Goal: Task Accomplishment & Management: Manage account settings

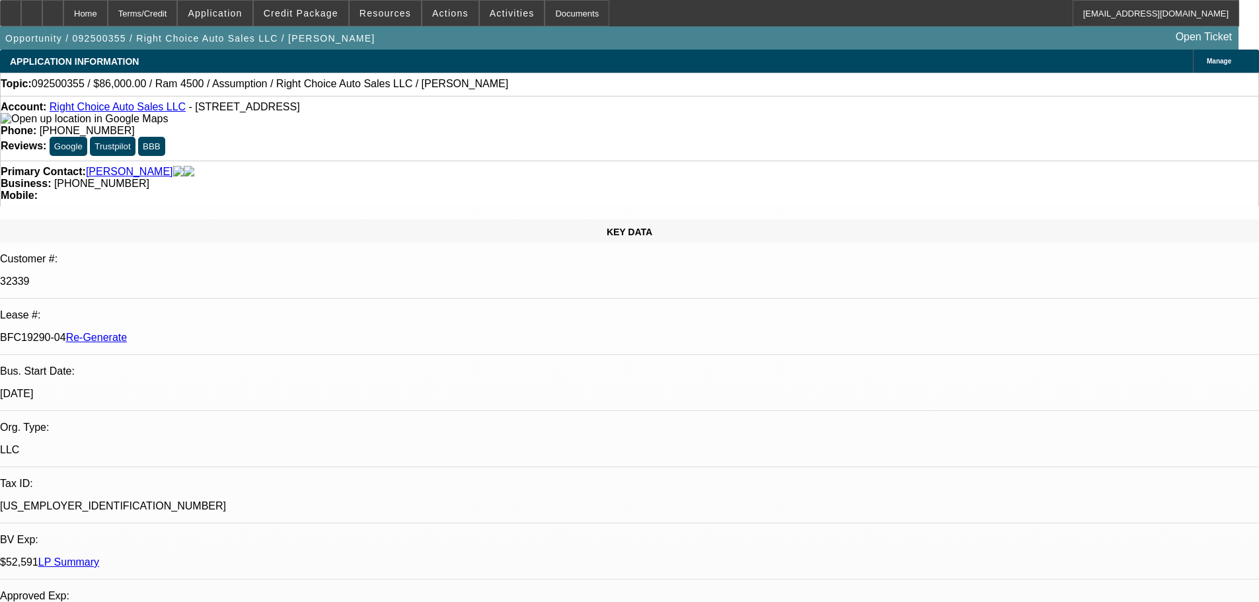
select select "3"
select select "0"
select select "2"
select select "0"
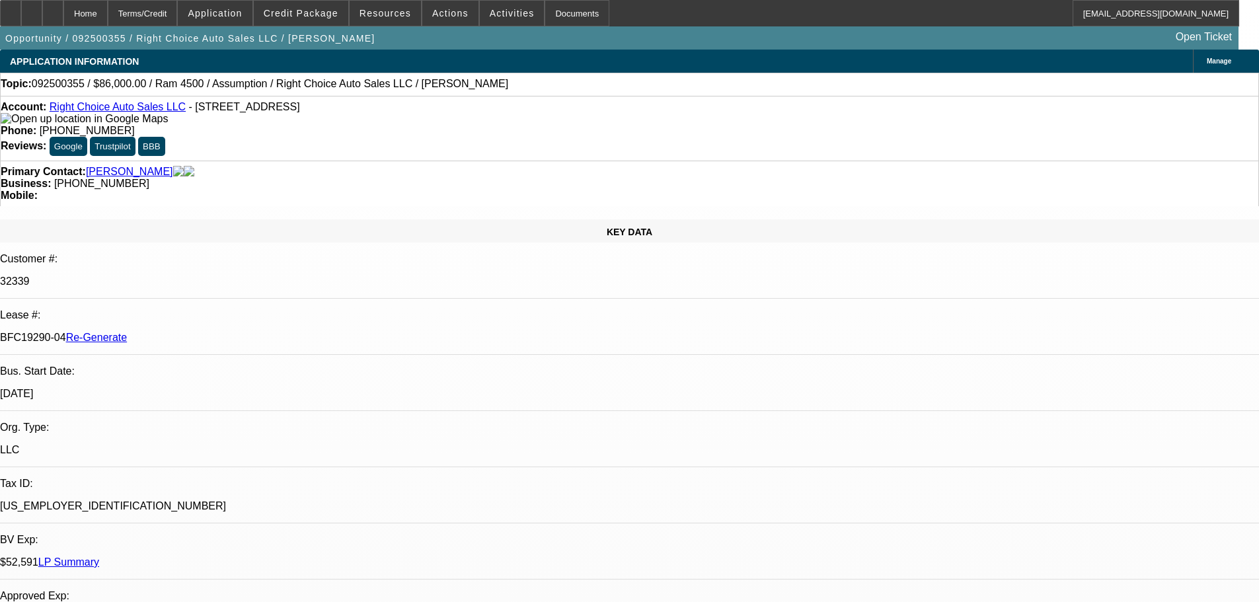
select select "4"
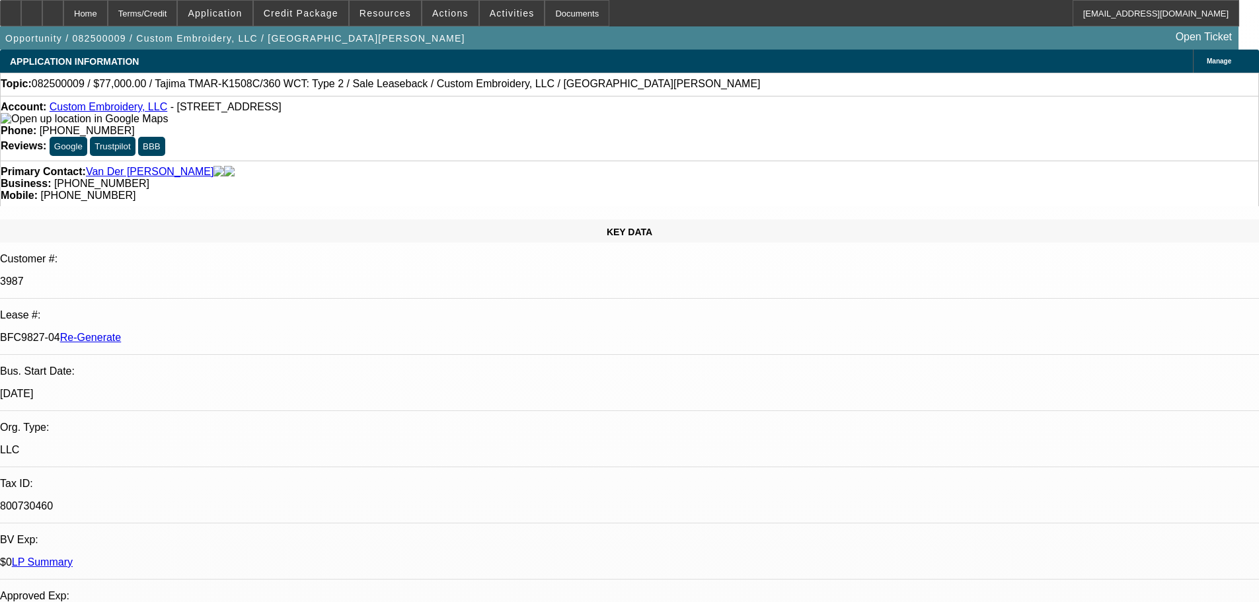
select select "3"
select select "0"
select select "2"
select select "0"
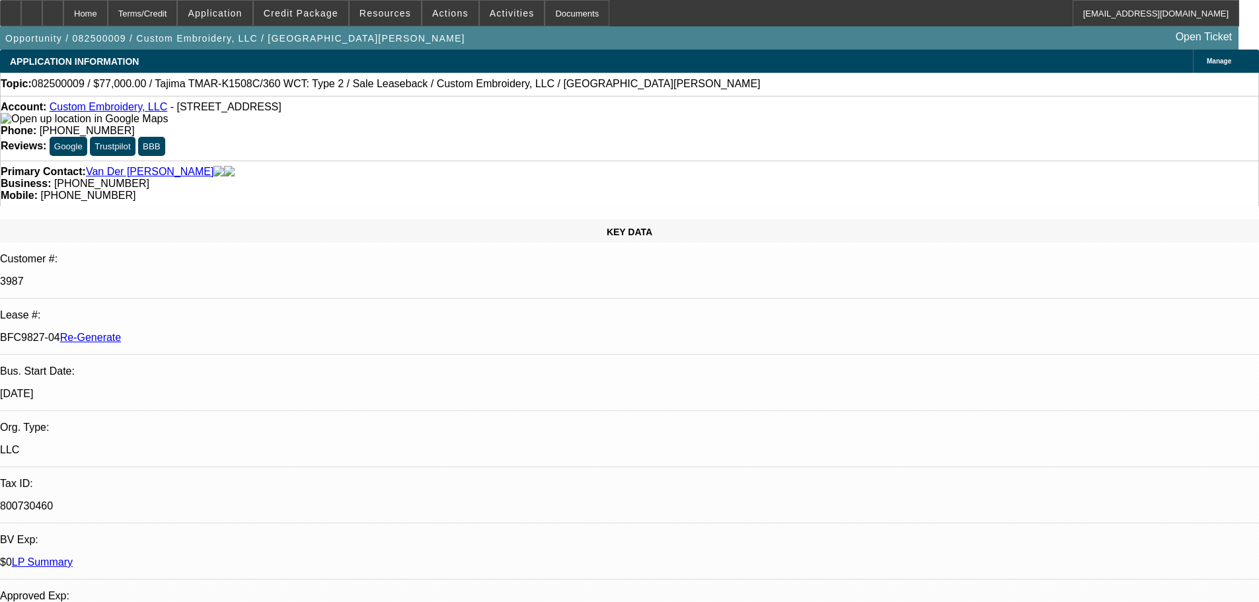
select select "2"
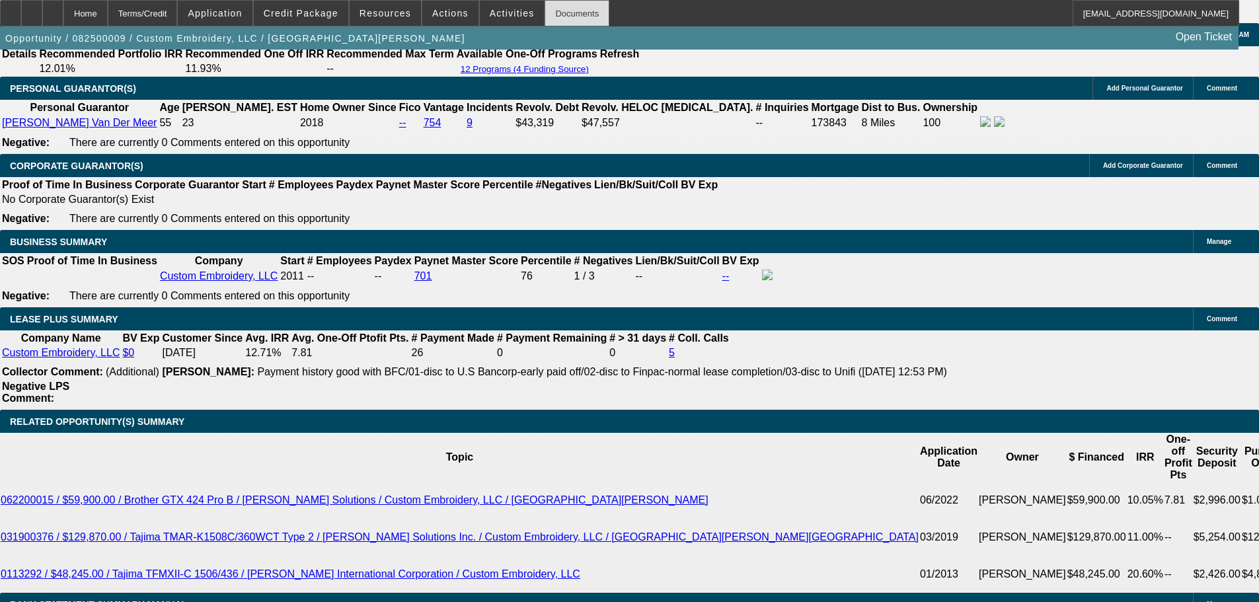
click at [545, 16] on div "Documents" at bounding box center [577, 13] width 65 height 26
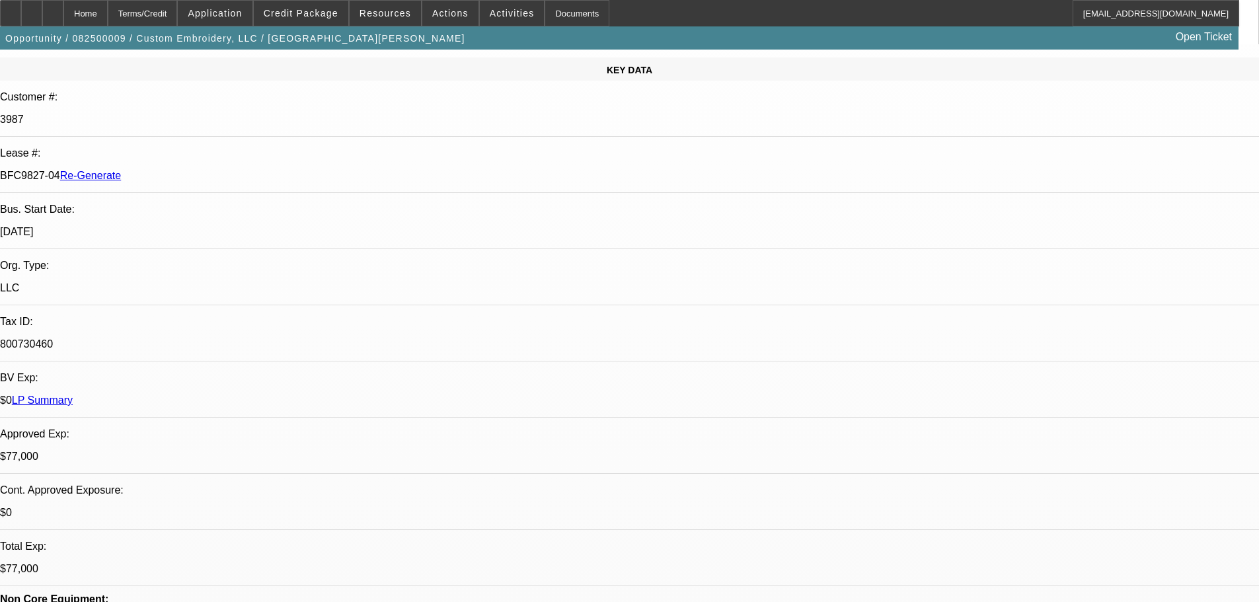
scroll to position [0, 0]
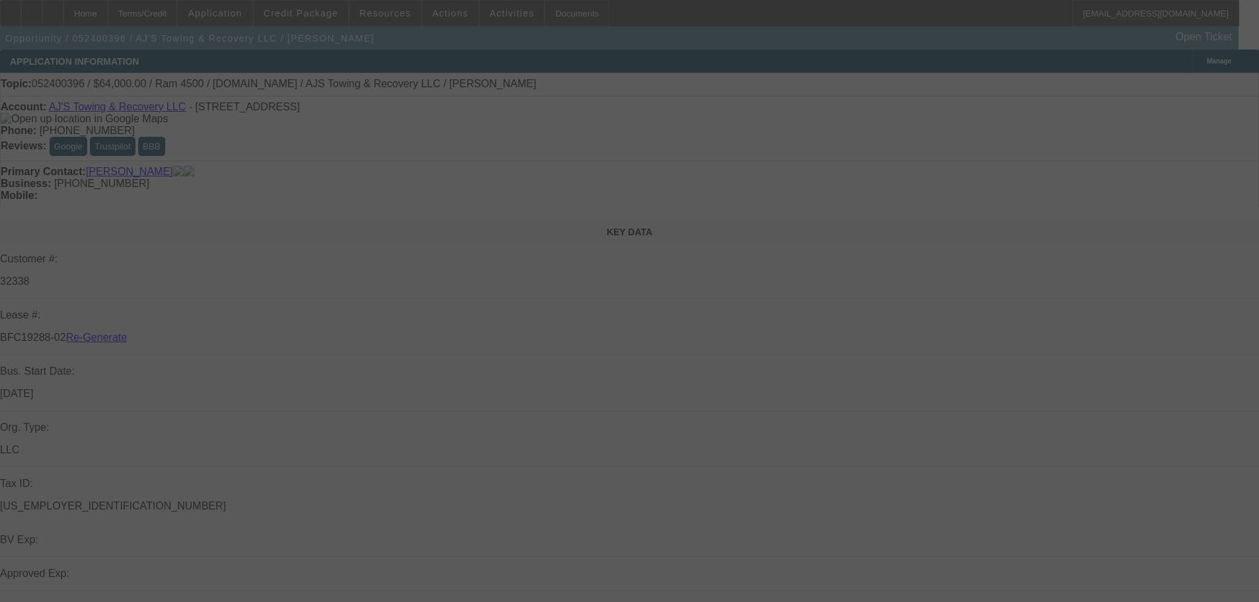
select select "3"
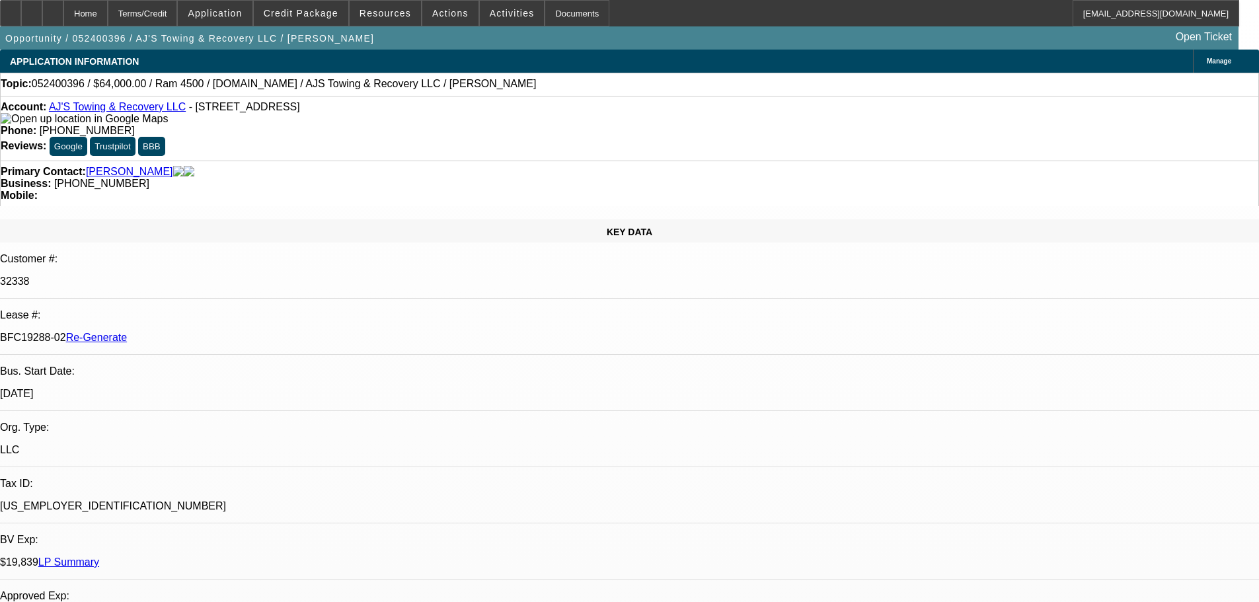
select select "0"
select select "2"
select select "0.1"
select select "4"
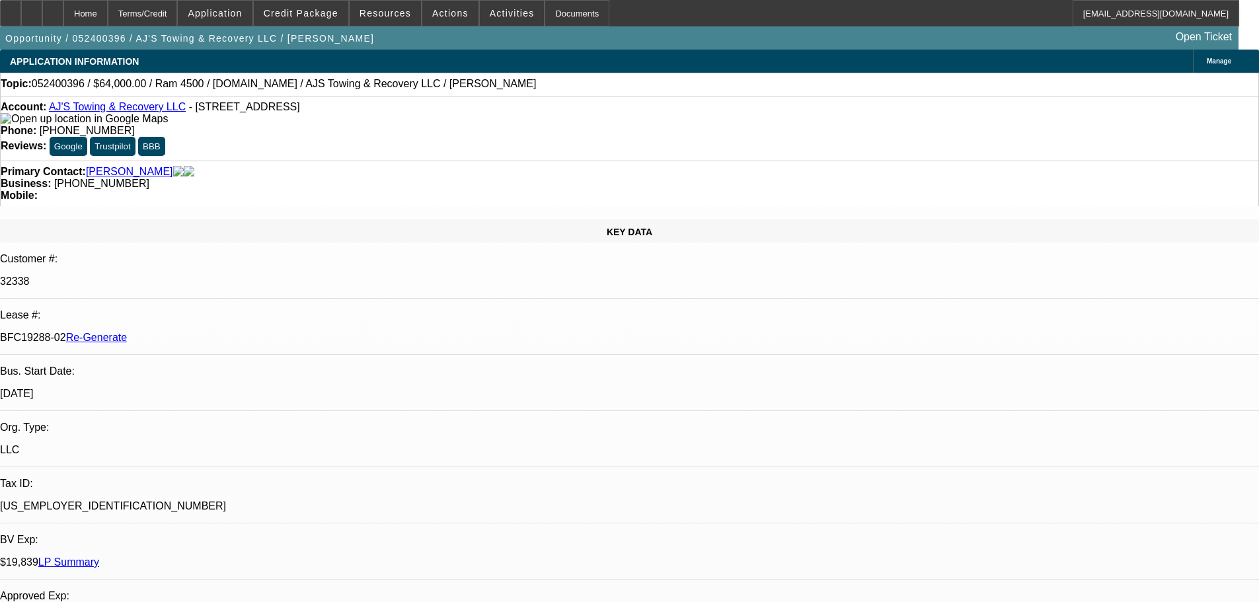
scroll to position [66, 0]
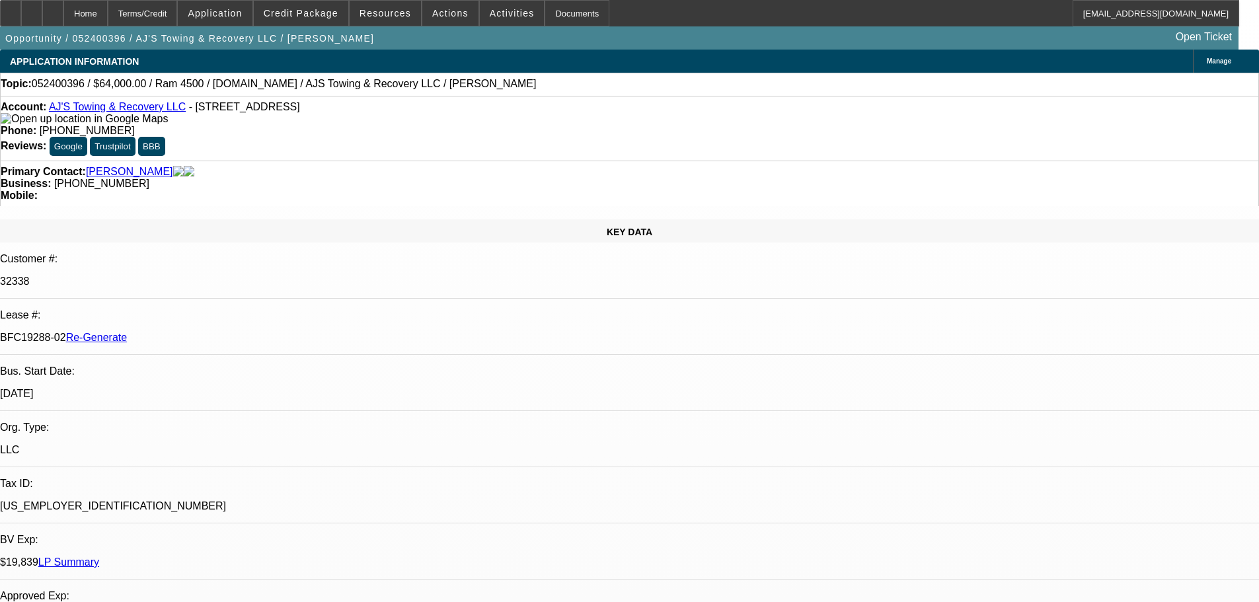
click at [496, 3] on span at bounding box center [512, 13] width 65 height 32
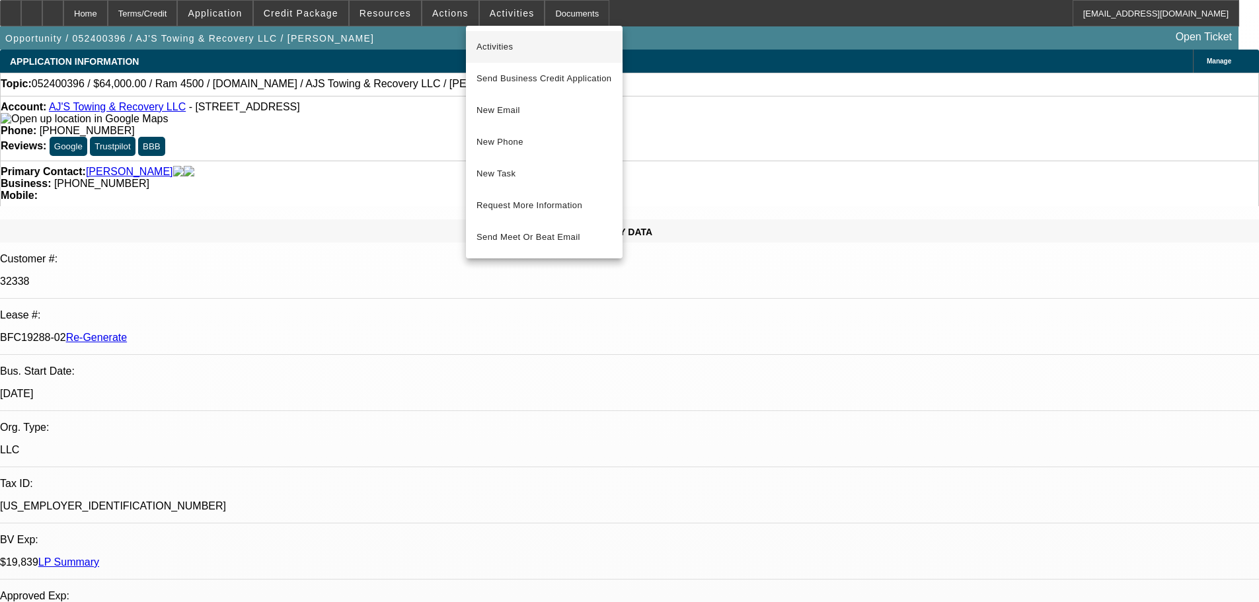
click at [502, 40] on span "Activities" at bounding box center [544, 47] width 135 height 16
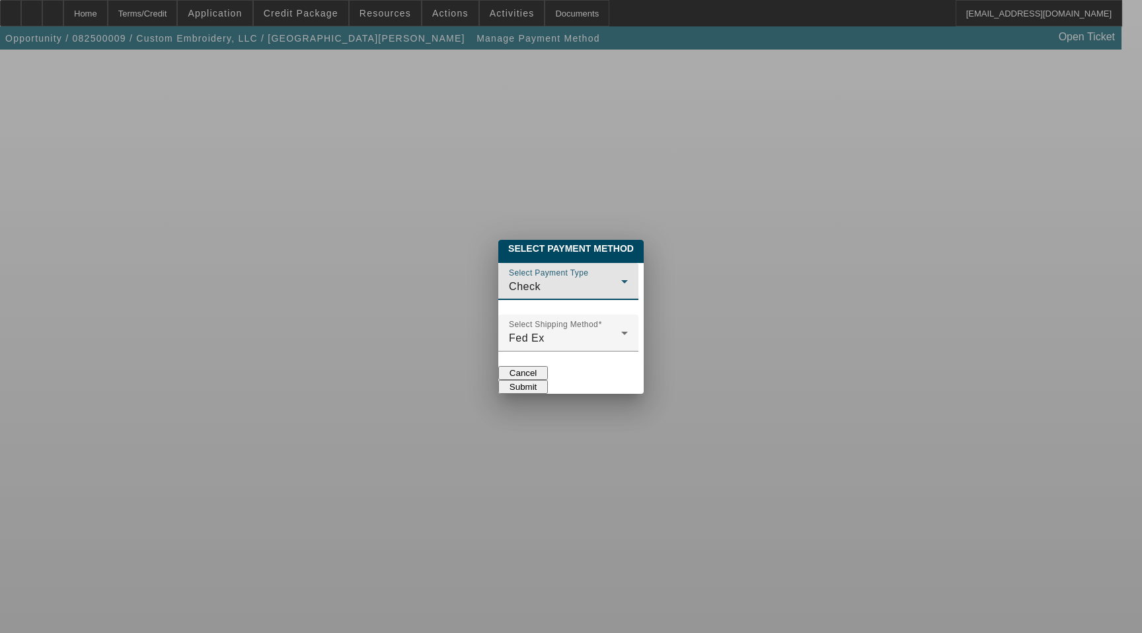
click at [509, 279] on div "Check" at bounding box center [565, 287] width 112 height 16
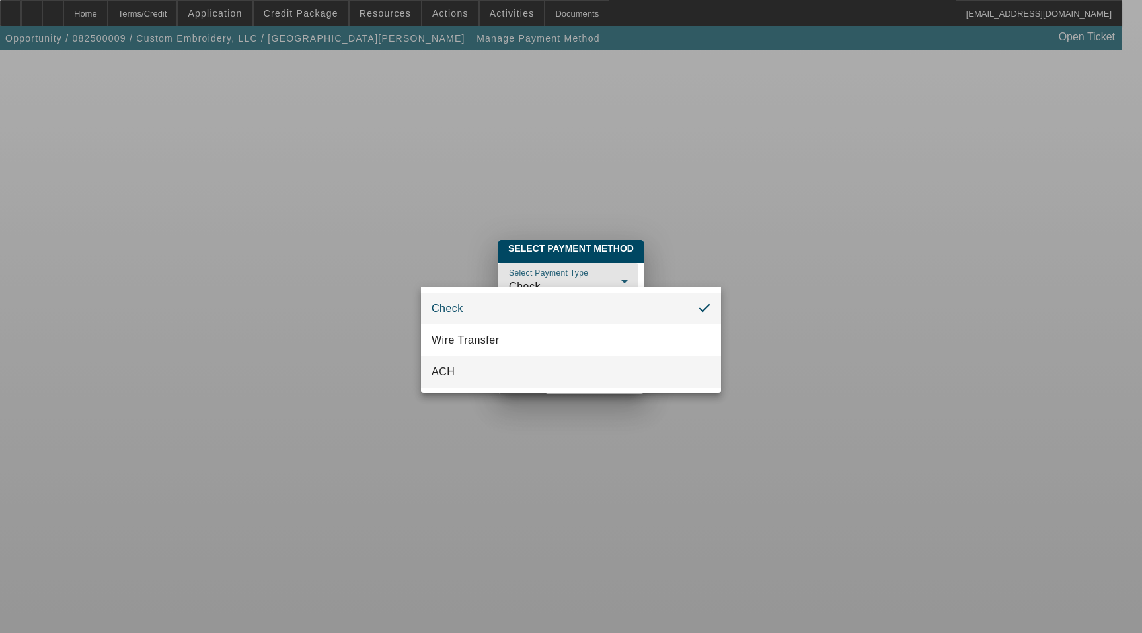
click at [482, 362] on mat-option "ACH" at bounding box center [571, 372] width 300 height 32
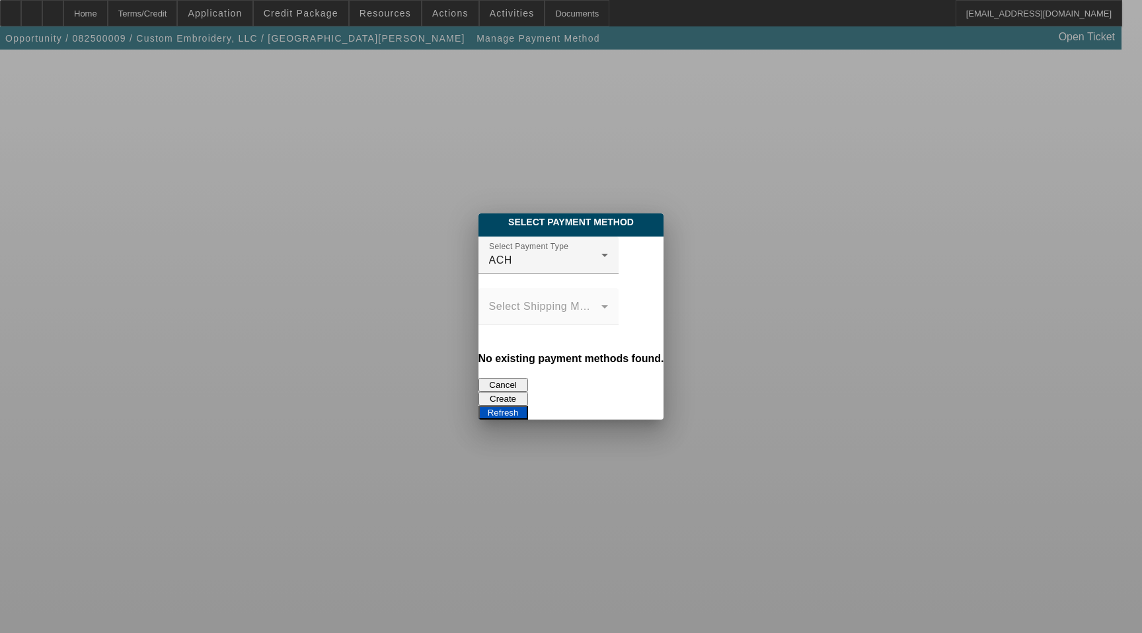
click at [528, 392] on button "Create" at bounding box center [504, 399] width 50 height 14
click at [528, 406] on button "Refresh" at bounding box center [504, 413] width 50 height 14
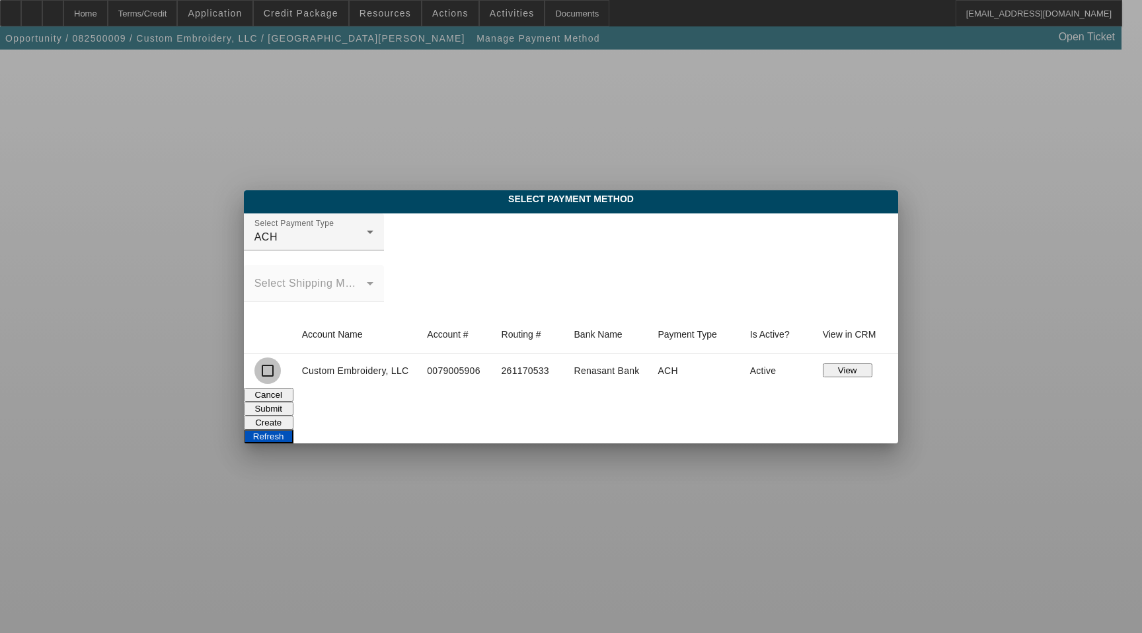
click at [269, 374] on input "checkbox" at bounding box center [267, 371] width 26 height 26
checkbox input "true"
click at [293, 404] on button "Submit" at bounding box center [269, 409] width 50 height 14
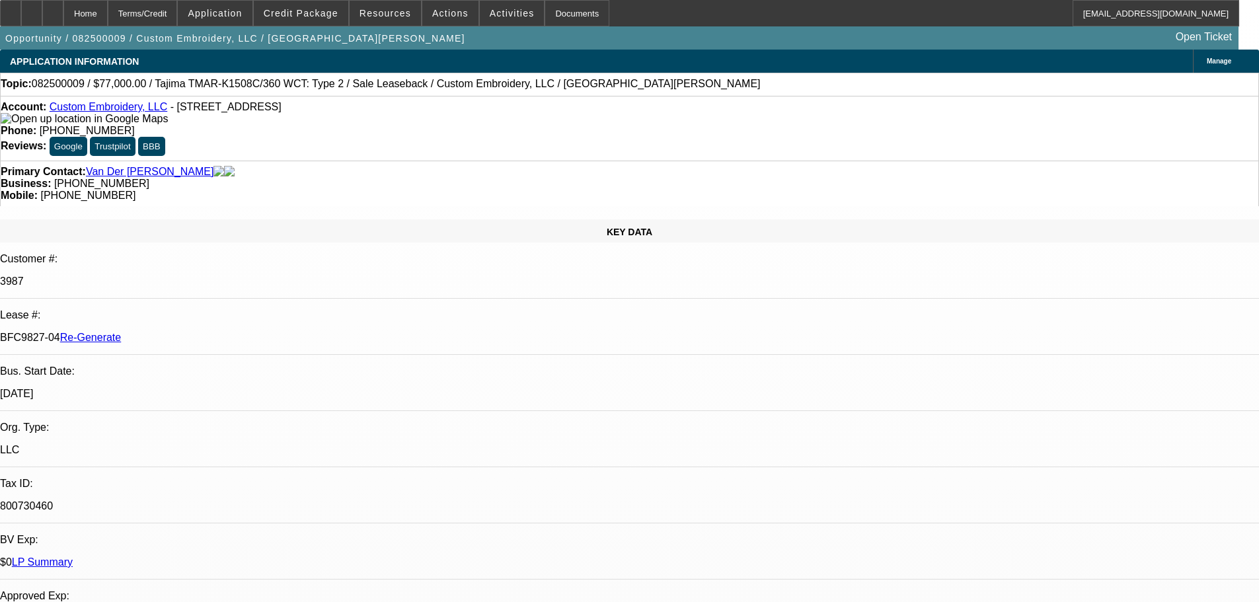
select select "3"
select select "0"
select select "2"
select select "0"
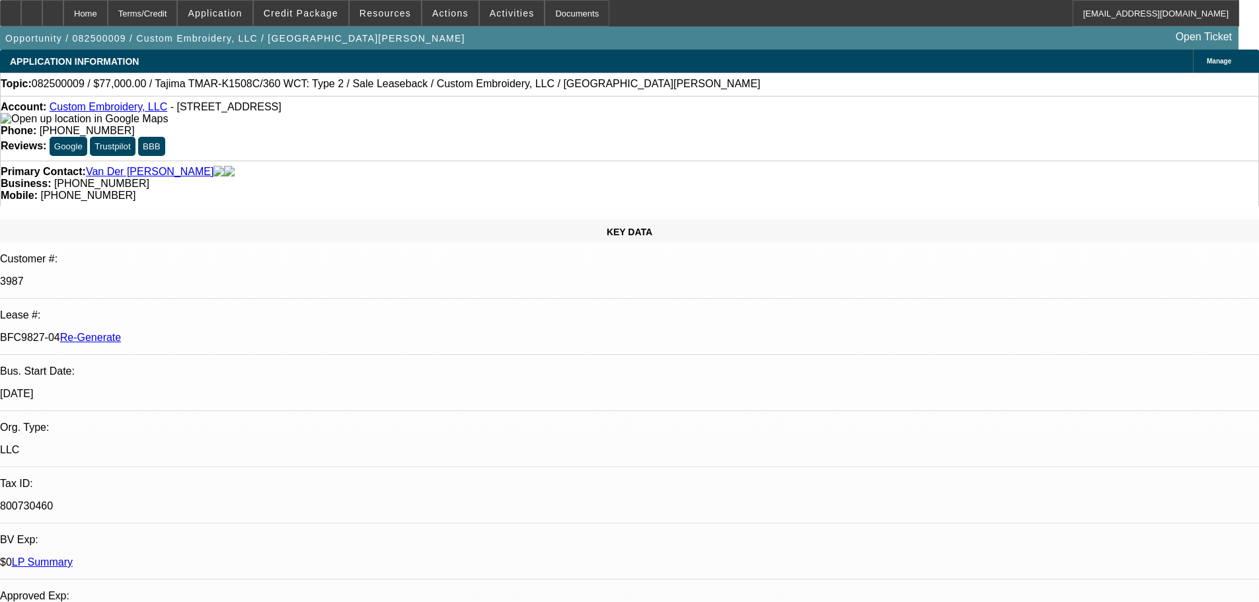
select select "2"
click at [432, 13] on span "Actions" at bounding box center [450, 13] width 36 height 11
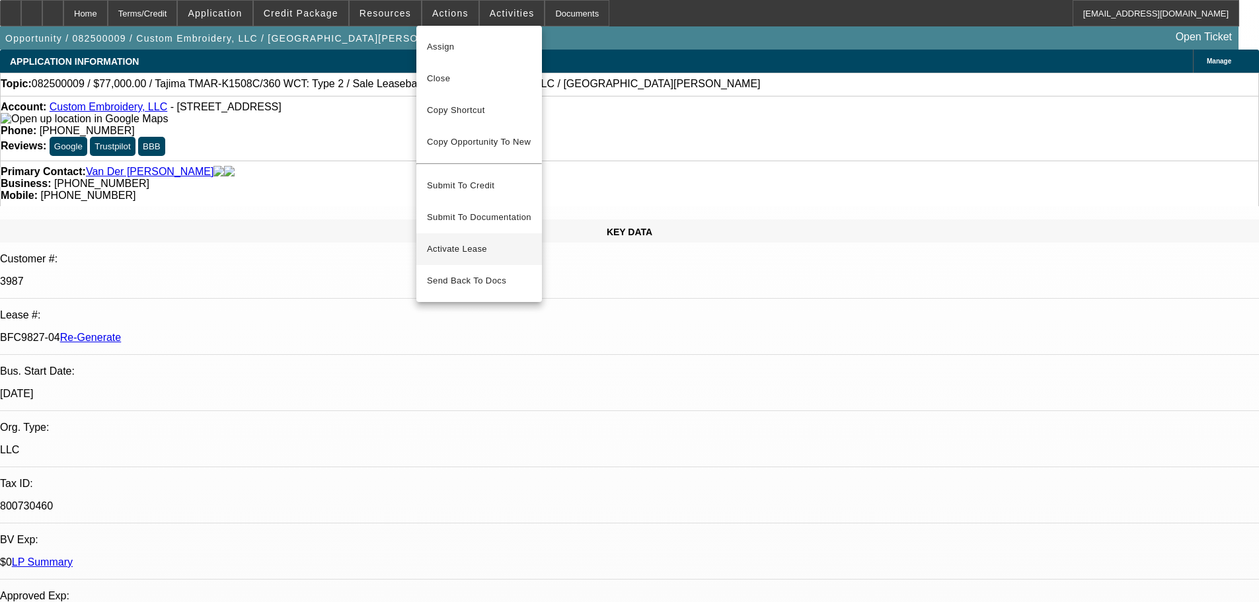
click at [469, 241] on span "Activate Lease" at bounding box center [479, 249] width 104 height 16
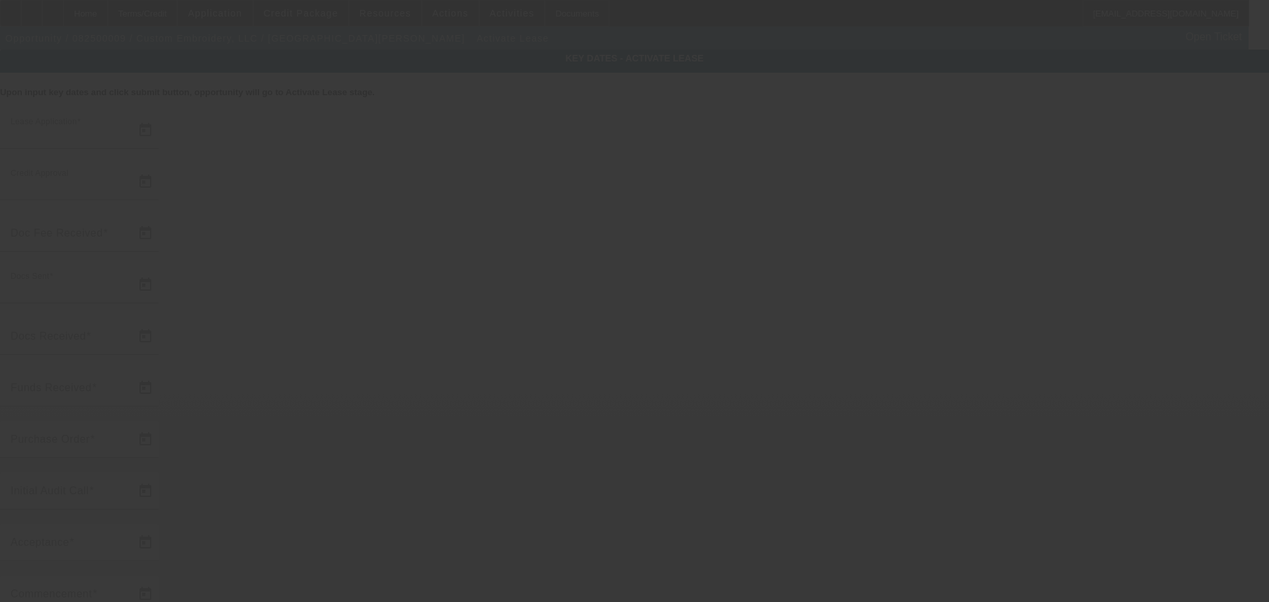
type input "8/1/2025"
type input "8/4/2025"
type input "8/6/2025"
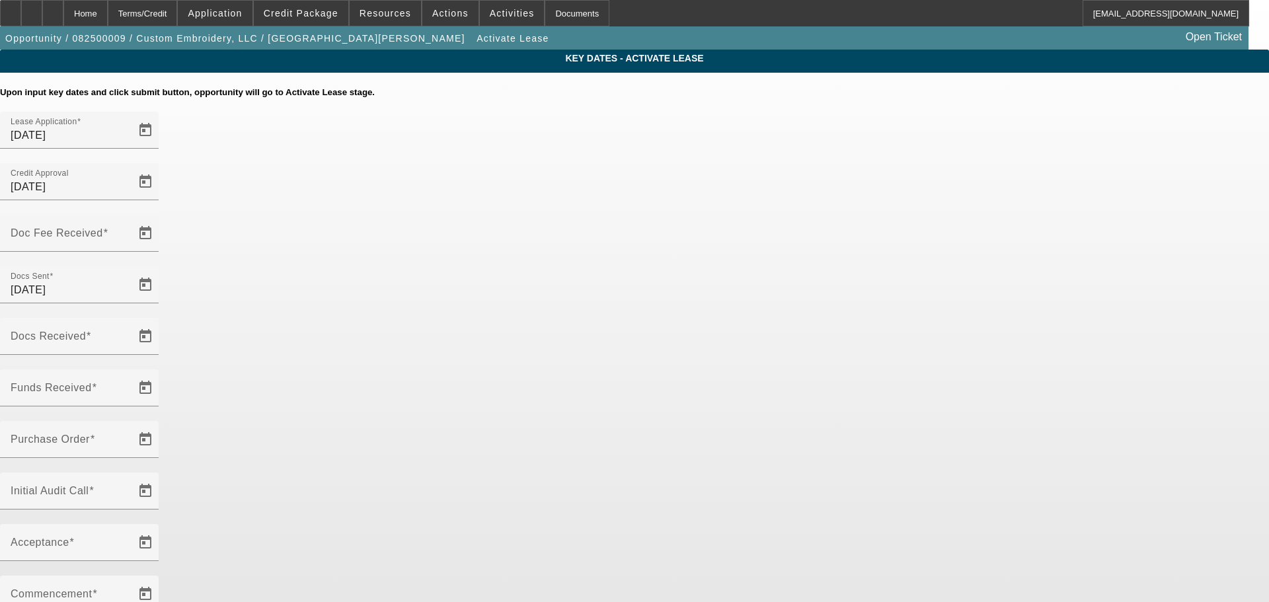
drag, startPoint x: 882, startPoint y: 272, endPoint x: 867, endPoint y: 268, distance: 15.9
click at [879, 269] on div "Key Dates - Activate Lease Upon input key dates and click submit button, opport…" at bounding box center [634, 456] width 1269 height 812
click at [161, 372] on span "Open calendar" at bounding box center [146, 388] width 32 height 32
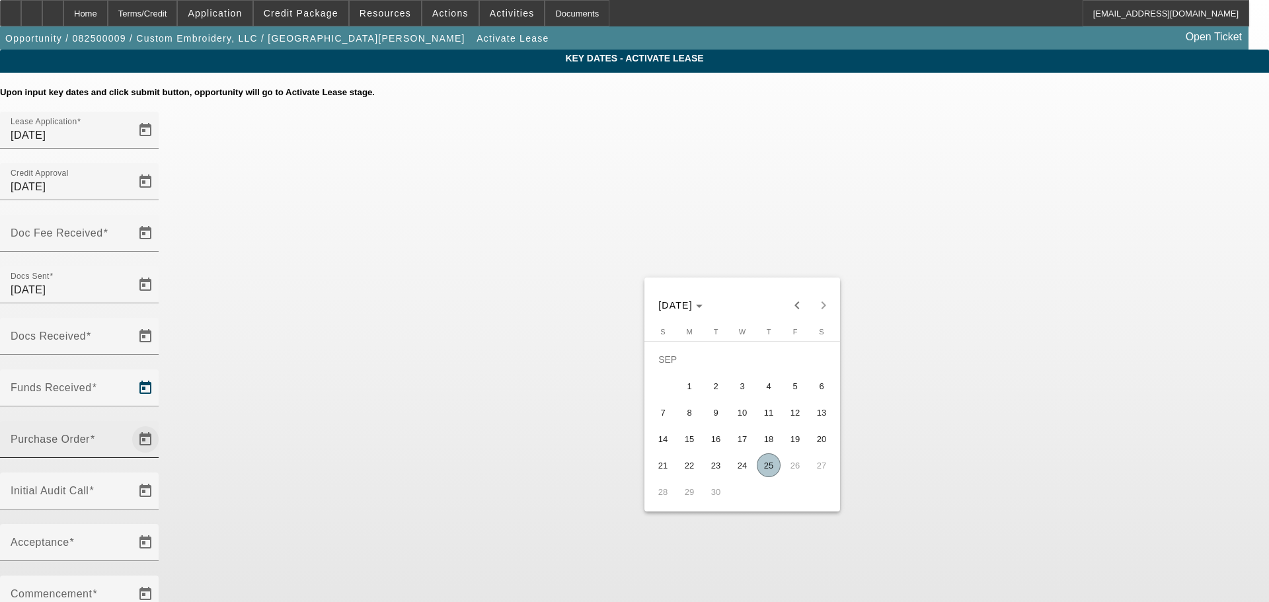
drag, startPoint x: 771, startPoint y: 469, endPoint x: 598, endPoint y: 318, distance: 229.5
click at [768, 467] on span "25" at bounding box center [769, 465] width 24 height 24
type input "9/25/2025"
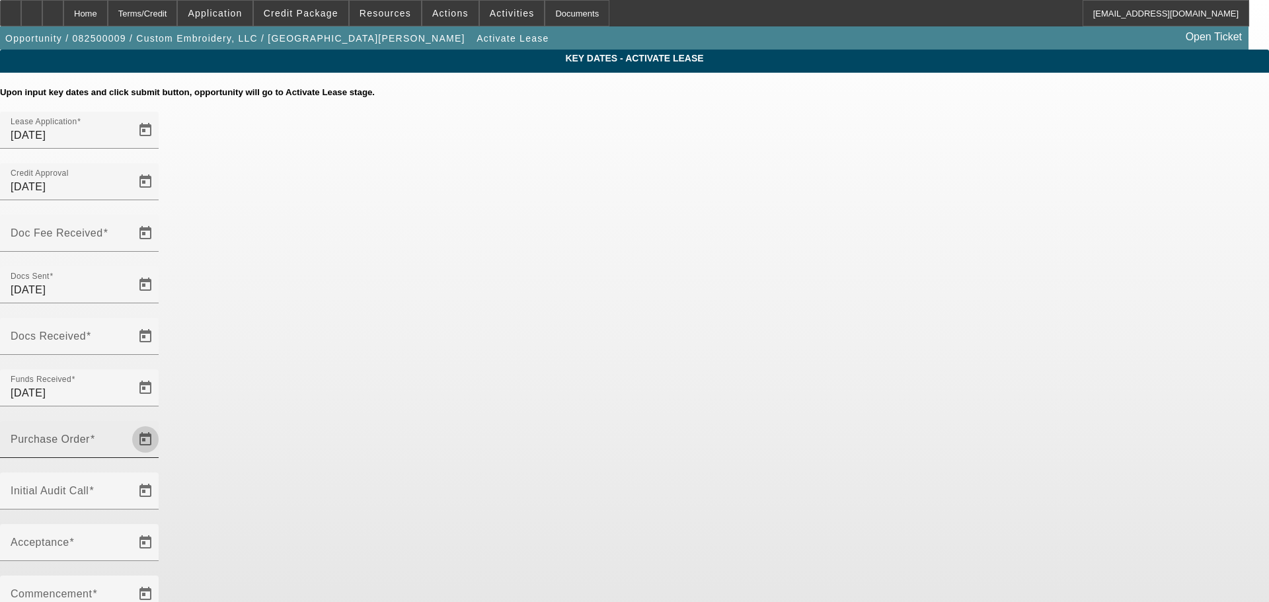
click at [161, 424] on span "Open calendar" at bounding box center [146, 440] width 32 height 32
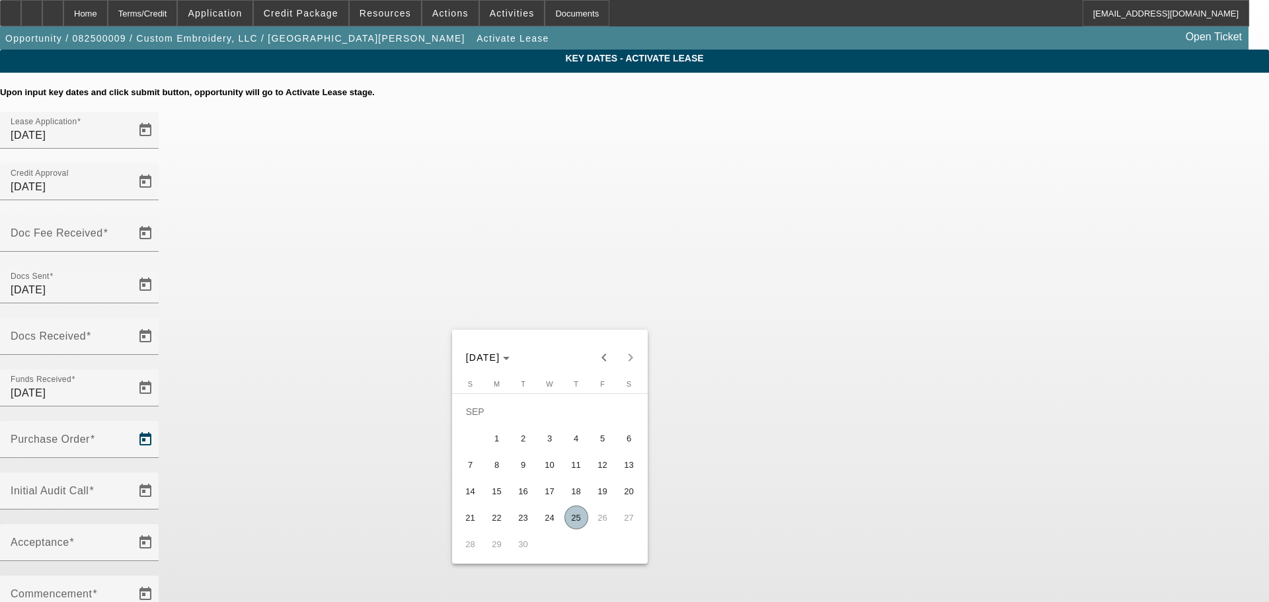
click at [576, 524] on span "25" at bounding box center [576, 518] width 24 height 24
type input "9/25/2025"
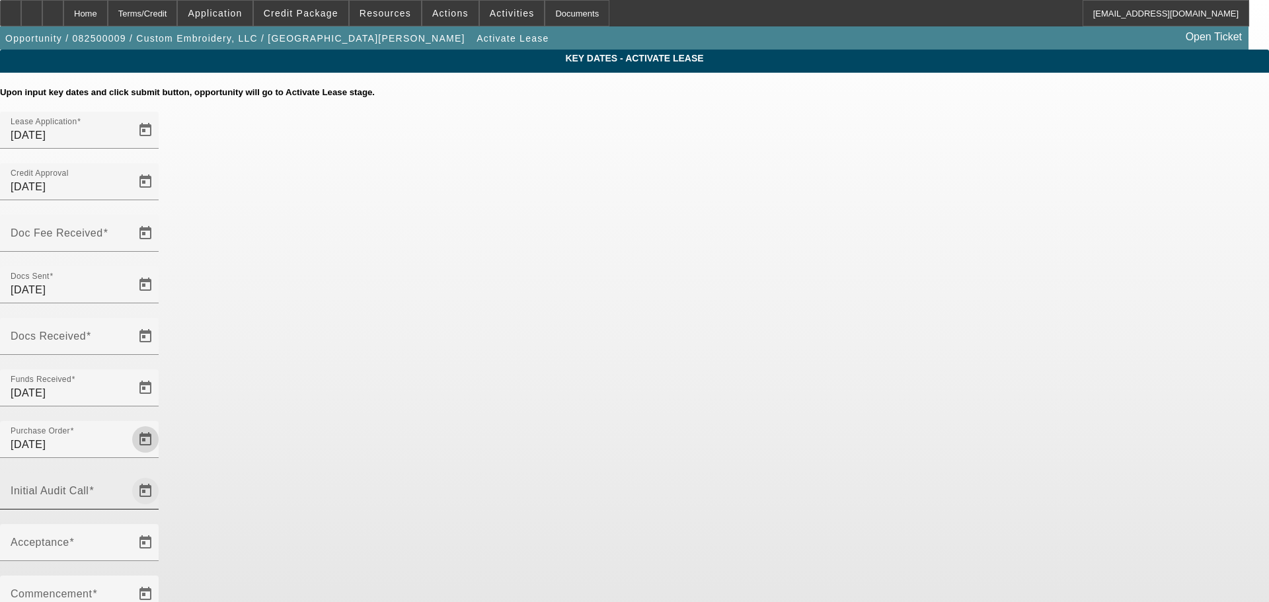
click at [161, 475] on span "Open calendar" at bounding box center [146, 491] width 32 height 32
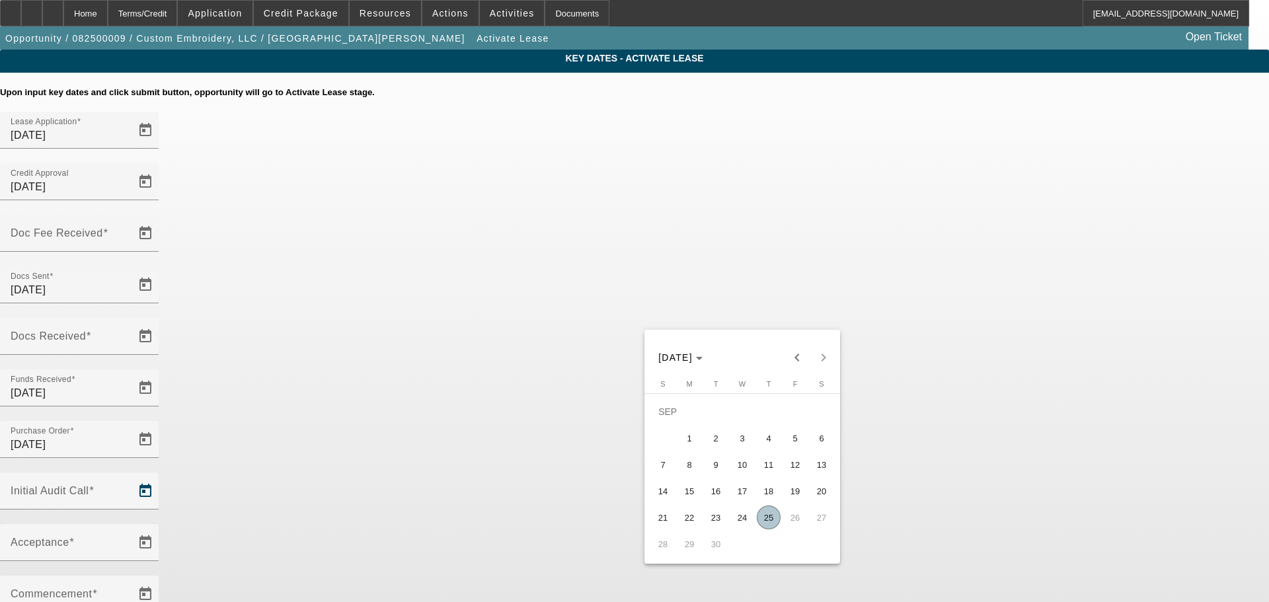
click at [762, 519] on span "25" at bounding box center [769, 518] width 24 height 24
type input "9/25/2025"
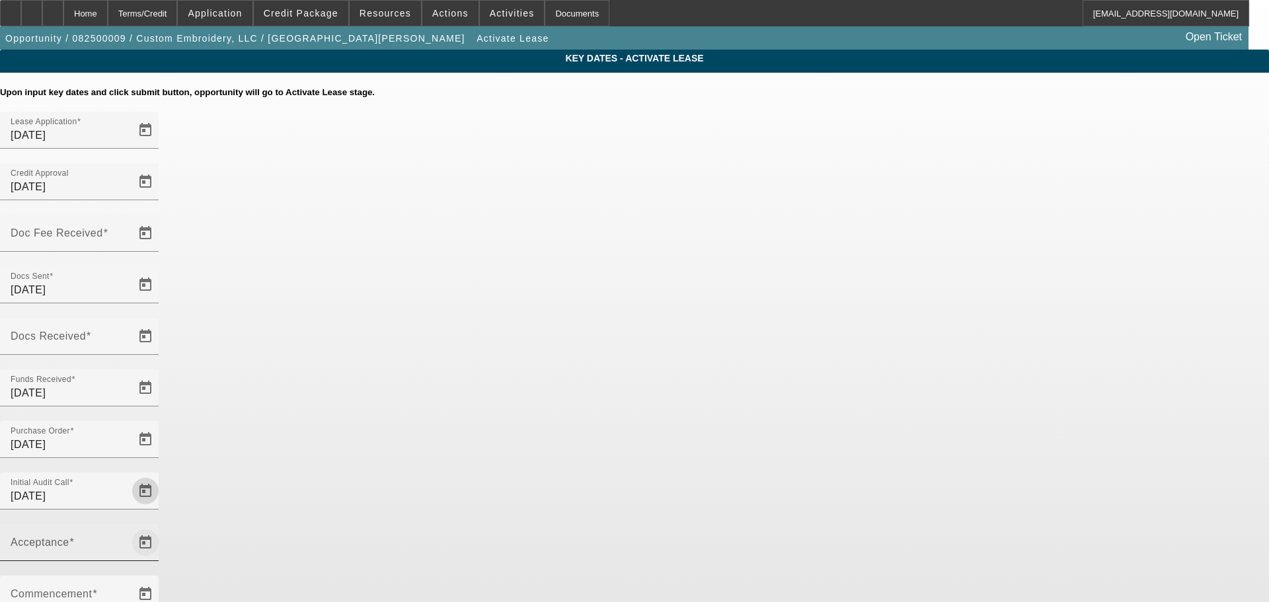
click at [161, 527] on span "Open calendar" at bounding box center [146, 543] width 32 height 32
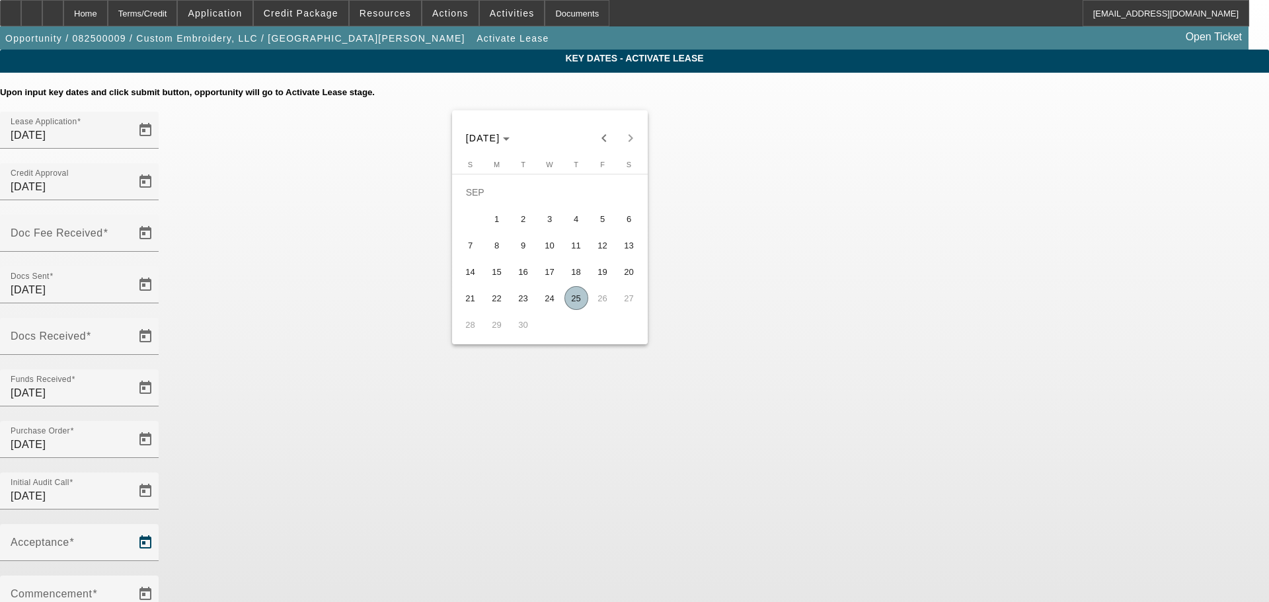
click at [580, 302] on span "25" at bounding box center [576, 298] width 24 height 24
type input "9/25/2025"
type input "10/1/2025"
type input "11/1/2025"
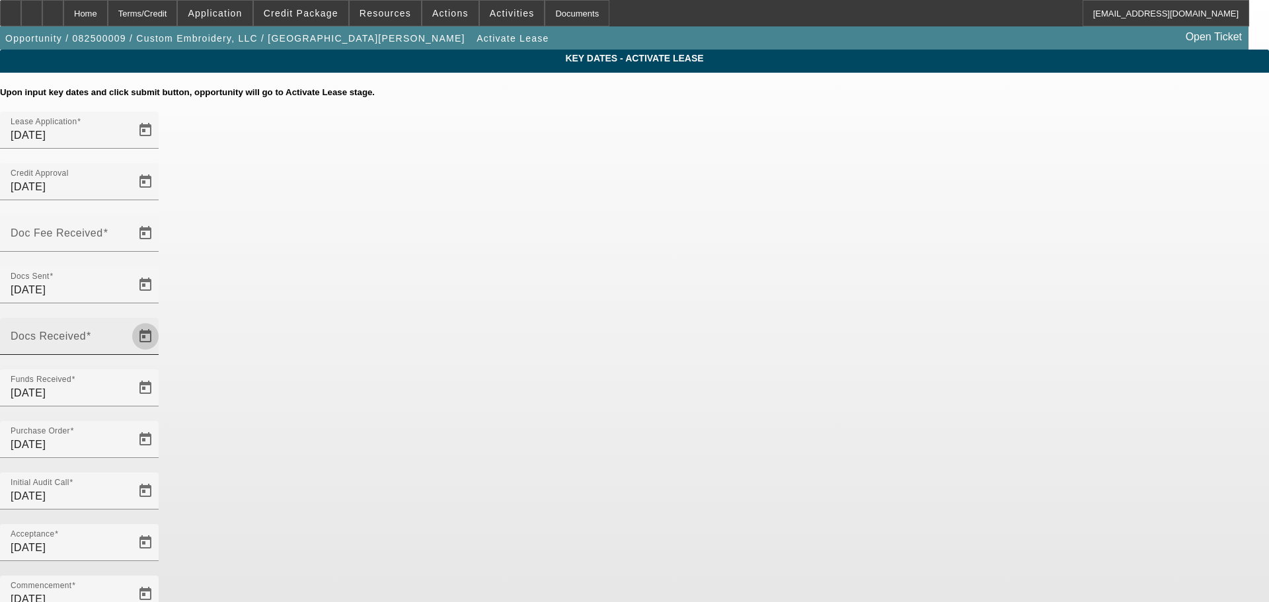
click at [161, 321] on span "Open calendar" at bounding box center [146, 337] width 32 height 32
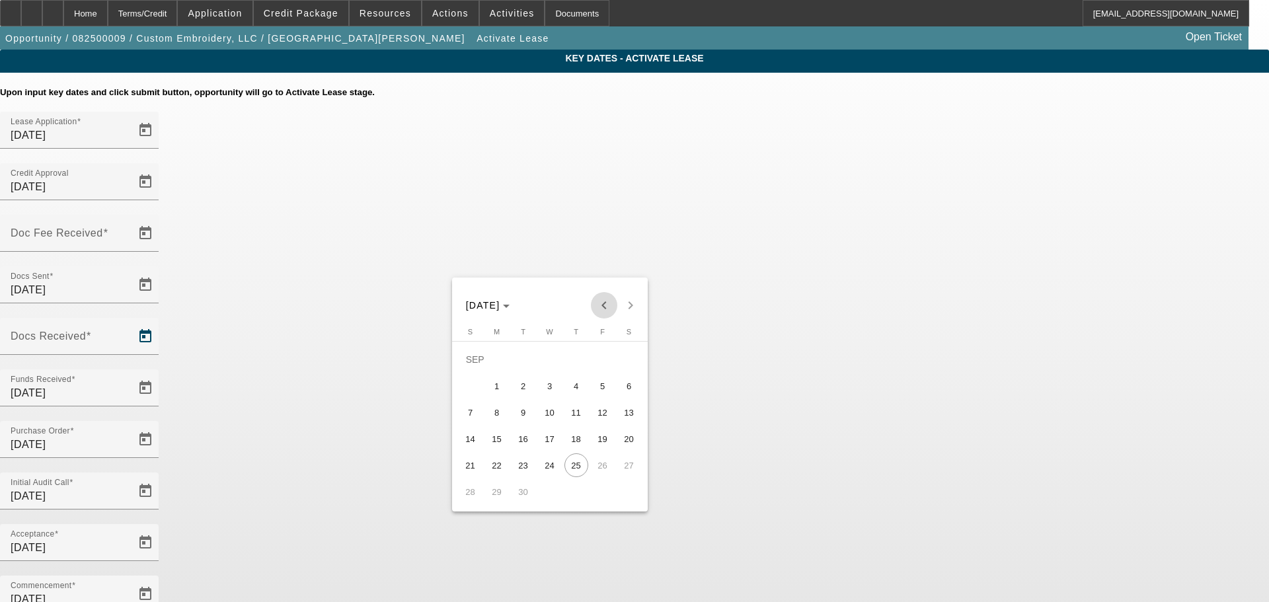
click at [605, 303] on span "Previous month" at bounding box center [604, 305] width 26 height 26
click at [582, 389] on span "7" at bounding box center [576, 386] width 24 height 24
type input "8/7/2025"
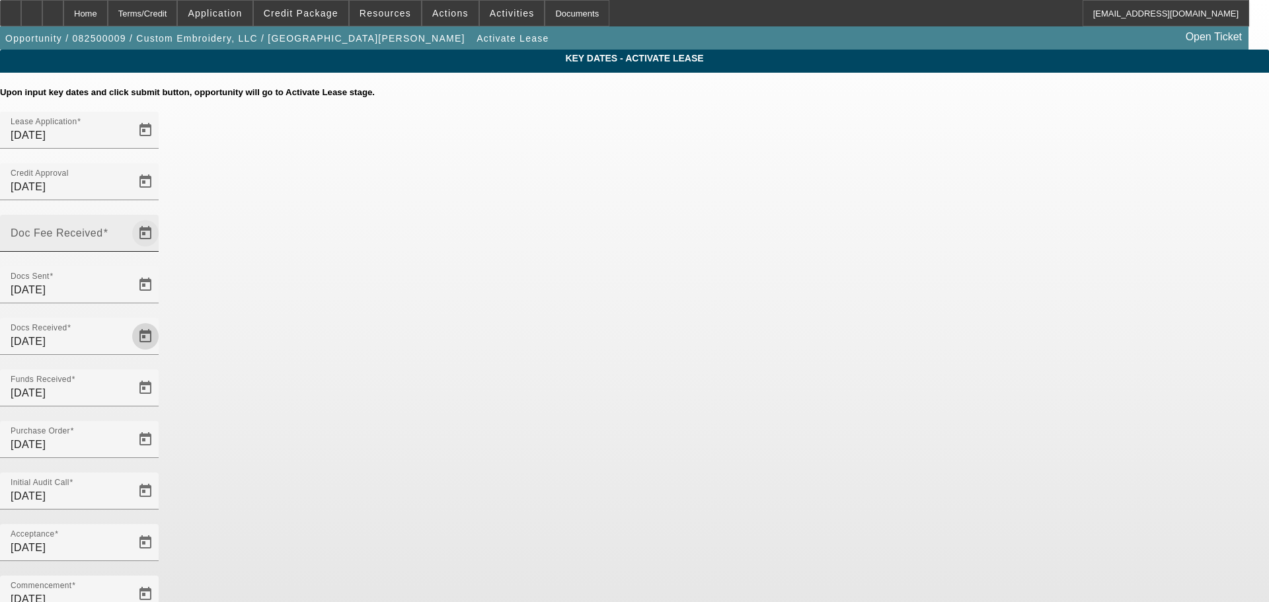
click at [161, 217] on span "Open calendar" at bounding box center [146, 233] width 32 height 32
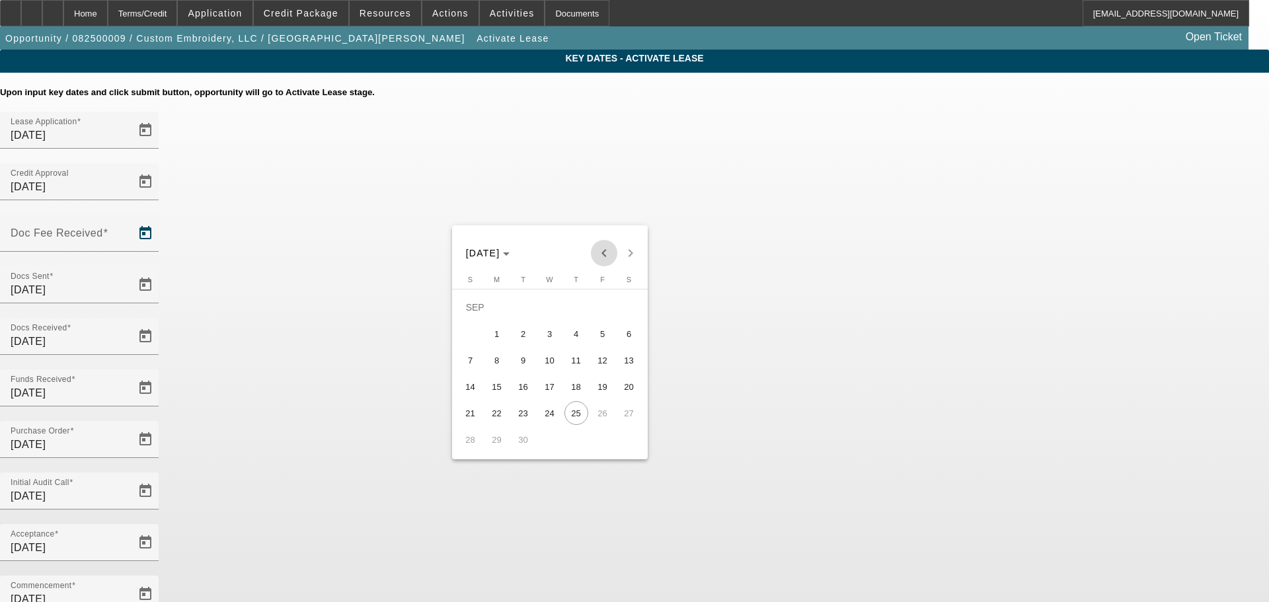
click at [612, 250] on span "Previous month" at bounding box center [604, 253] width 26 height 26
click at [550, 340] on span "6" at bounding box center [550, 334] width 24 height 24
type input "8/6/2025"
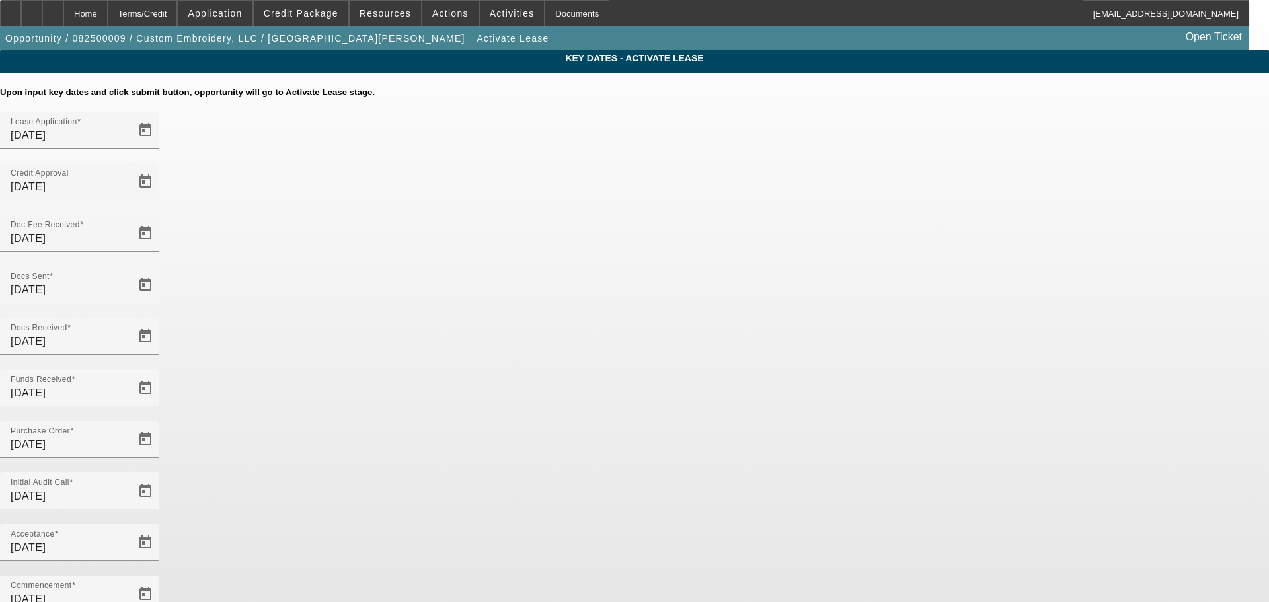
click at [1061, 375] on app-key-dates "Key Dates - Activate Lease Upon input key dates and click submit button, opport…" at bounding box center [634, 456] width 1269 height 812
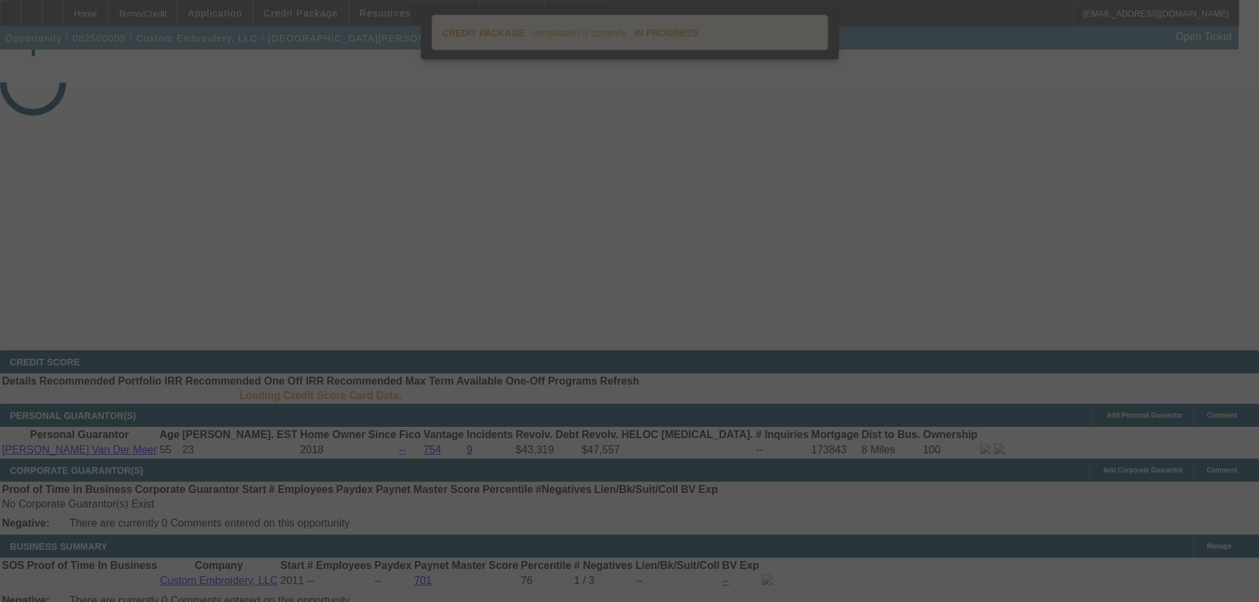
select select "4"
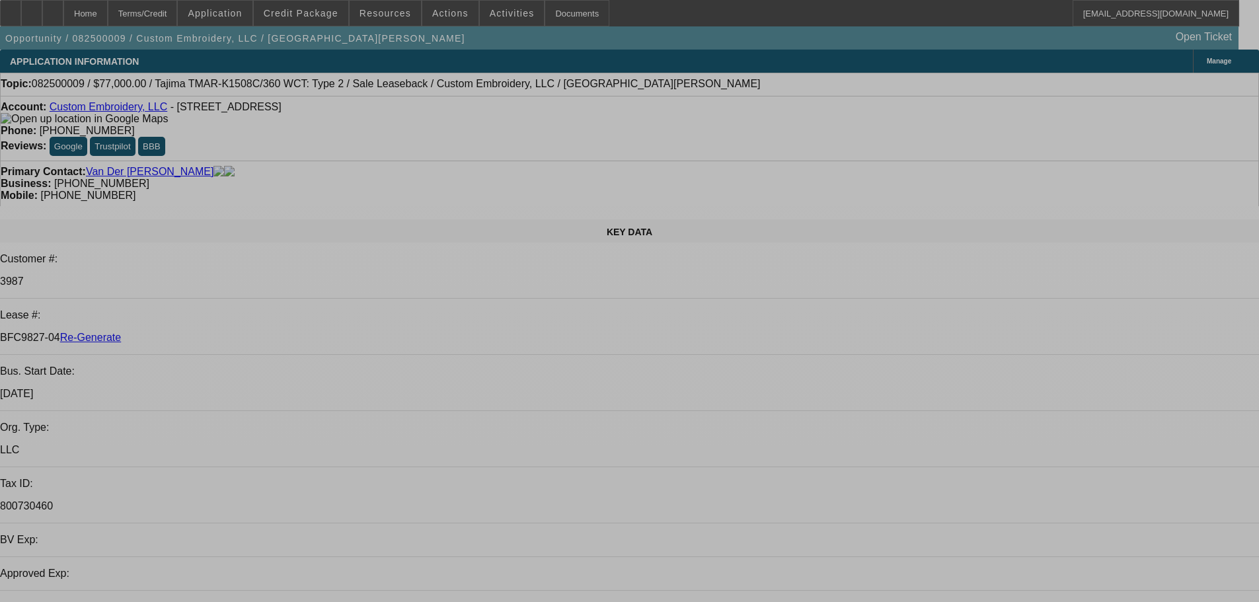
select select "0"
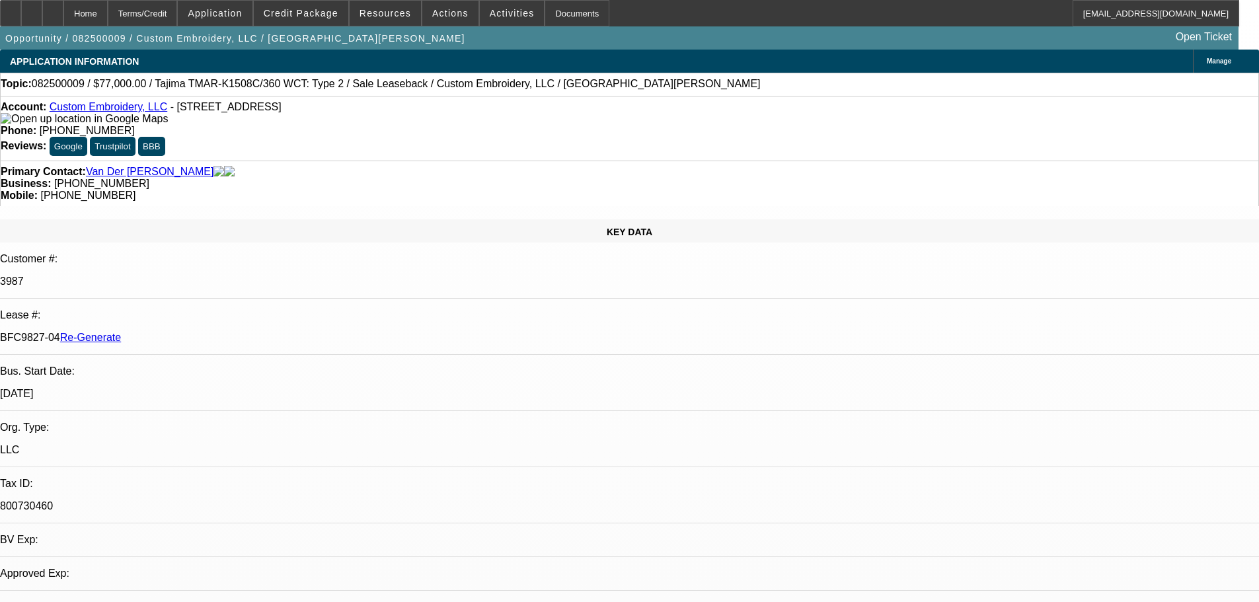
select select "2"
select select "0"
select select "2"
click at [553, 11] on div "Documents" at bounding box center [577, 13] width 65 height 26
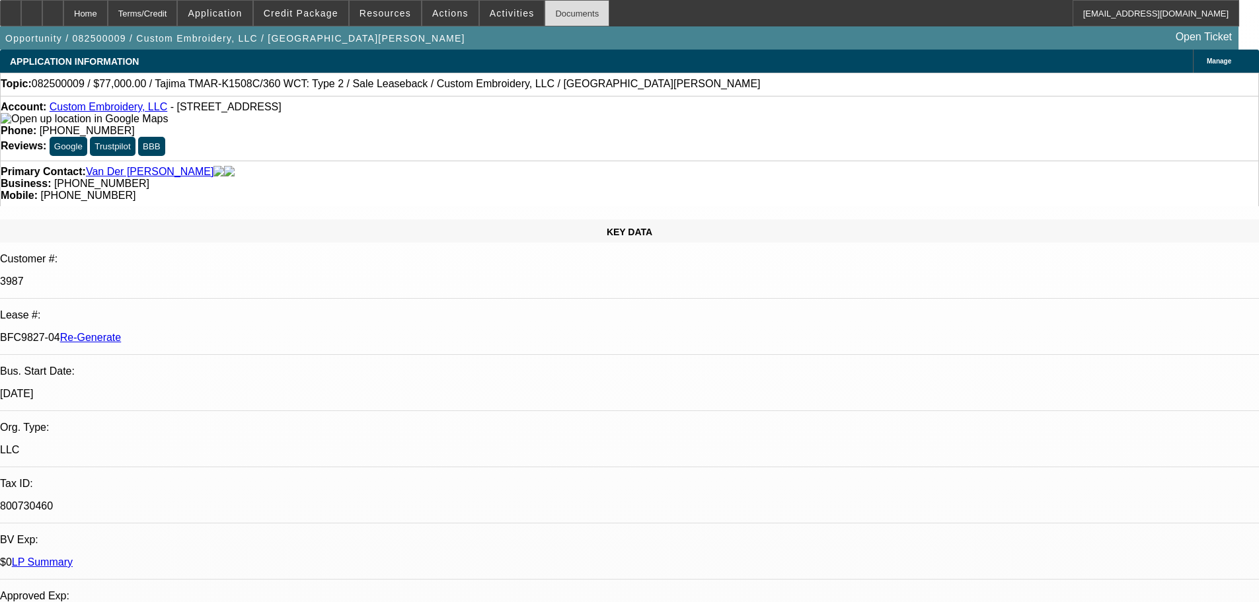
click at [553, 16] on div "Documents" at bounding box center [577, 13] width 65 height 26
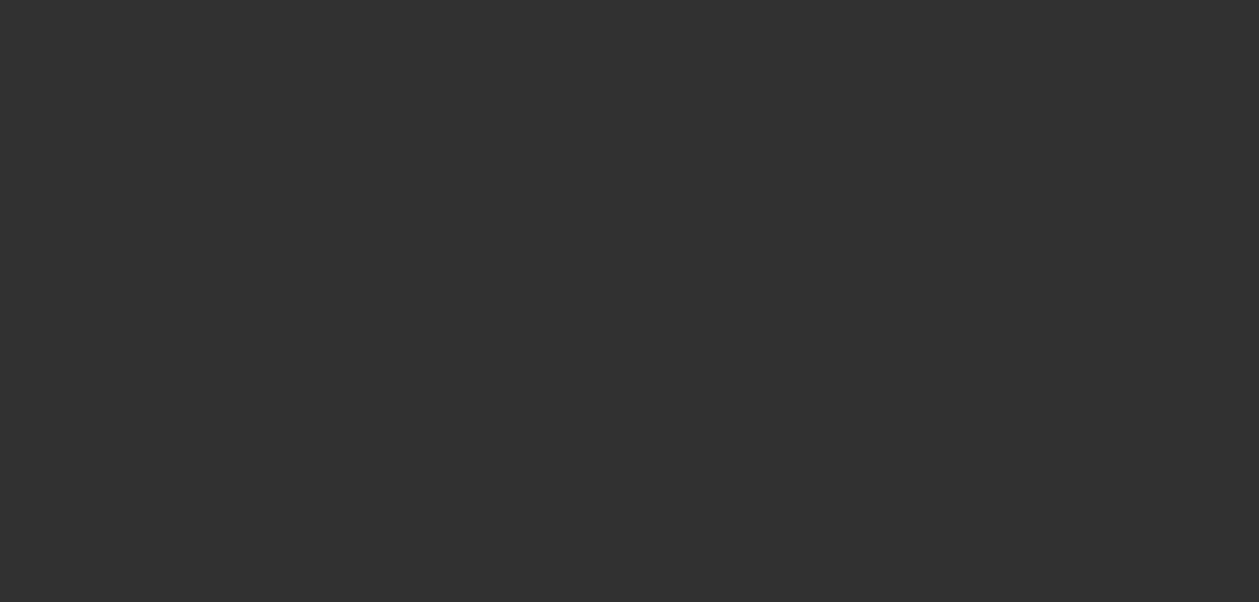
select select "4"
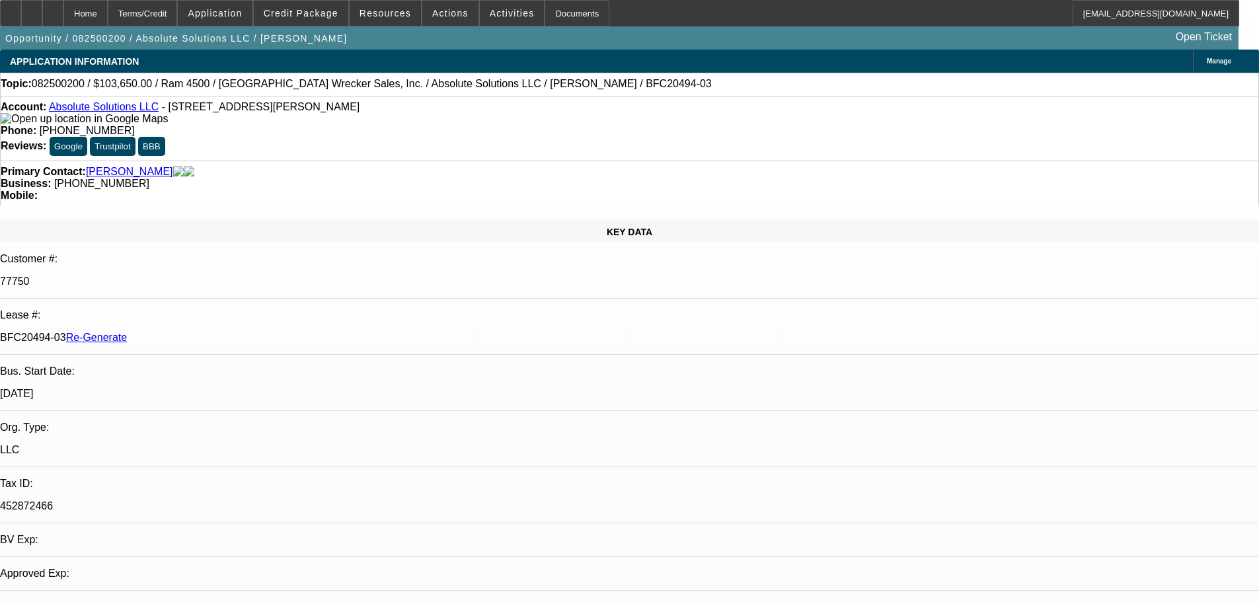
select select "0"
select select "5"
click at [545, 9] on div "Documents" at bounding box center [577, 13] width 65 height 26
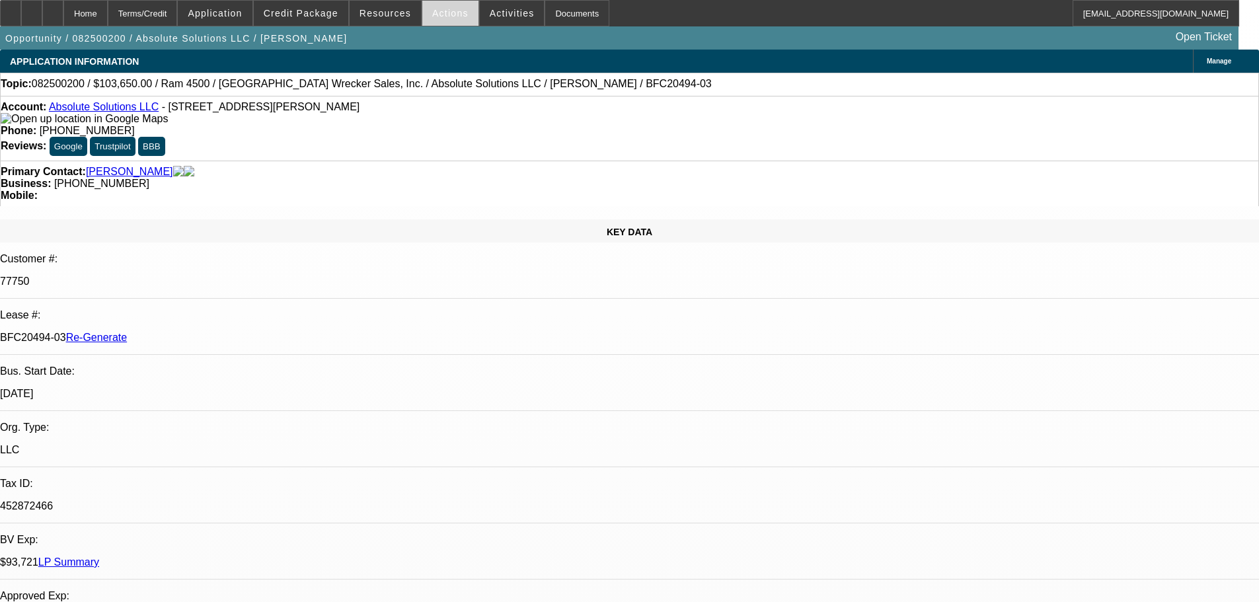
click at [442, 13] on span "Actions" at bounding box center [450, 13] width 36 height 11
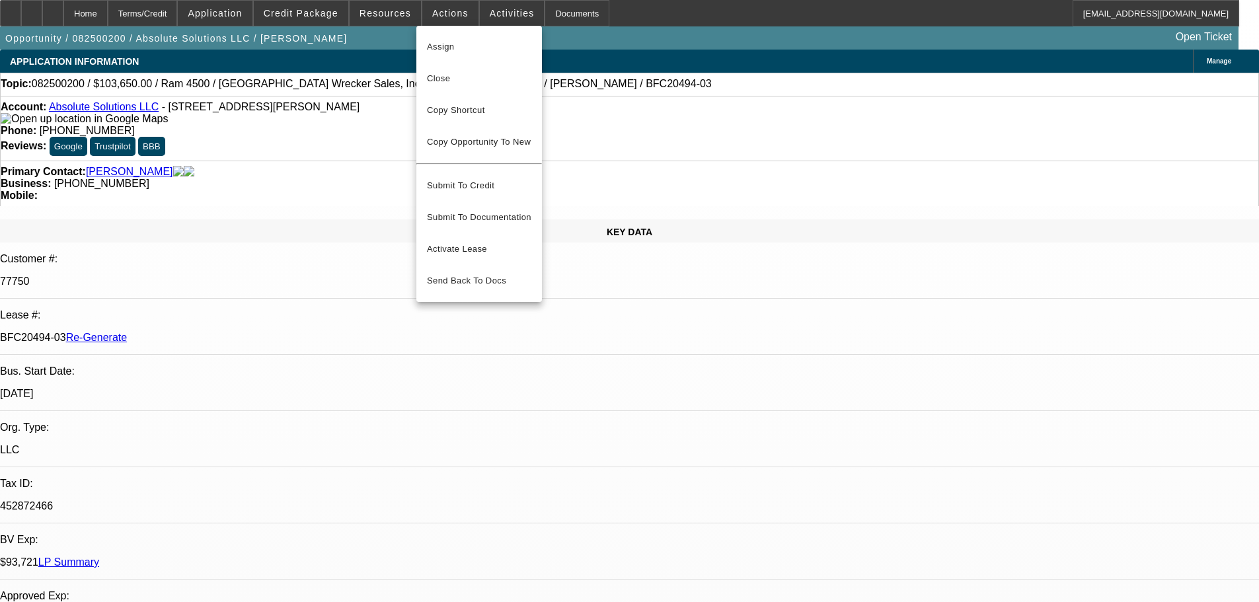
click at [921, 188] on div at bounding box center [629, 301] width 1259 height 602
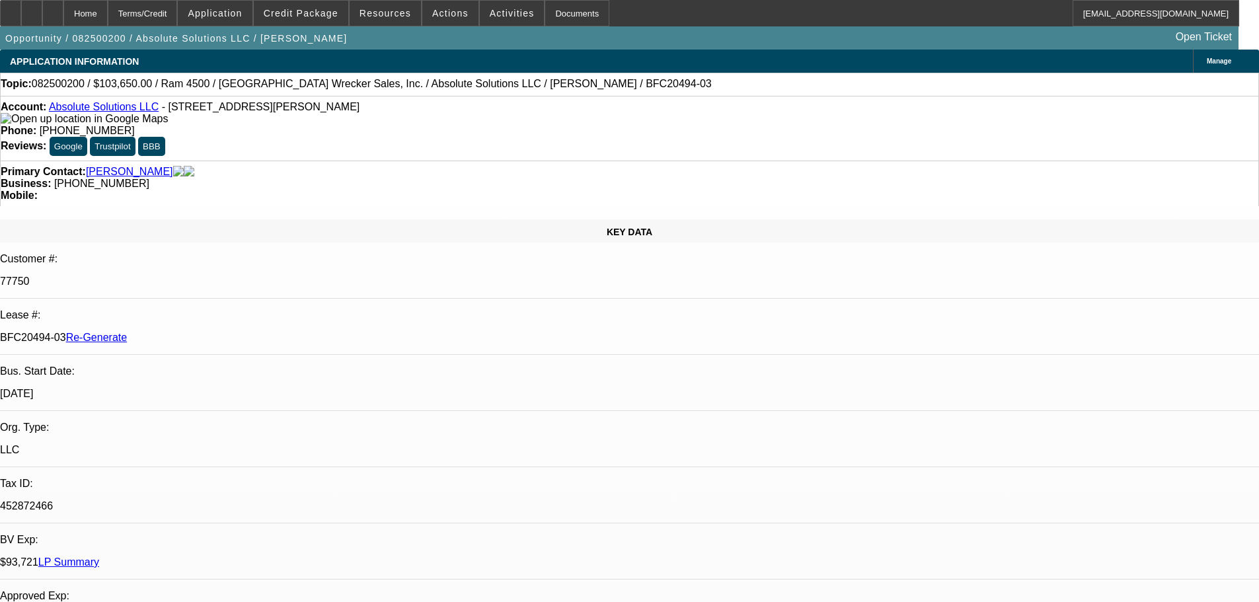
drag, startPoint x: 923, startPoint y: 194, endPoint x: 940, endPoint y: 202, distance: 18.3
drag, startPoint x: 309, startPoint y: 6, endPoint x: 397, endPoint y: 42, distance: 95.5
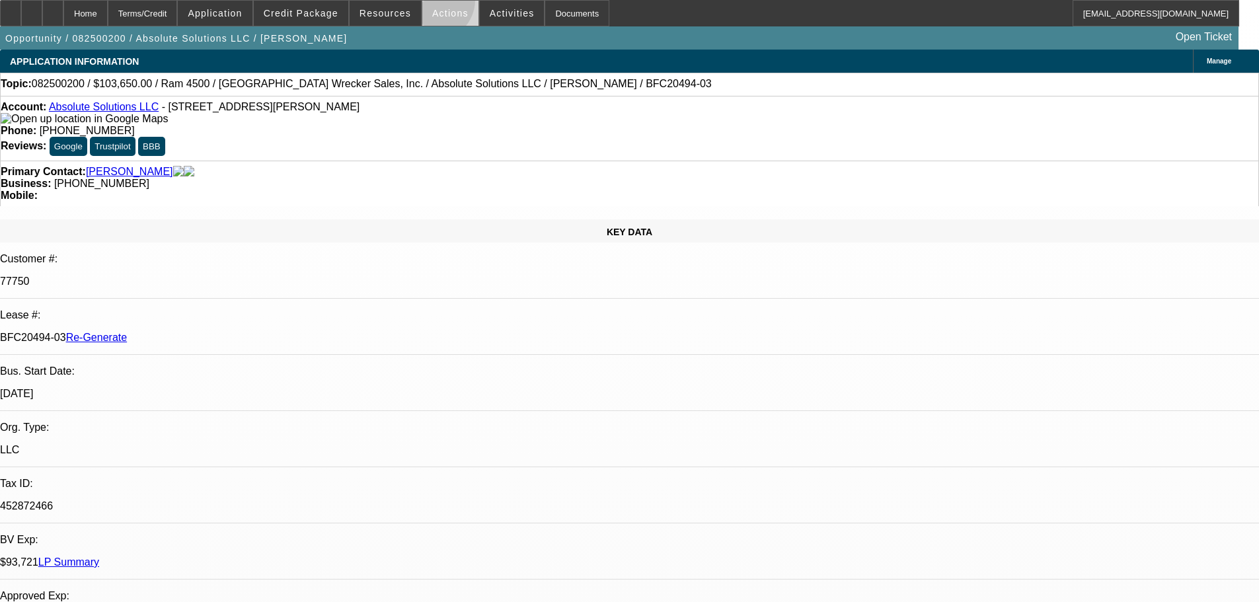
click at [428, 3] on span at bounding box center [450, 13] width 56 height 32
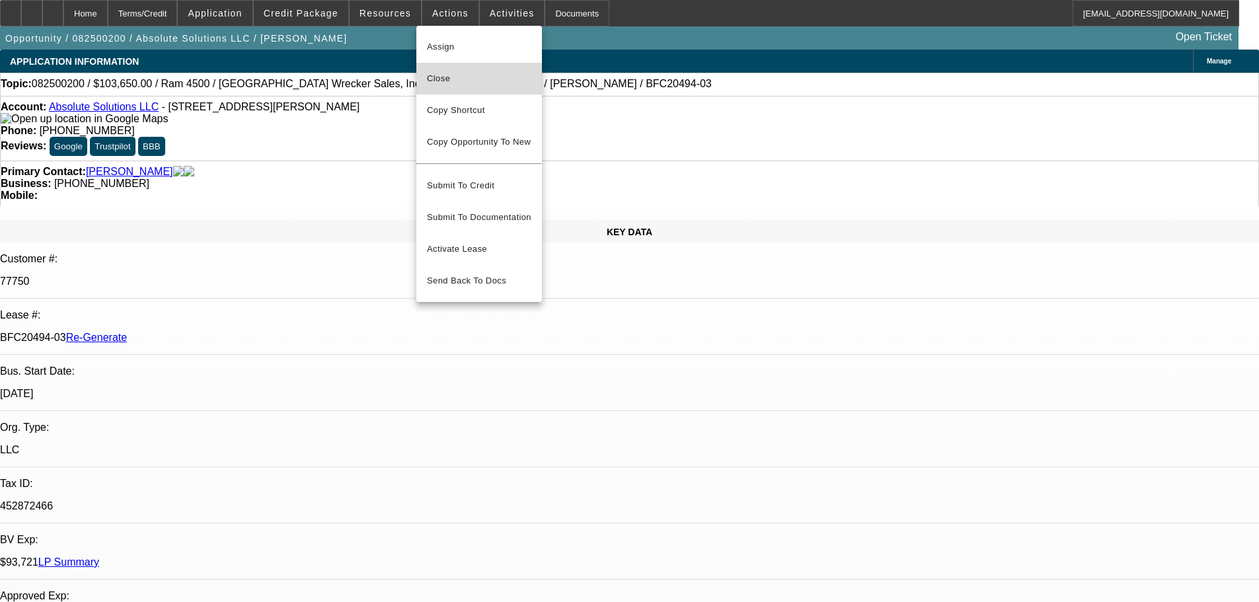
click at [459, 73] on span "Close" at bounding box center [479, 79] width 104 height 16
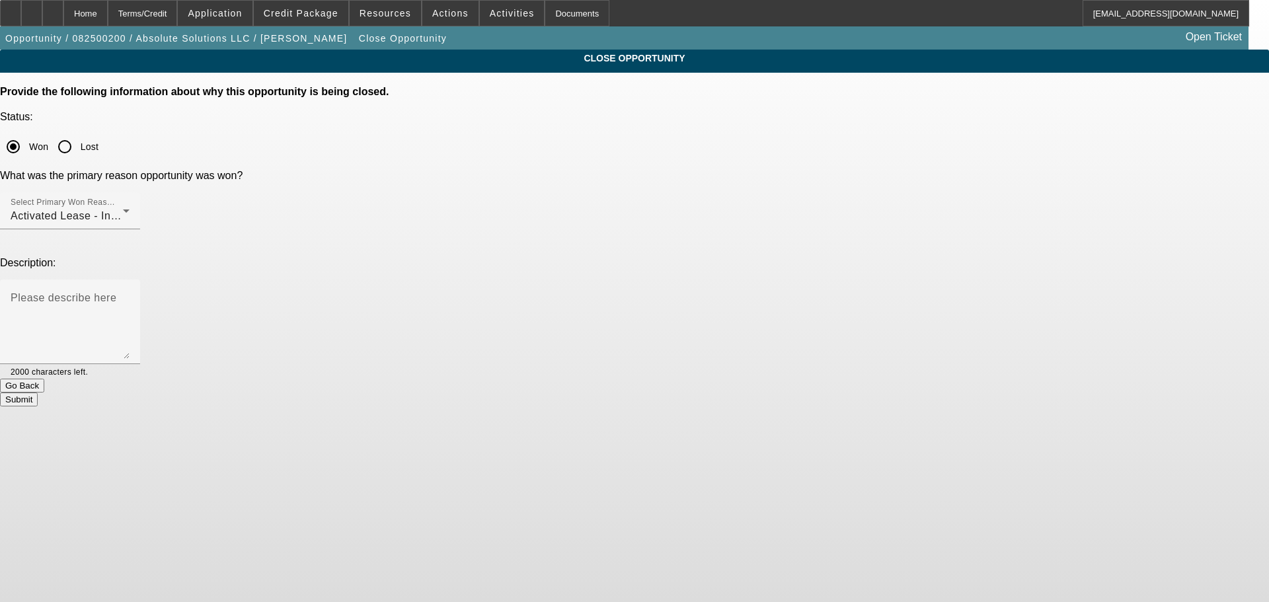
click at [38, 393] on button "Submit" at bounding box center [19, 400] width 38 height 14
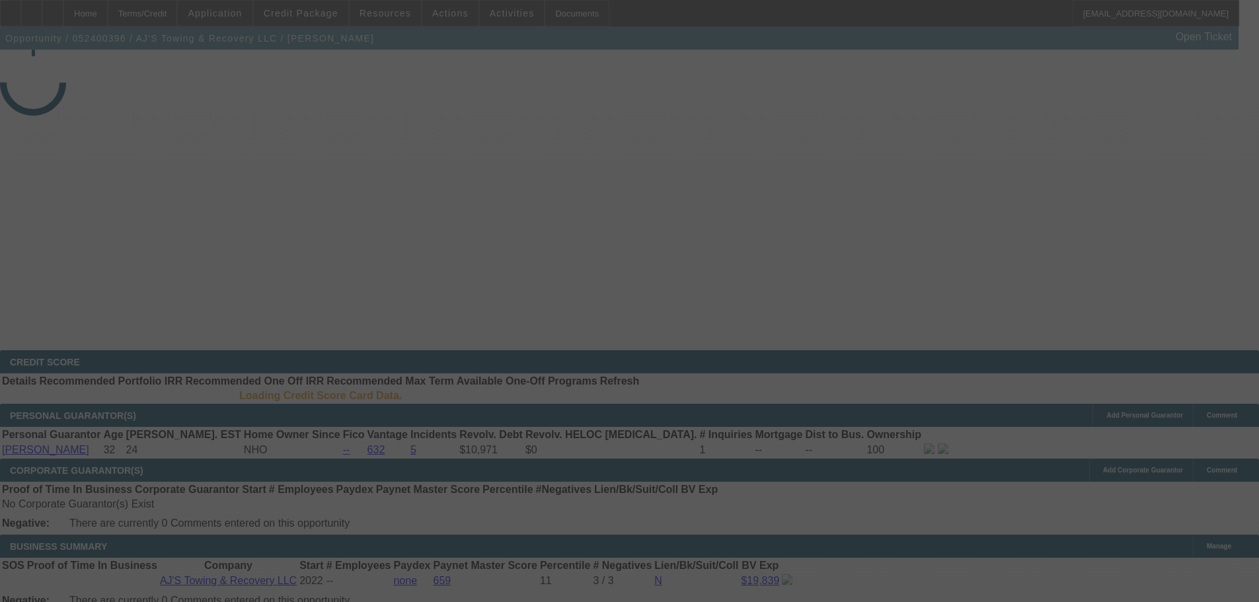
select select "3"
drag, startPoint x: 498, startPoint y: 15, endPoint x: 490, endPoint y: 21, distance: 9.4
click at [495, 18] on div at bounding box center [629, 301] width 1259 height 602
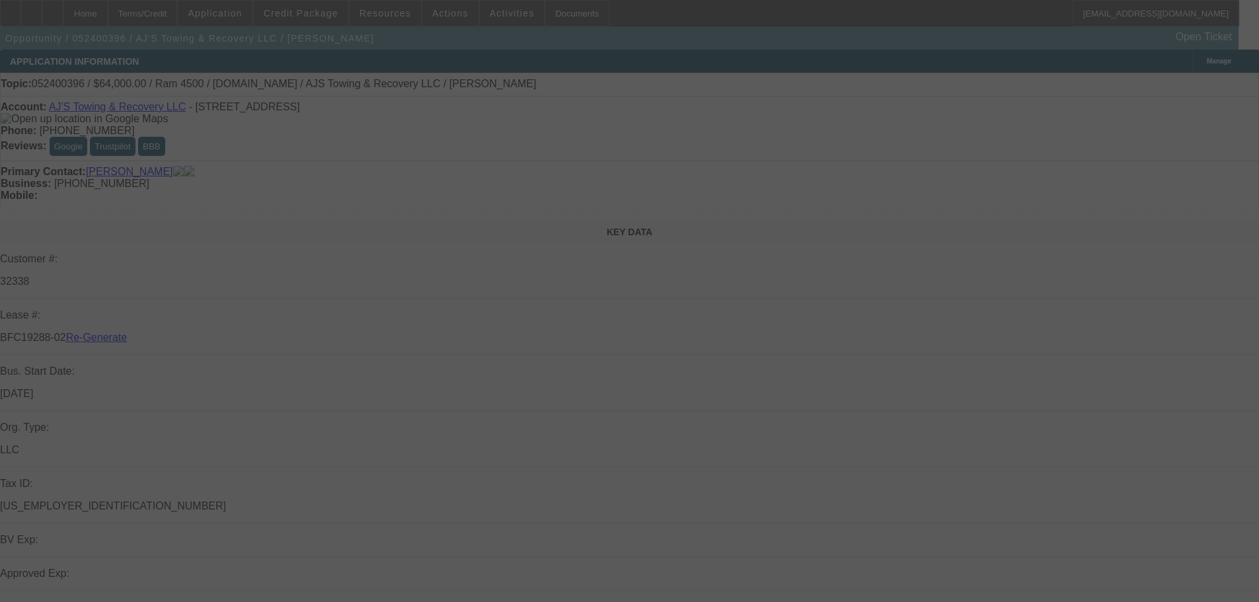
click at [497, 12] on div at bounding box center [629, 301] width 1259 height 602
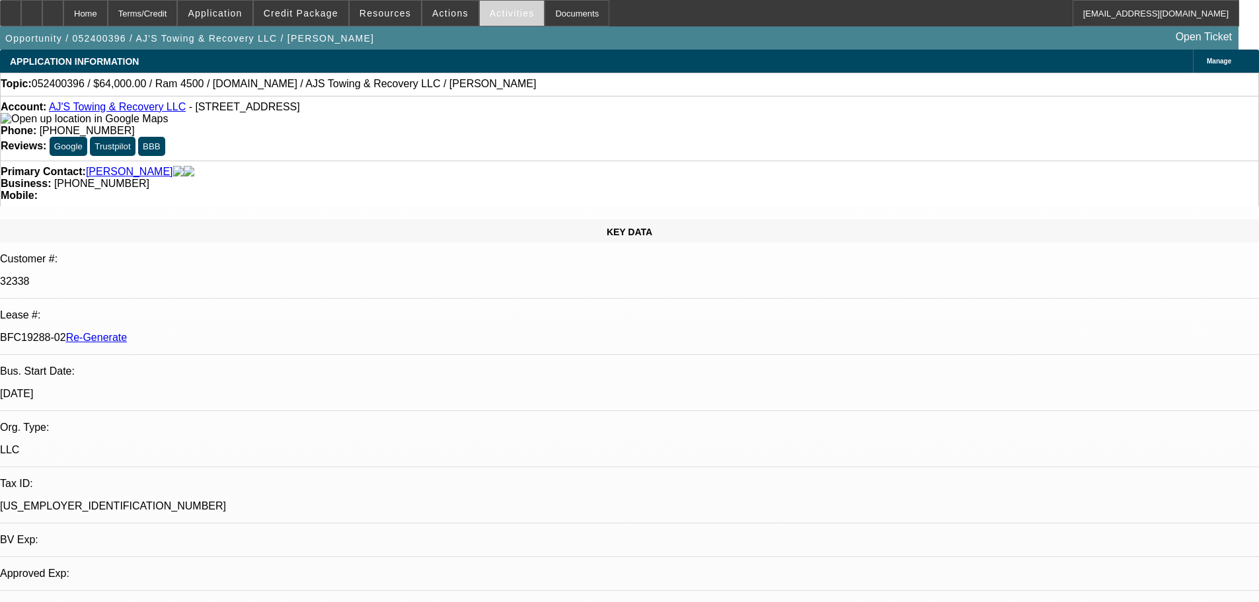
select select "0"
select select "2"
select select "0.1"
select select "4"
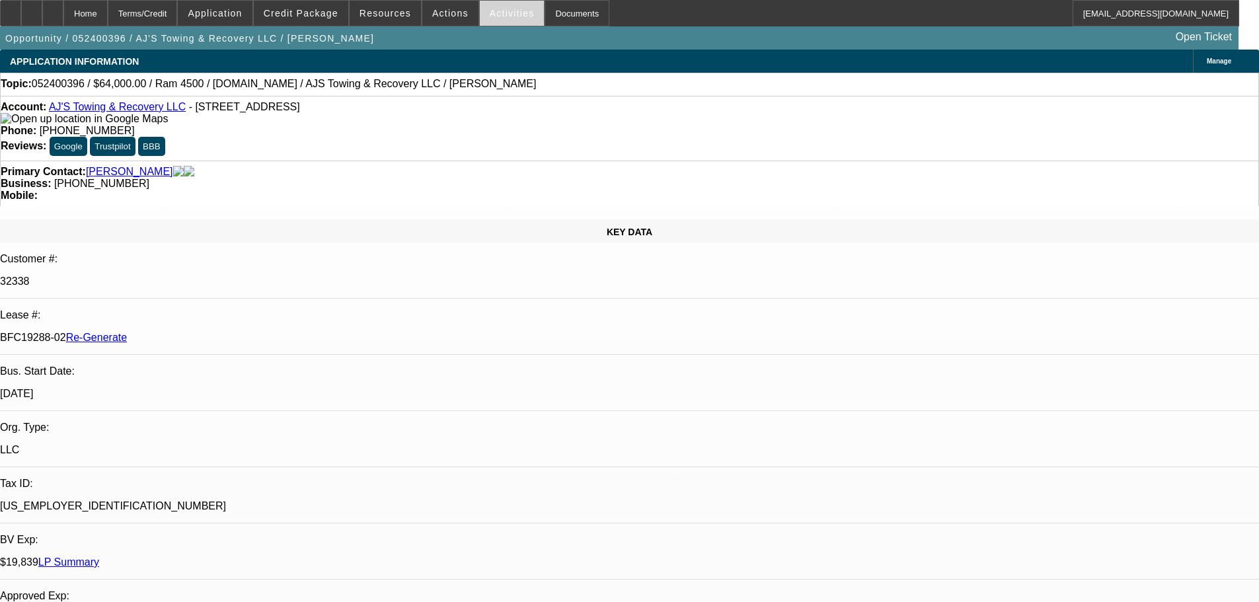
click at [502, 20] on span at bounding box center [512, 13] width 65 height 32
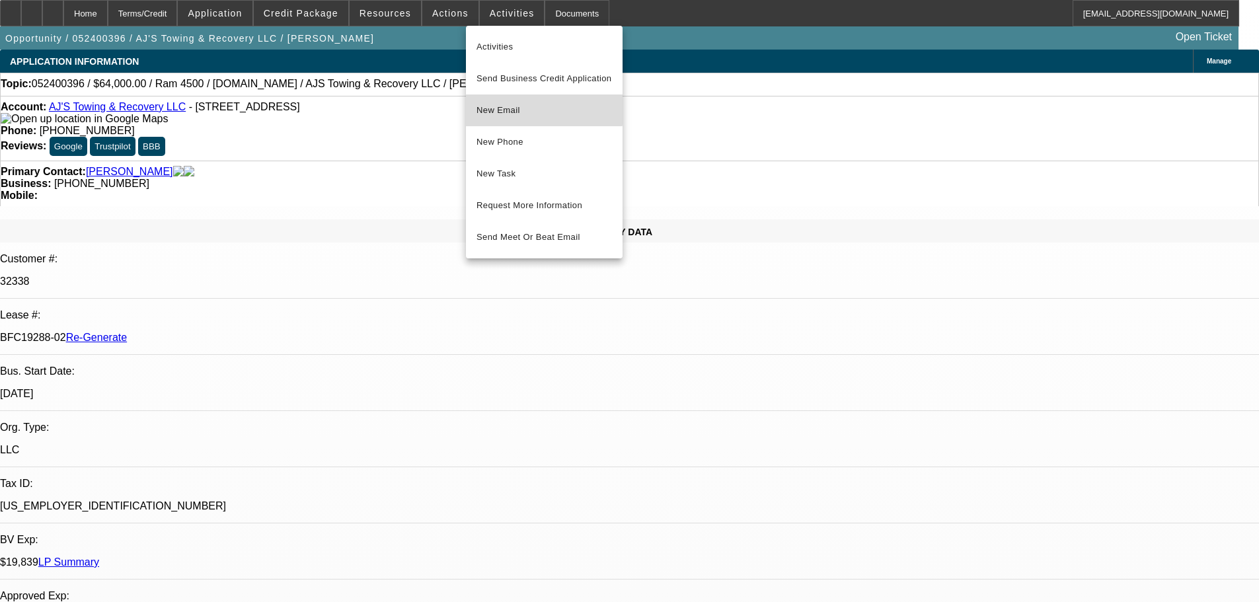
click at [508, 108] on span "New Email" at bounding box center [544, 110] width 135 height 16
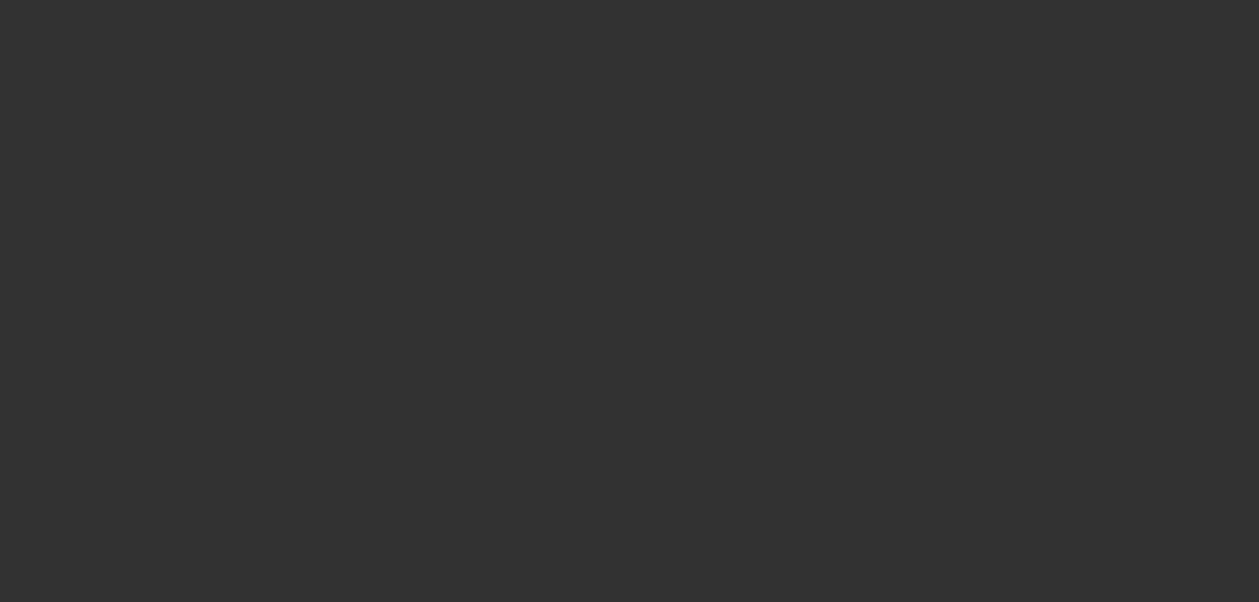
select select "4"
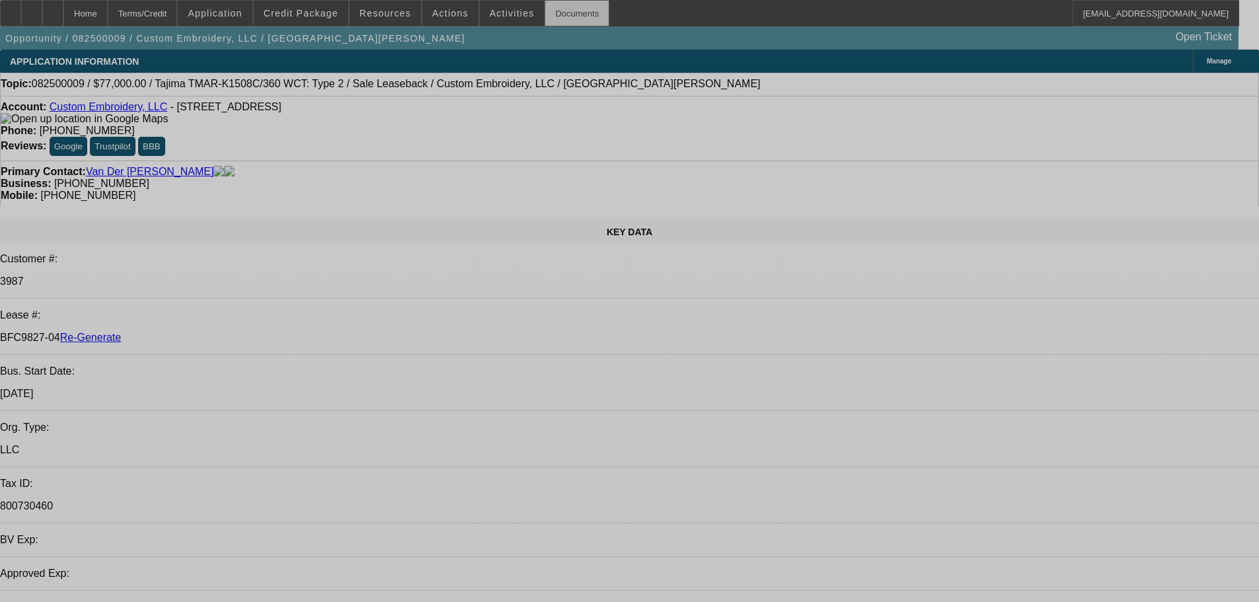
select select "0"
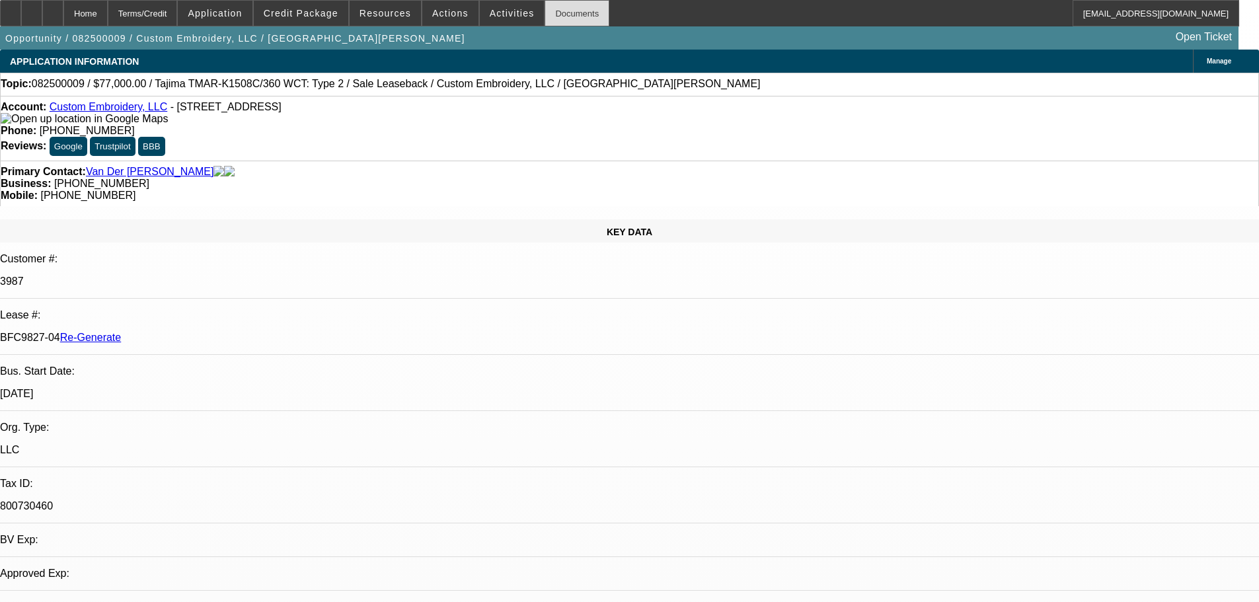
select select "2"
select select "0"
select select "2"
click at [555, 16] on div "Documents" at bounding box center [577, 13] width 65 height 26
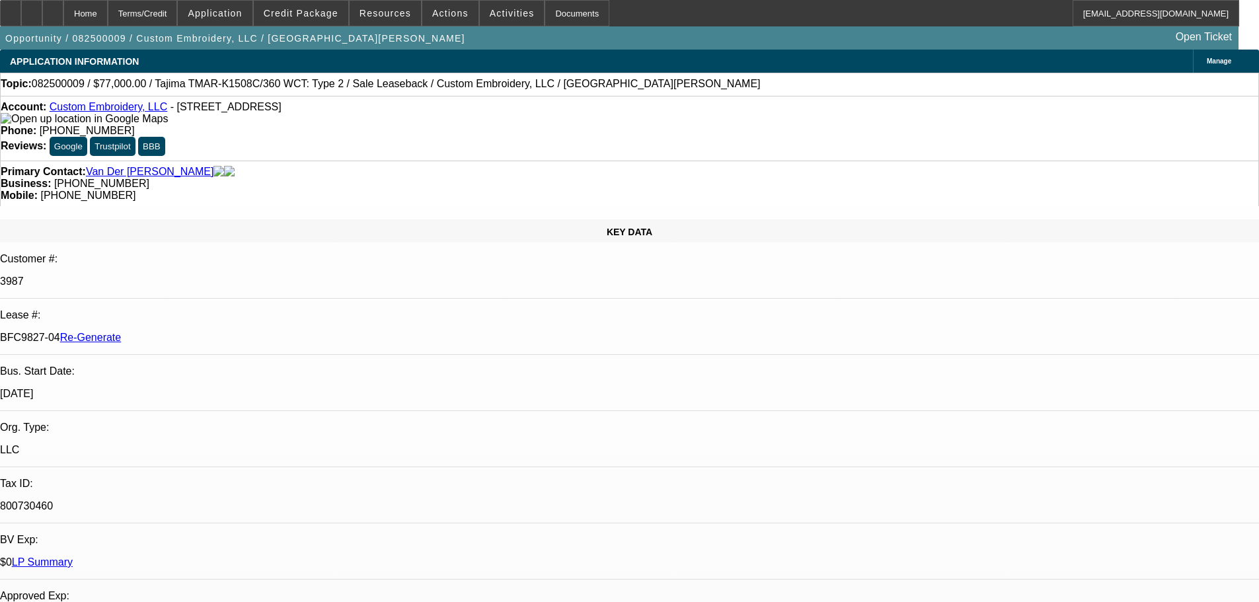
scroll to position [198, 0]
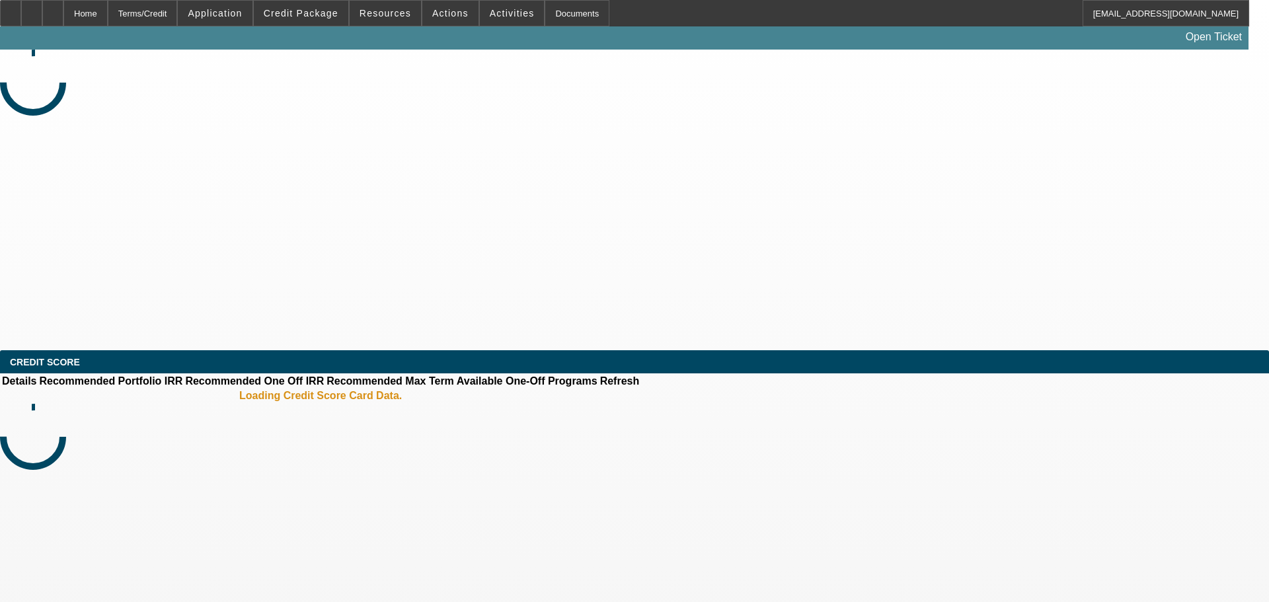
select select "4"
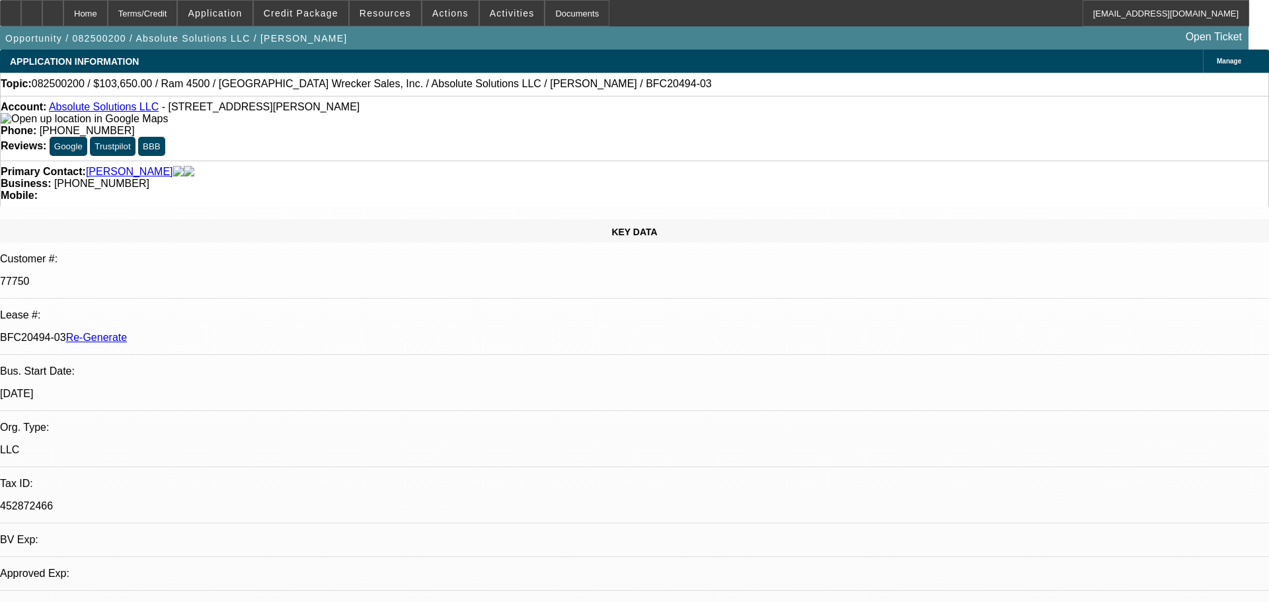
select select "0"
select select "5"
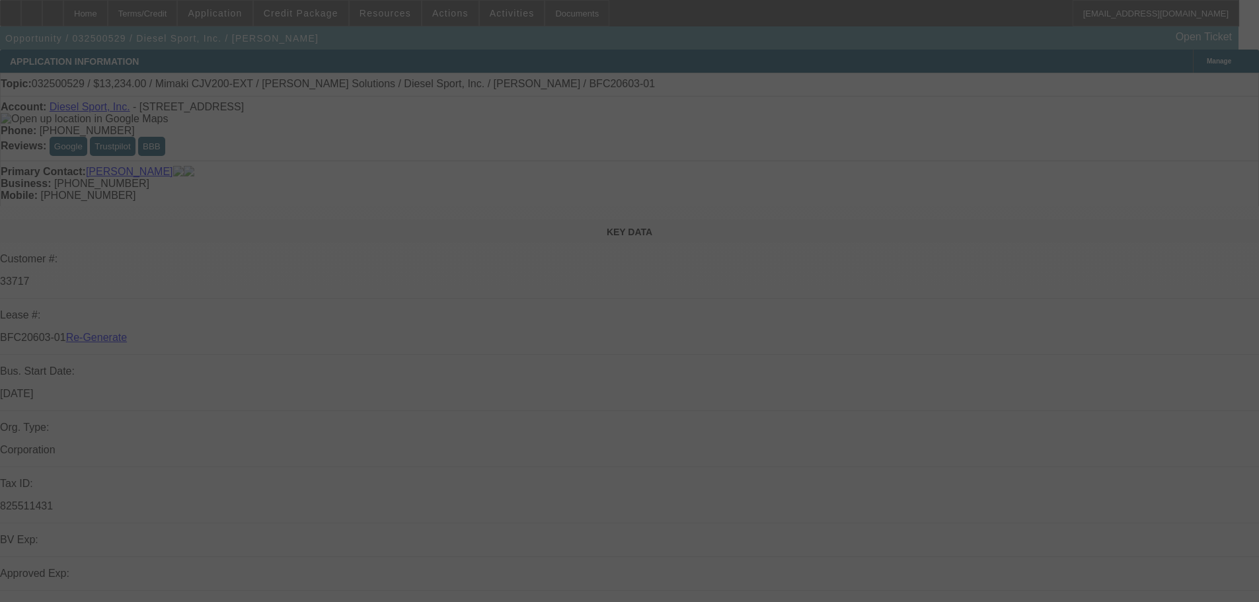
select select "3"
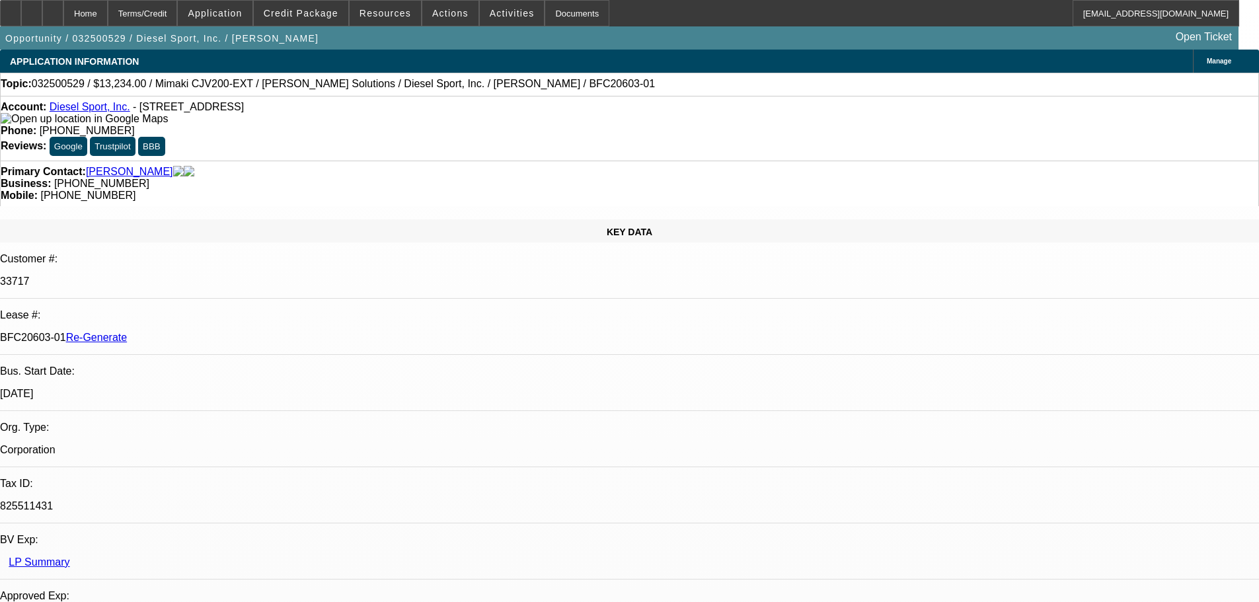
select select "0"
select select "0.1"
select select "4"
click at [982, 178] on span "Reply All" at bounding box center [982, 171] width 36 height 16
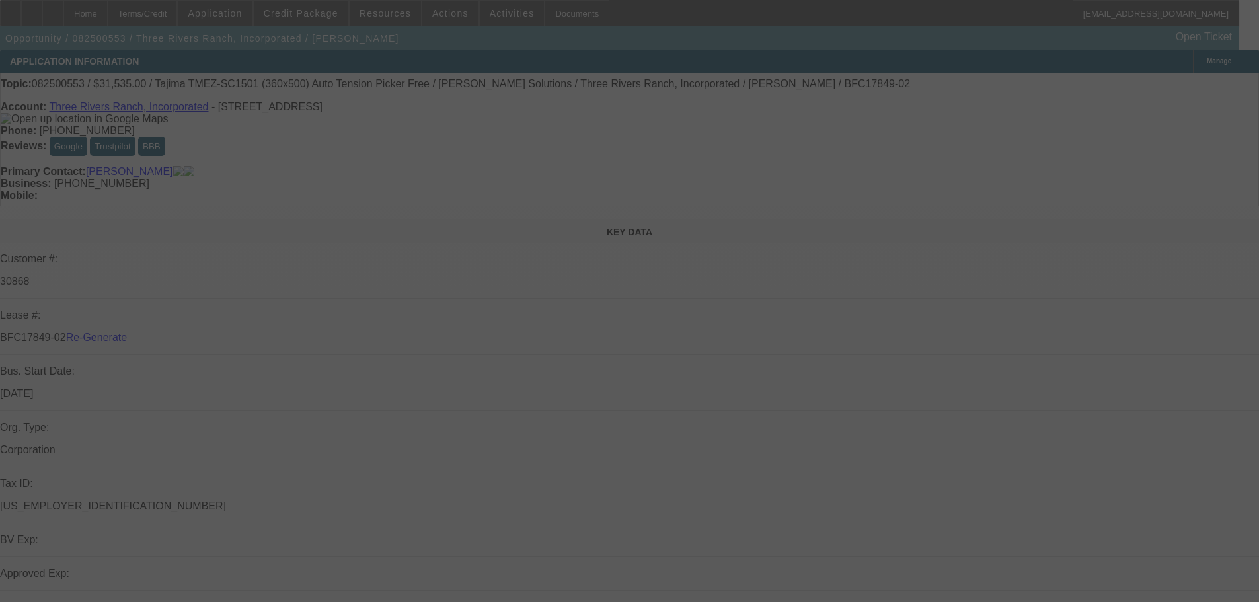
select select "3"
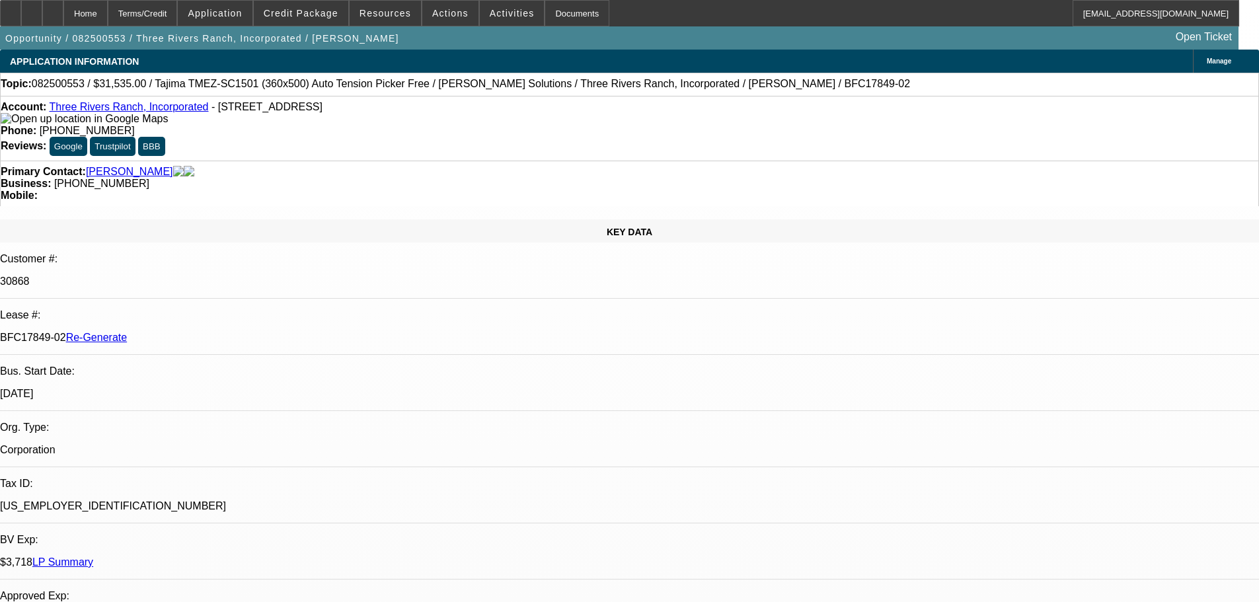
select select "0"
select select "2"
select select "0.1"
select select "4"
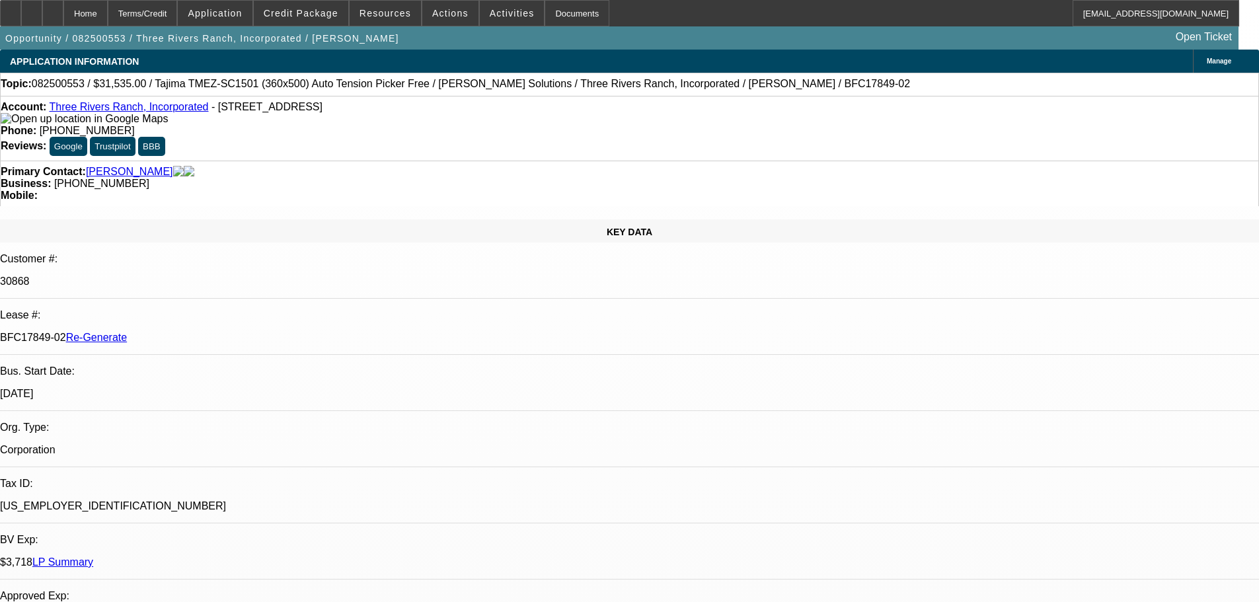
click at [574, 20] on div "Documents" at bounding box center [577, 13] width 65 height 26
click at [488, 27] on div "Opportunity / 082500553 / Three Rivers Ranch, Incorporated / Allen, Lonnie Open…" at bounding box center [619, 37] width 1239 height 23
click at [492, 19] on span at bounding box center [512, 13] width 65 height 32
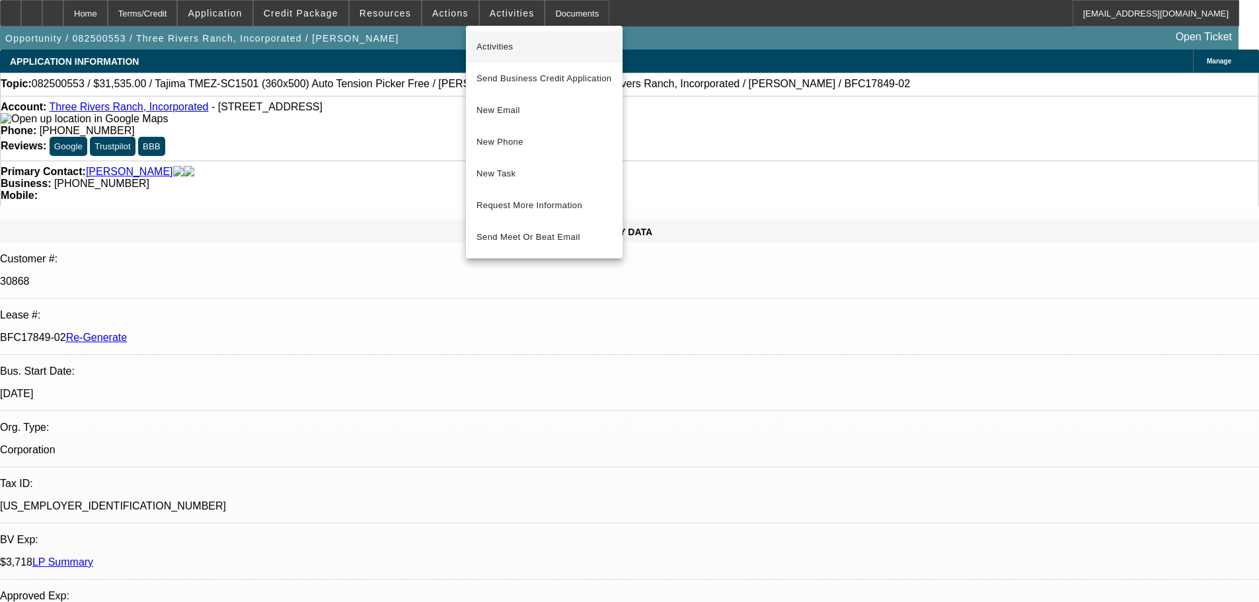
click at [502, 42] on span "Activities" at bounding box center [544, 47] width 135 height 16
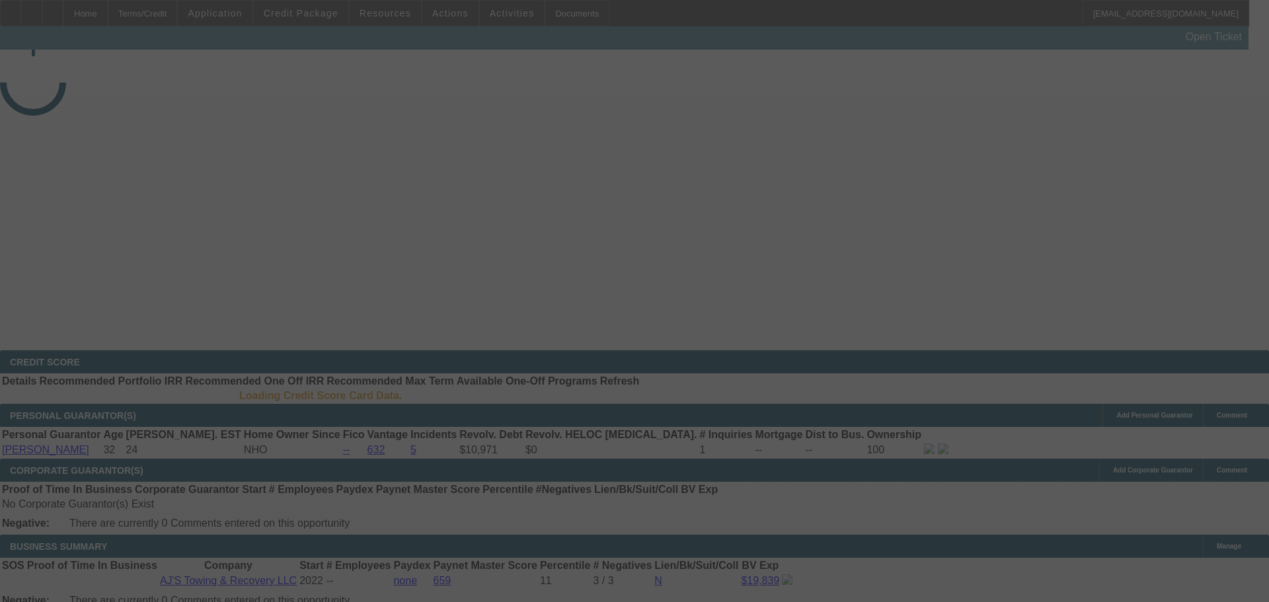
select select "3"
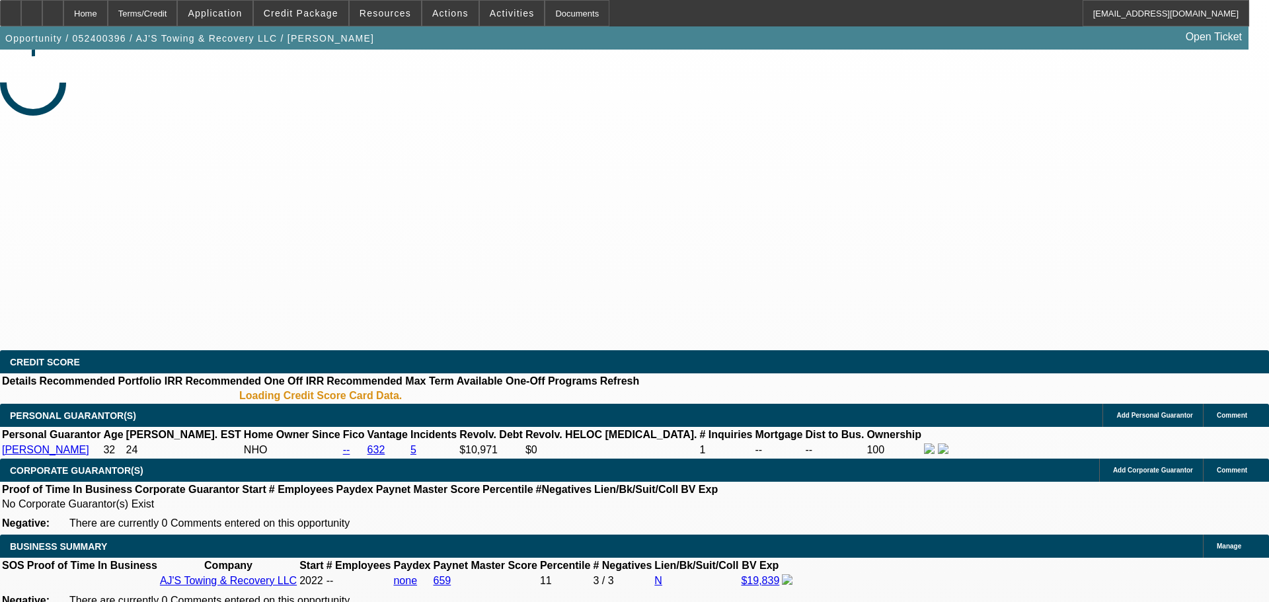
select select "0"
select select "2"
select select "0.1"
select select "4"
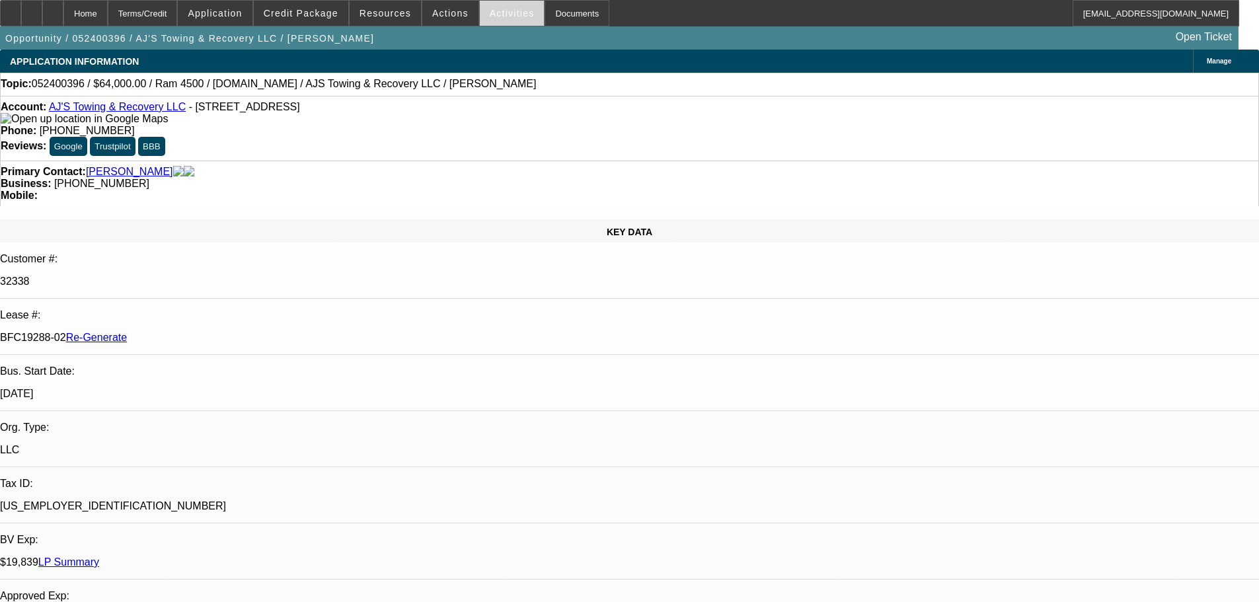
click at [496, 13] on span "Activities" at bounding box center [512, 13] width 45 height 11
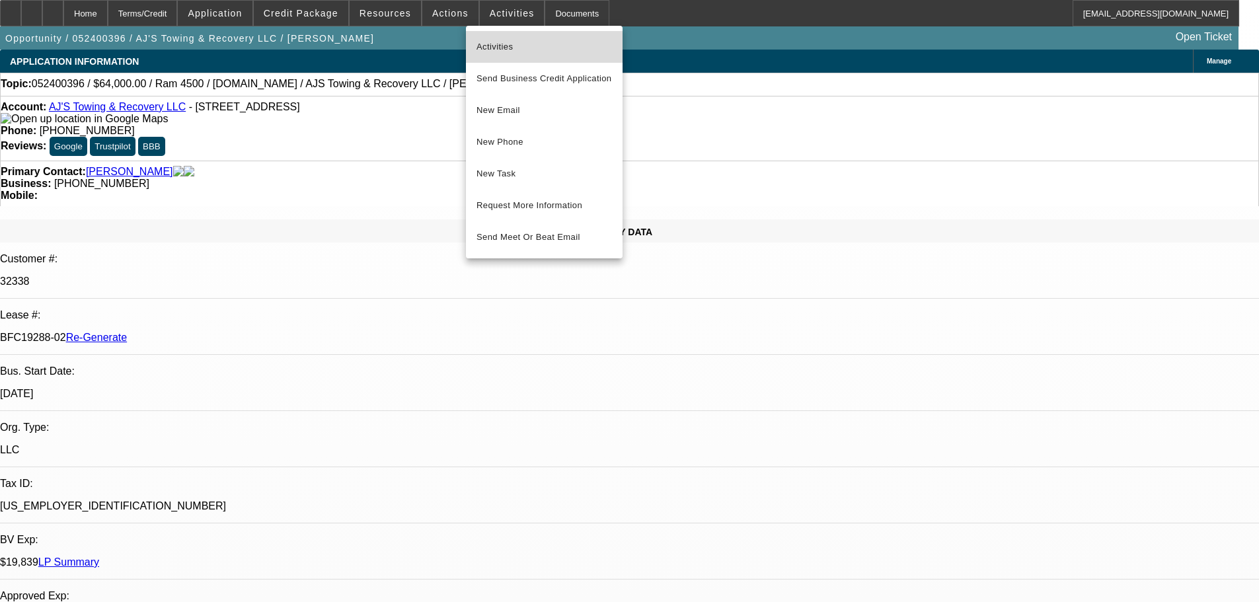
click at [492, 44] on span "Activities" at bounding box center [544, 47] width 135 height 16
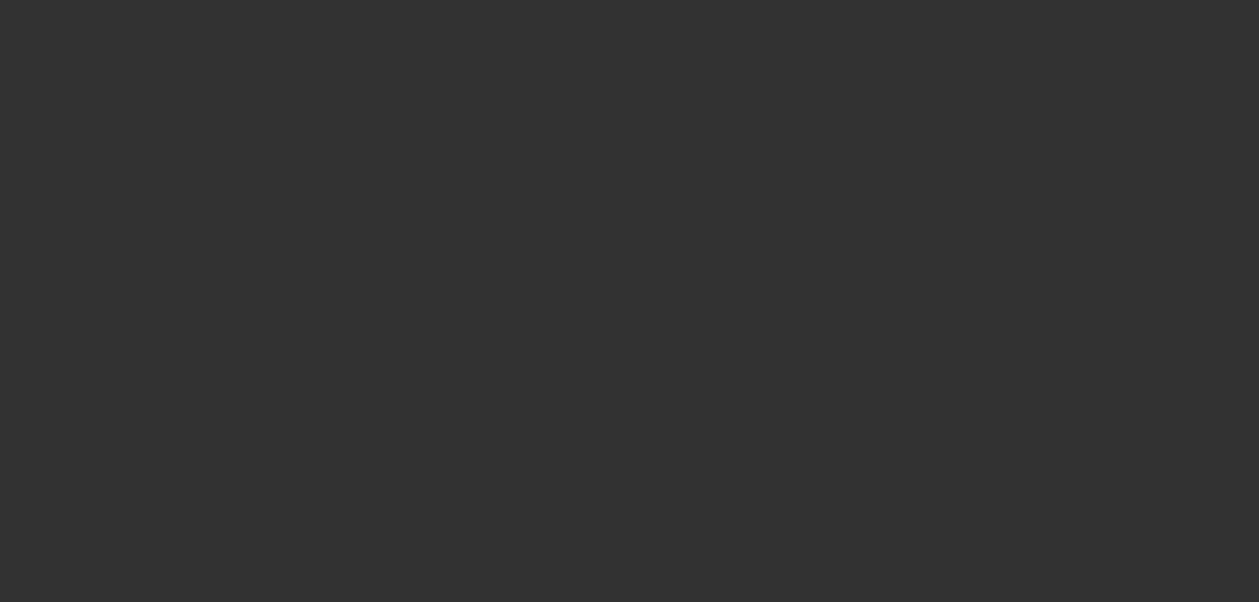
select select "3"
select select "0"
select select "2"
select select "0"
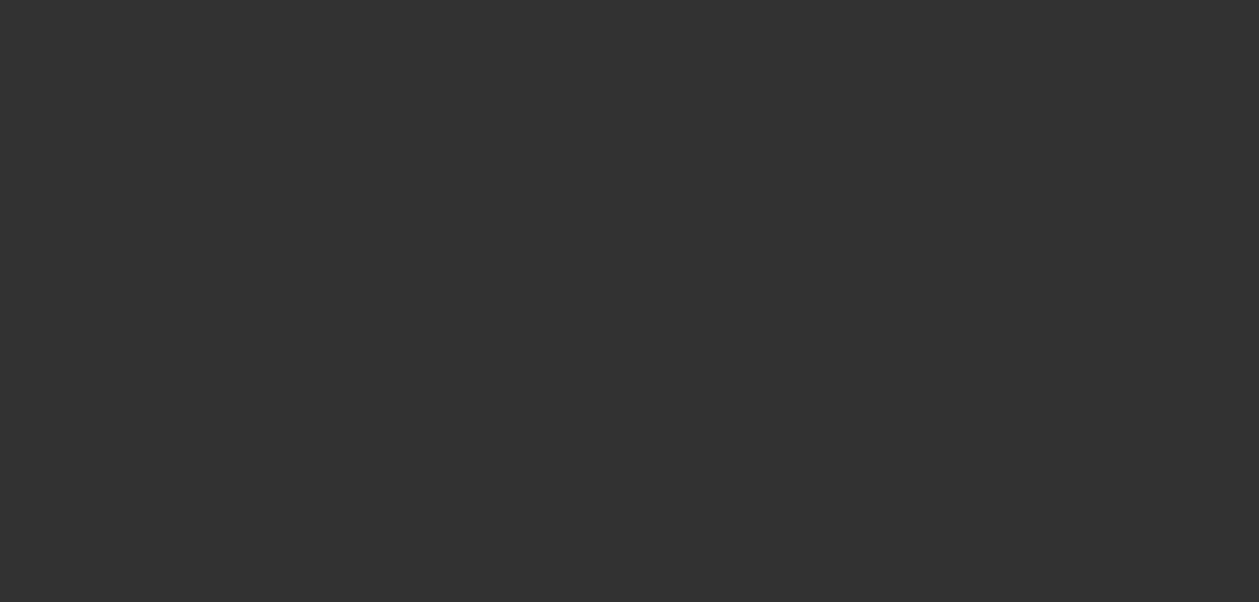
select select "6"
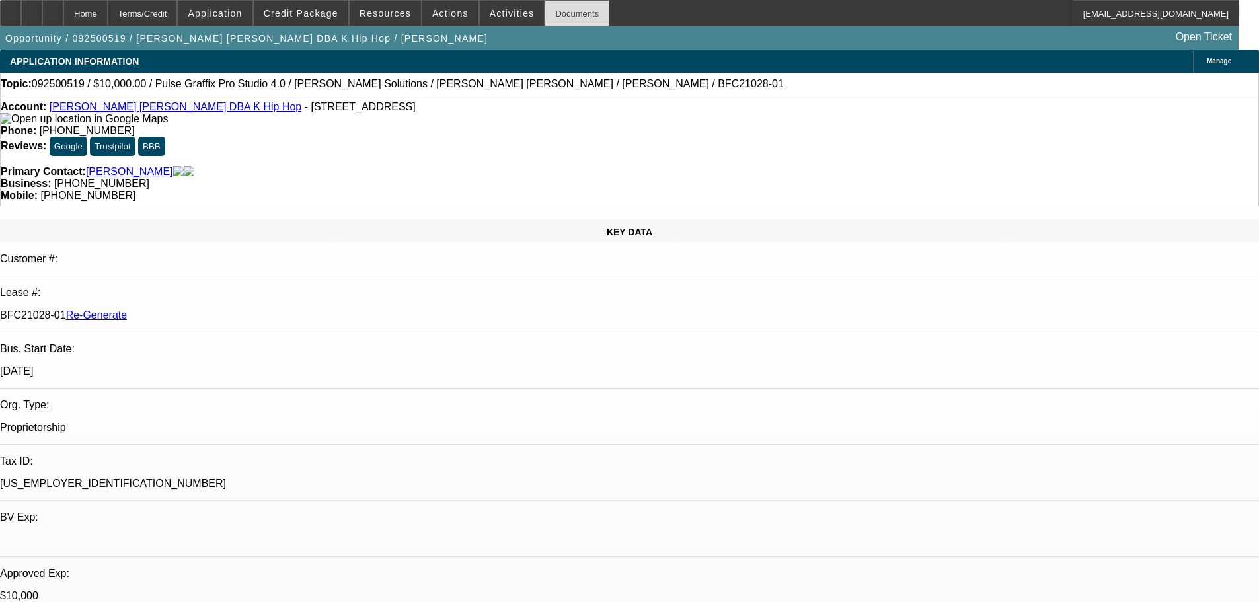
click at [558, 25] on div "Documents" at bounding box center [577, 13] width 65 height 26
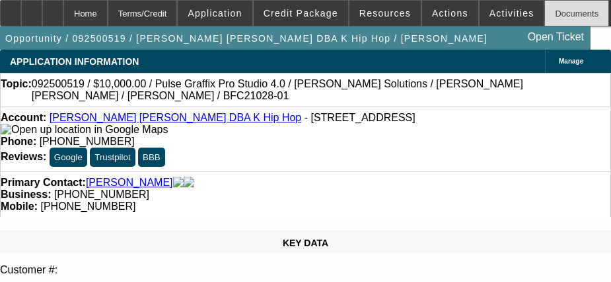
click at [563, 20] on div "Documents" at bounding box center [577, 13] width 65 height 26
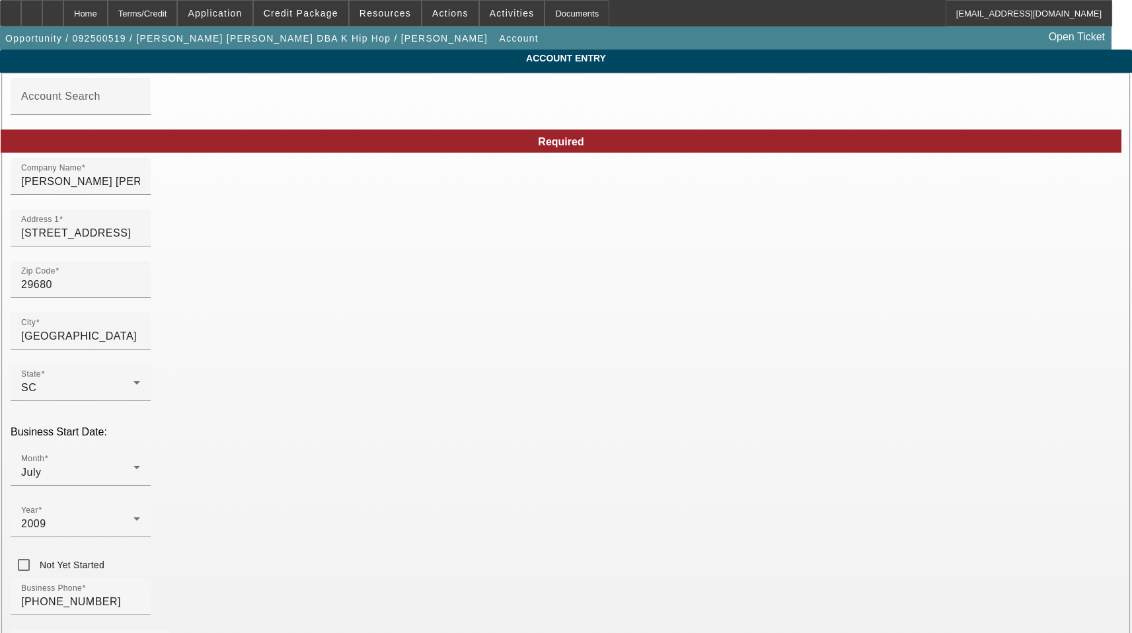
type input "[DATE]"
click at [140, 293] on input "29680" at bounding box center [80, 285] width 119 height 16
type input "2968"
type input "29680"
type input "[GEOGRAPHIC_DATA]"
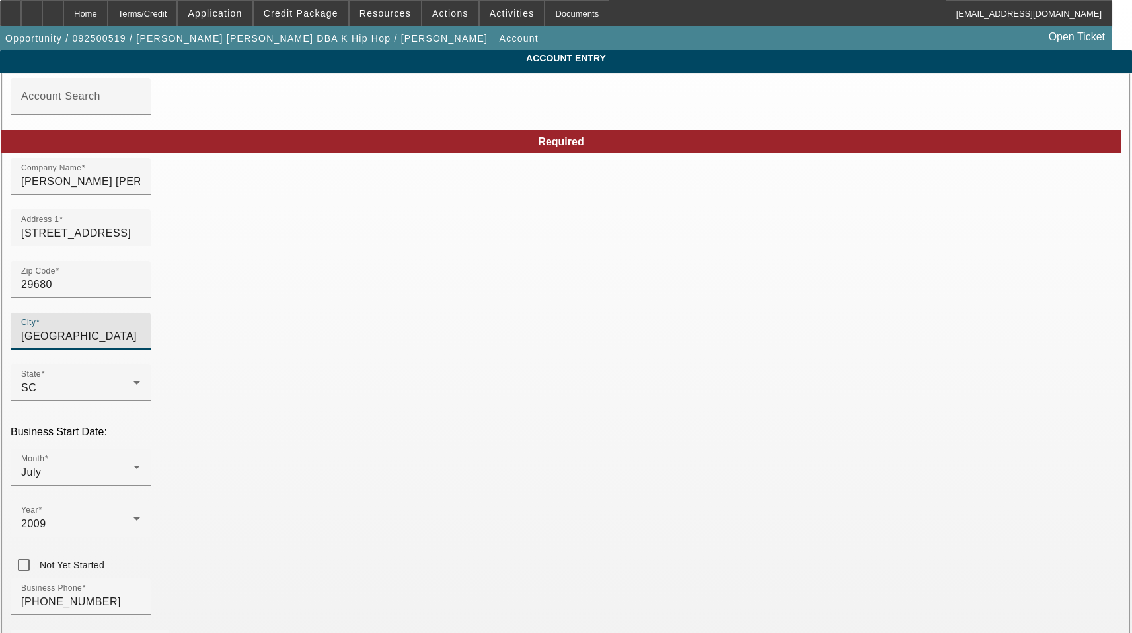
type input "Greenville"
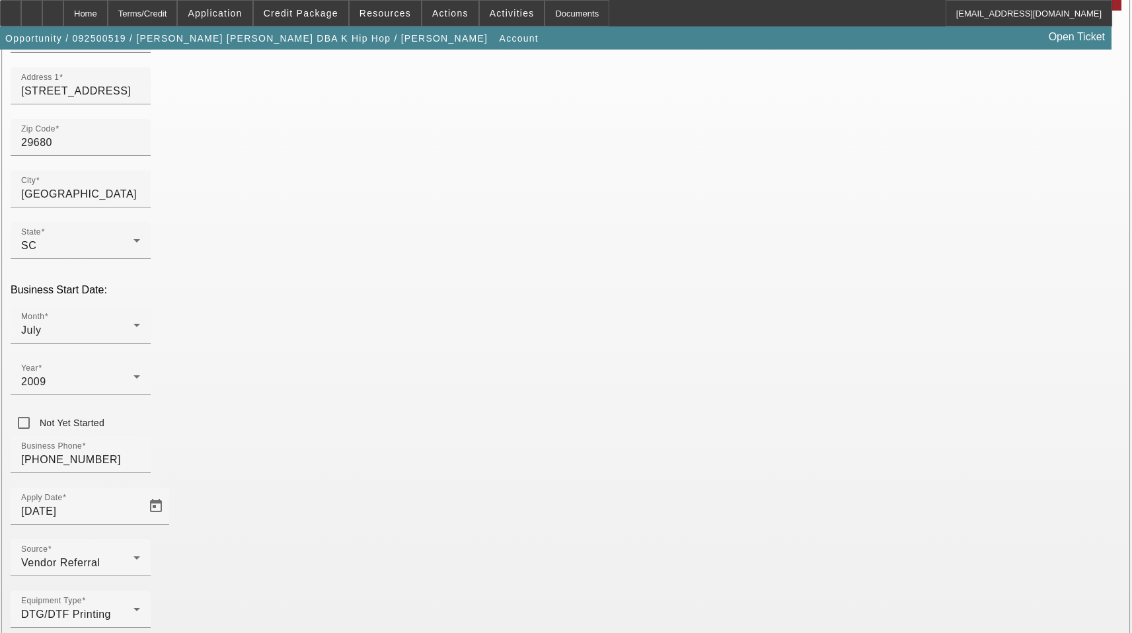
scroll to position [146, 0]
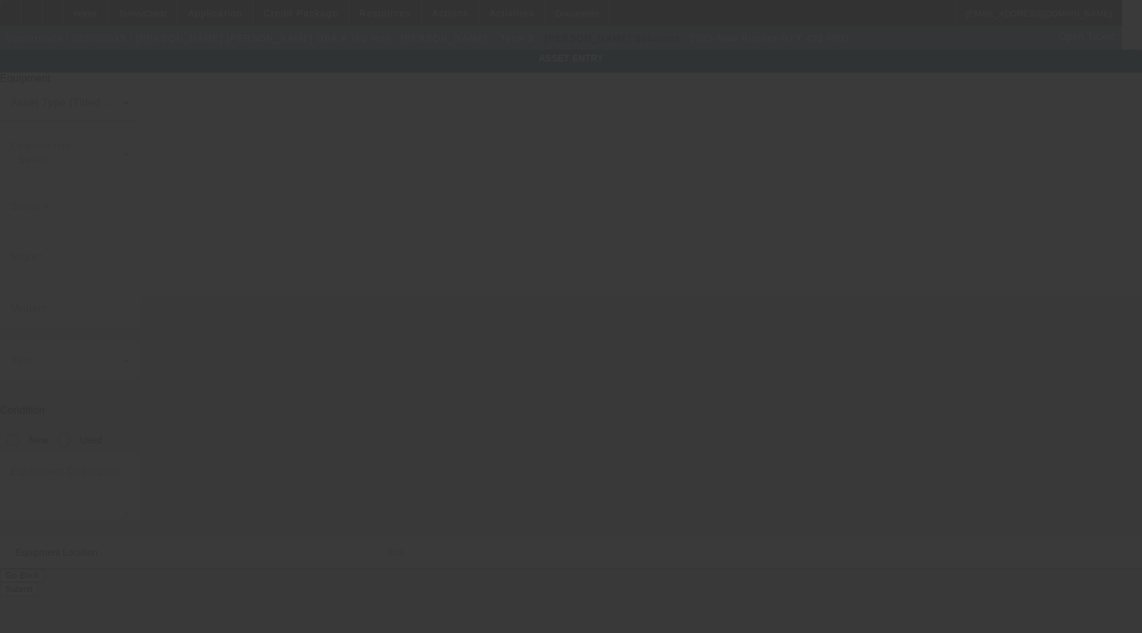
type input "Brother"
type input "GTX 423 PRO"
radio input "true"
type textarea "new digital printer"
type input "[STREET_ADDRESS]"
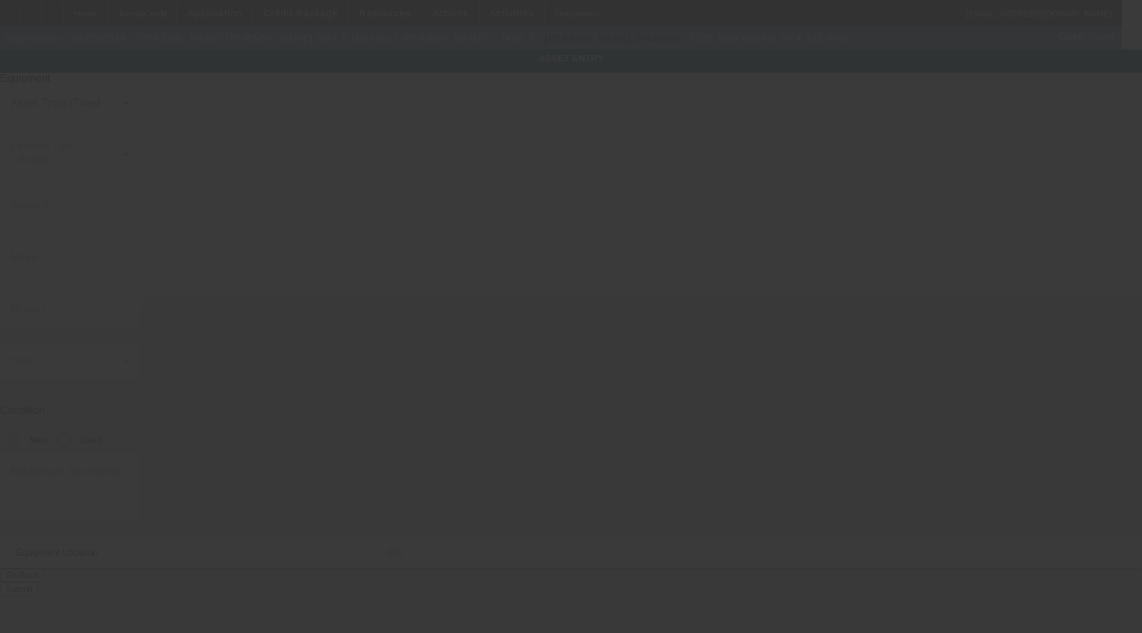
type input "[GEOGRAPHIC_DATA]"
type input "29680"
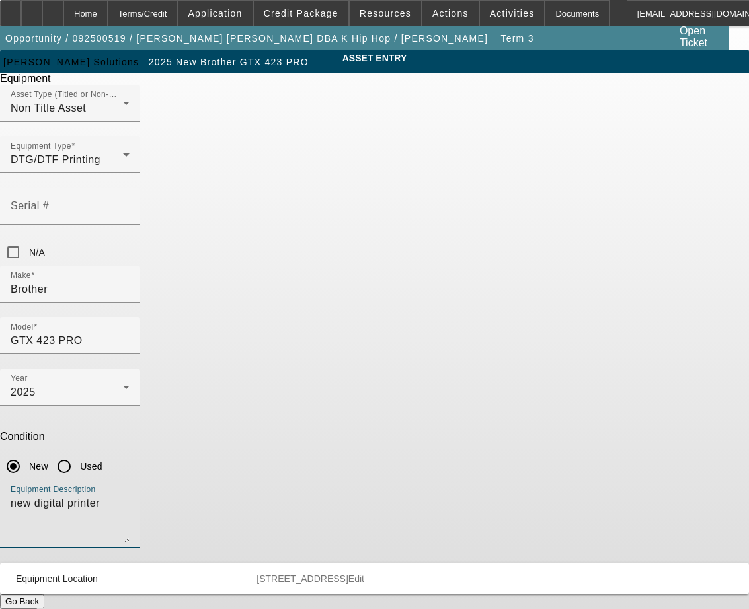
click at [130, 496] on textarea "new digital printer" at bounding box center [70, 520] width 119 height 48
drag, startPoint x: 339, startPoint y: 355, endPoint x: -2, endPoint y: 314, distance: 343.5
click at [0, 314] on html "Home Terms/Credit Application Credit Package Resources Actions Activities Docum…" at bounding box center [374, 304] width 749 height 609
drag, startPoint x: 332, startPoint y: 352, endPoint x: 334, endPoint y: 360, distance: 8.2
click at [130, 496] on textarea "Printer," at bounding box center [70, 520] width 119 height 48
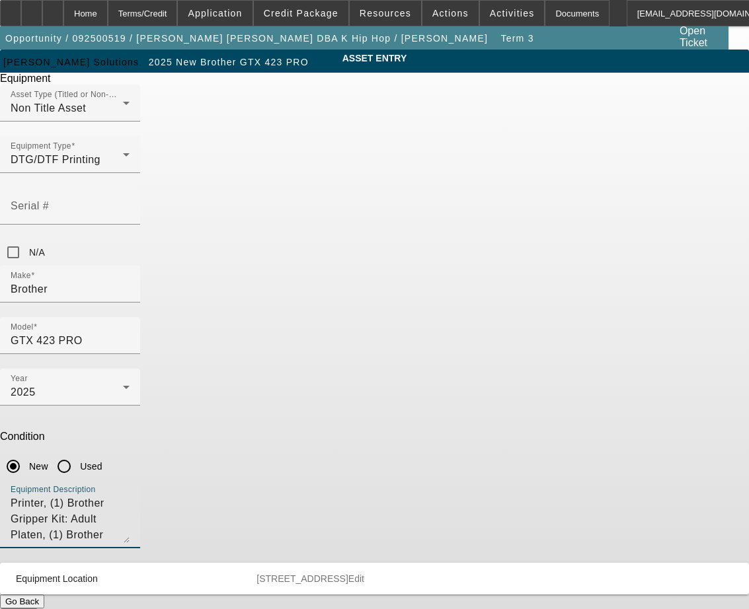
click at [130, 496] on textarea "Printer, (1) Brother Gripper Kit: Adult Platen, (1) Brother Standard Starter Ki…" at bounding box center [70, 520] width 119 height 48
type textarea "Printer, (1) Brother Gripper Kit: Adult Platen, (1) Brother Standard Starter Ki…"
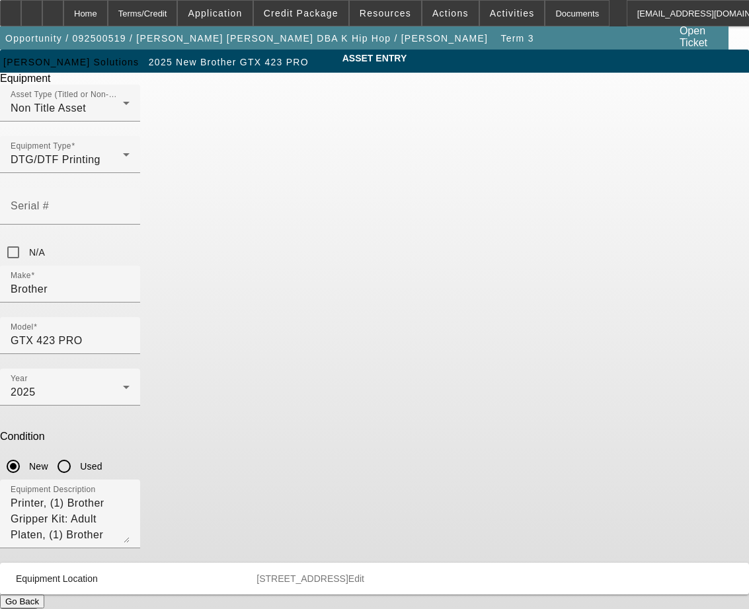
click at [38, 609] on button "Submit" at bounding box center [19, 616] width 38 height 14
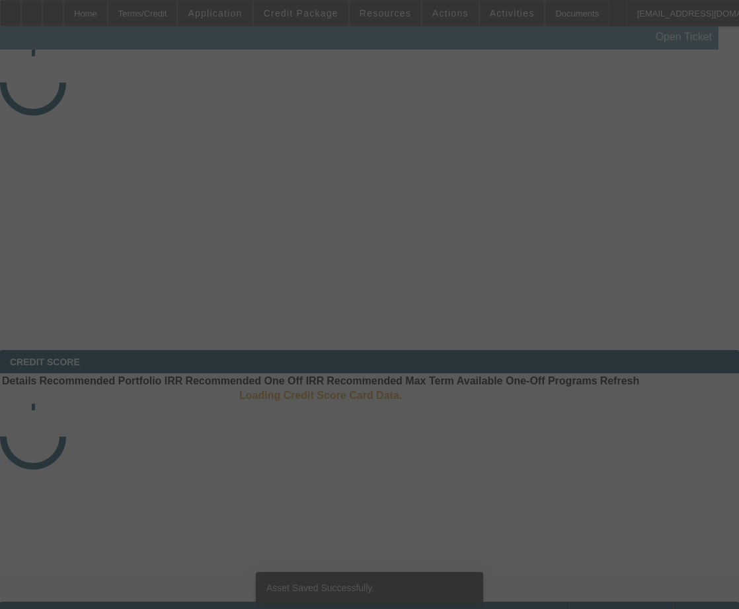
select select "3"
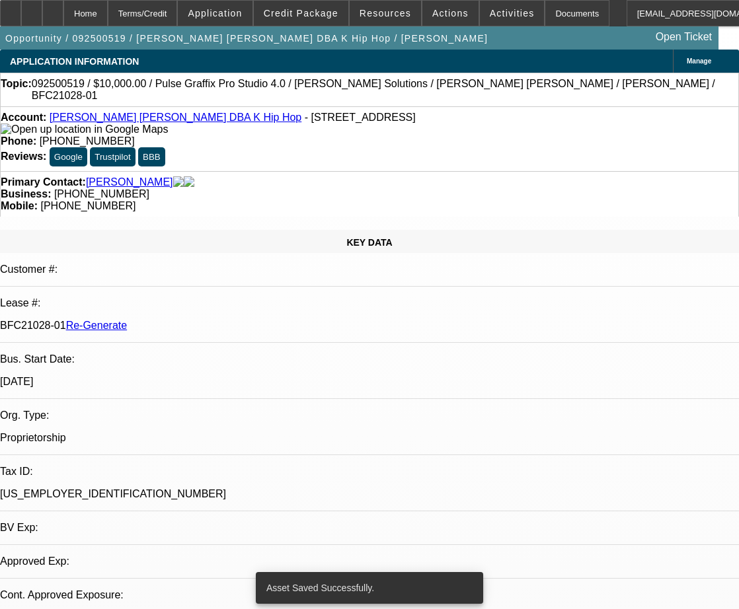
select select "0"
select select "2"
select select "0"
select select "6"
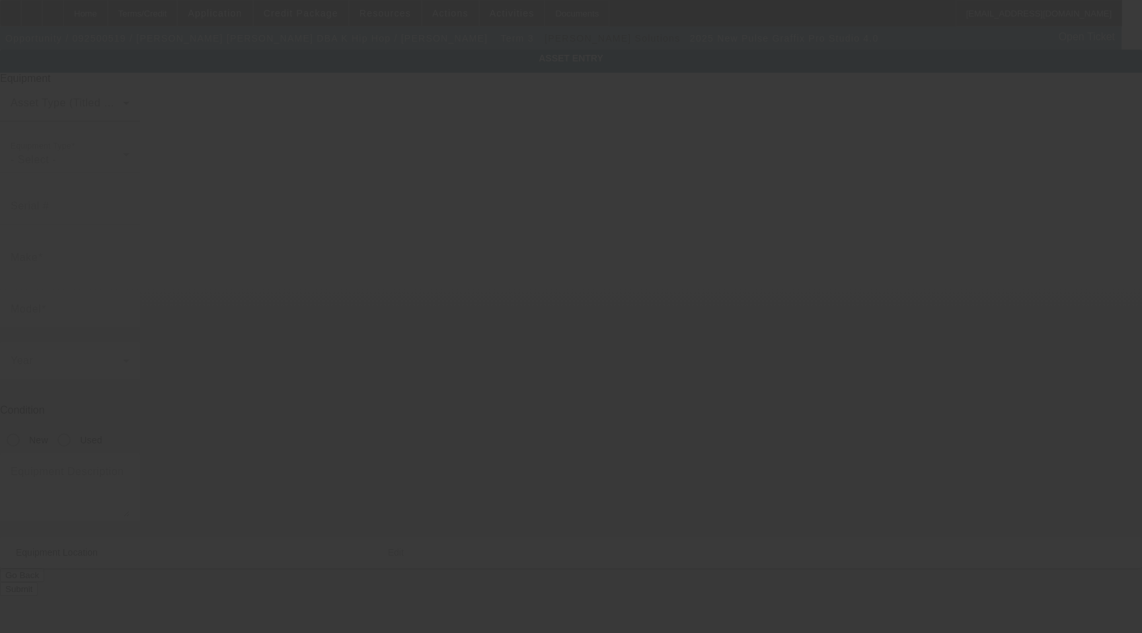
type input "Pulse"
type input "Graffix Pro Studio 4.0"
radio input "true"
type textarea "new software"
type input "[STREET_ADDRESS]"
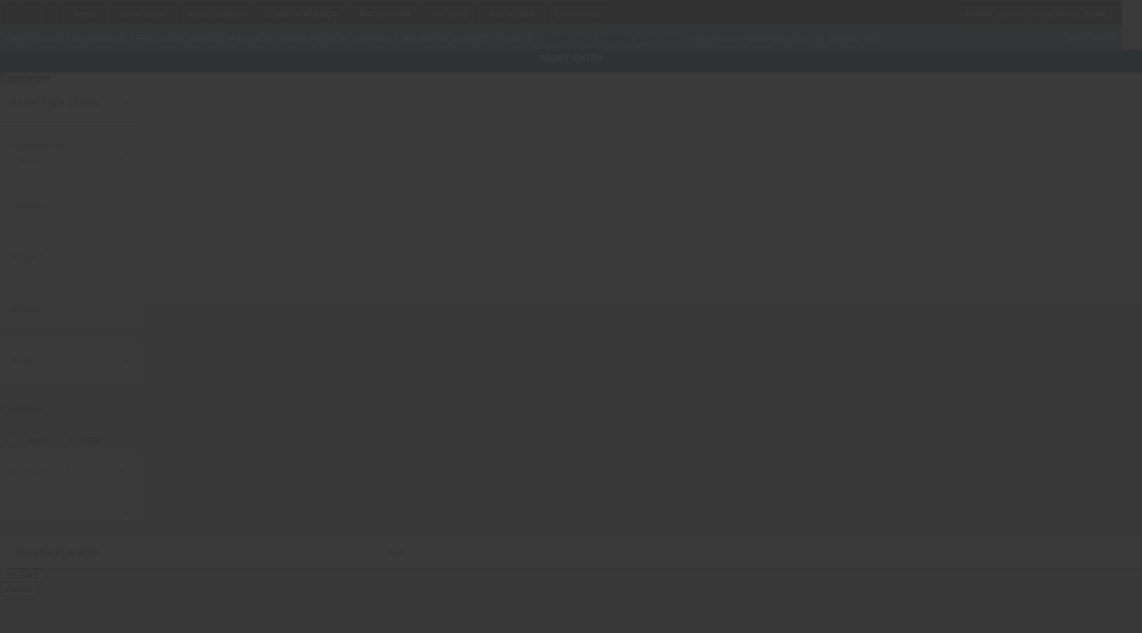
type input "[GEOGRAPHIC_DATA]"
type input "29680"
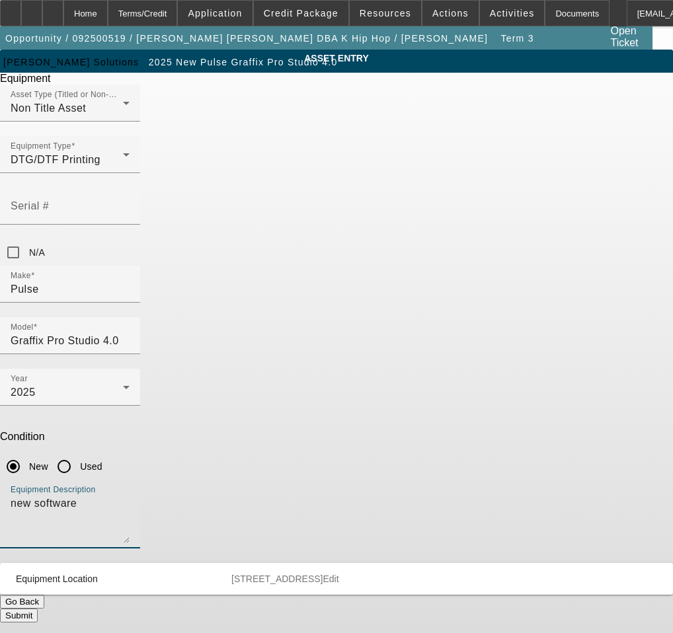
click at [130, 496] on textarea "new software" at bounding box center [70, 520] width 119 height 48
drag, startPoint x: 286, startPoint y: 347, endPoint x: 124, endPoint y: 367, distance: 163.2
click at [124, 367] on div "ASSET ENTRY Delete asset Equipment Asset Type (Titled or Non-Titled) Non Title …" at bounding box center [336, 336] width 673 height 573
type textarea "Pulse Software with Dongle"
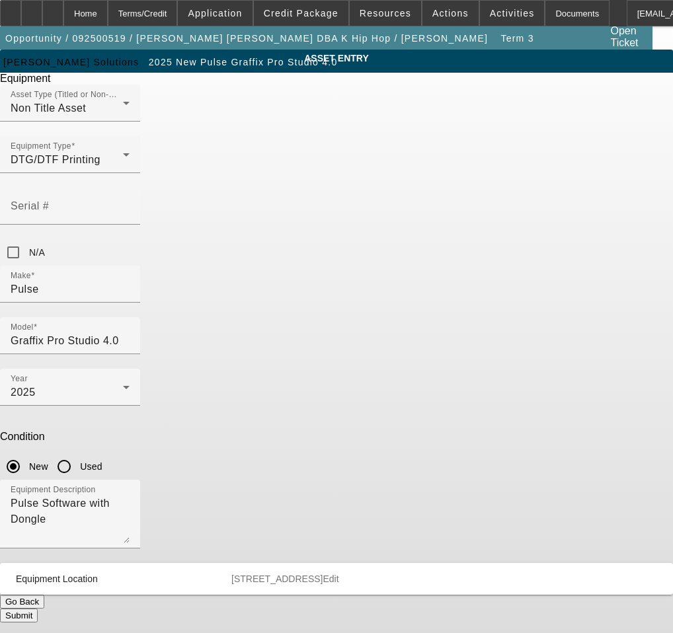
click at [38, 609] on button "Submit" at bounding box center [19, 616] width 38 height 14
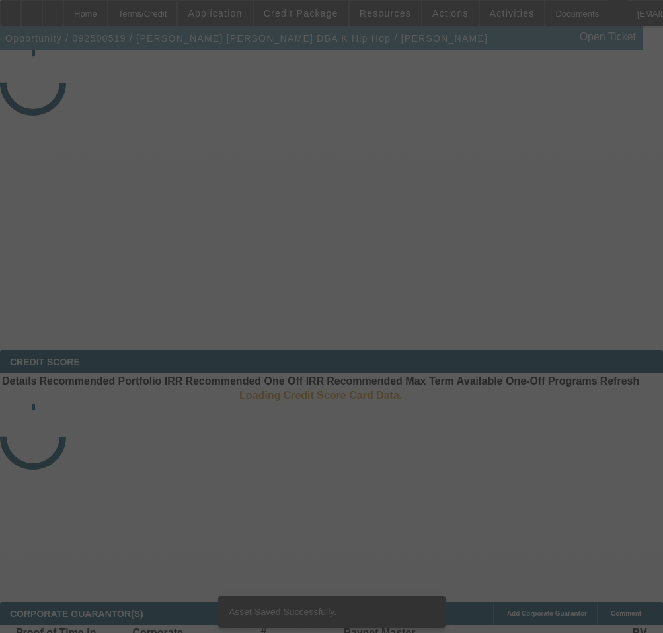
select select "3"
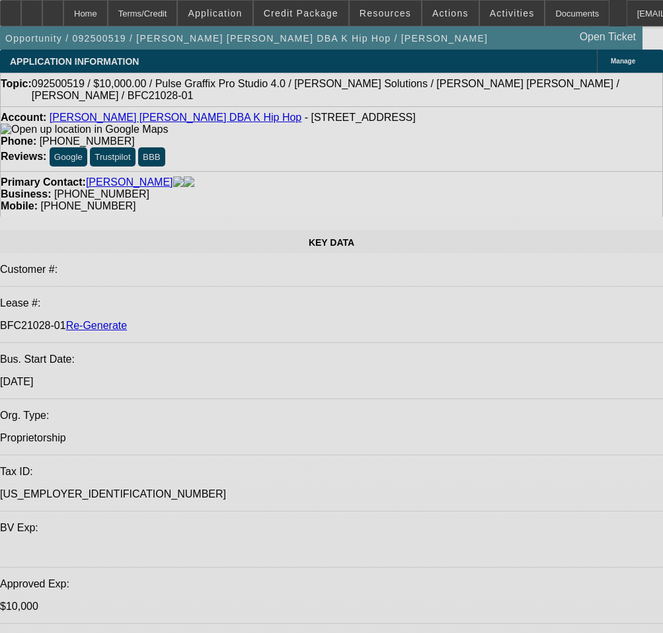
select select "0"
select select "2"
select select "0"
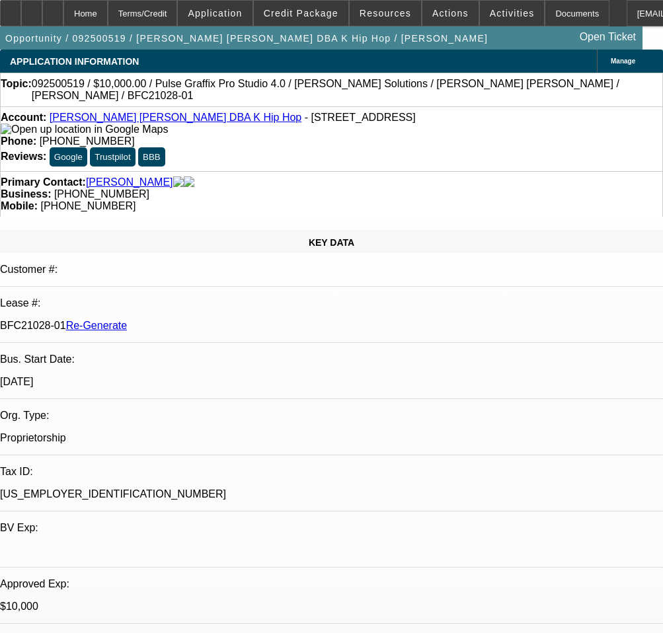
select select "6"
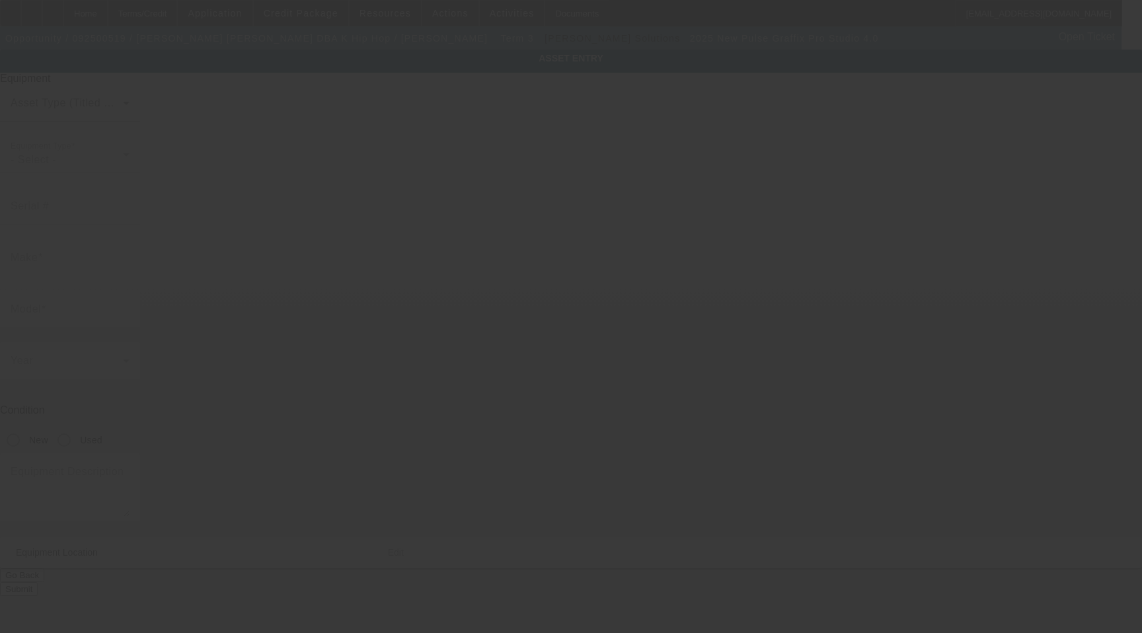
type input "Pulse"
type input "Graffix Pro Studio 4.0"
radio input "true"
type textarea "Pulse Software with Dongle"
type input "[STREET_ADDRESS]"
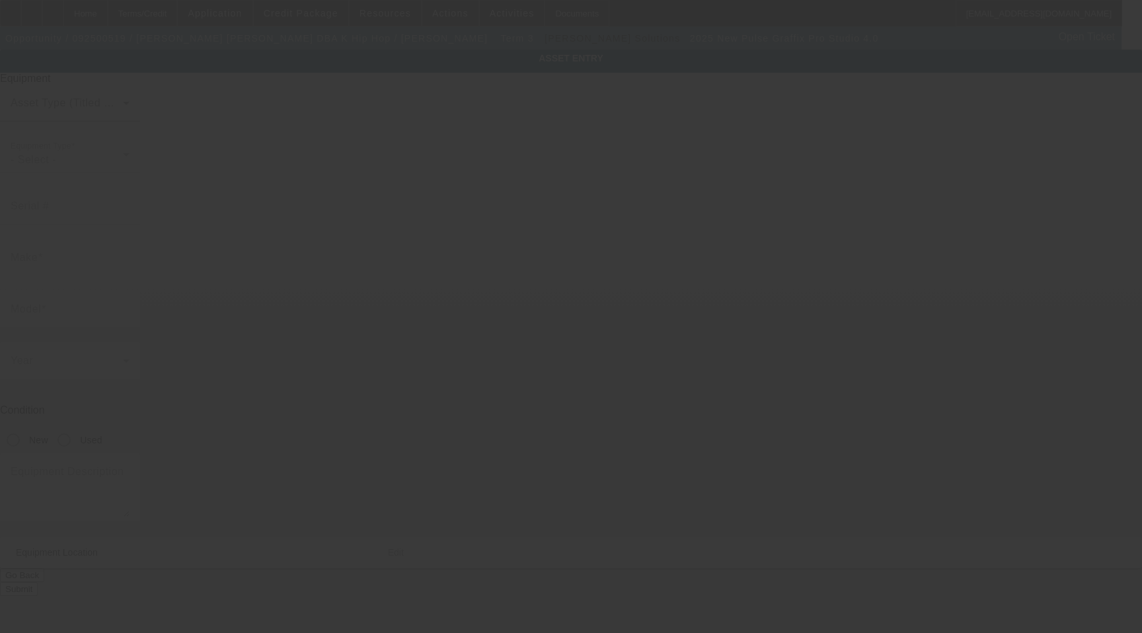
type input "[GEOGRAPHIC_DATA]"
type input "29680"
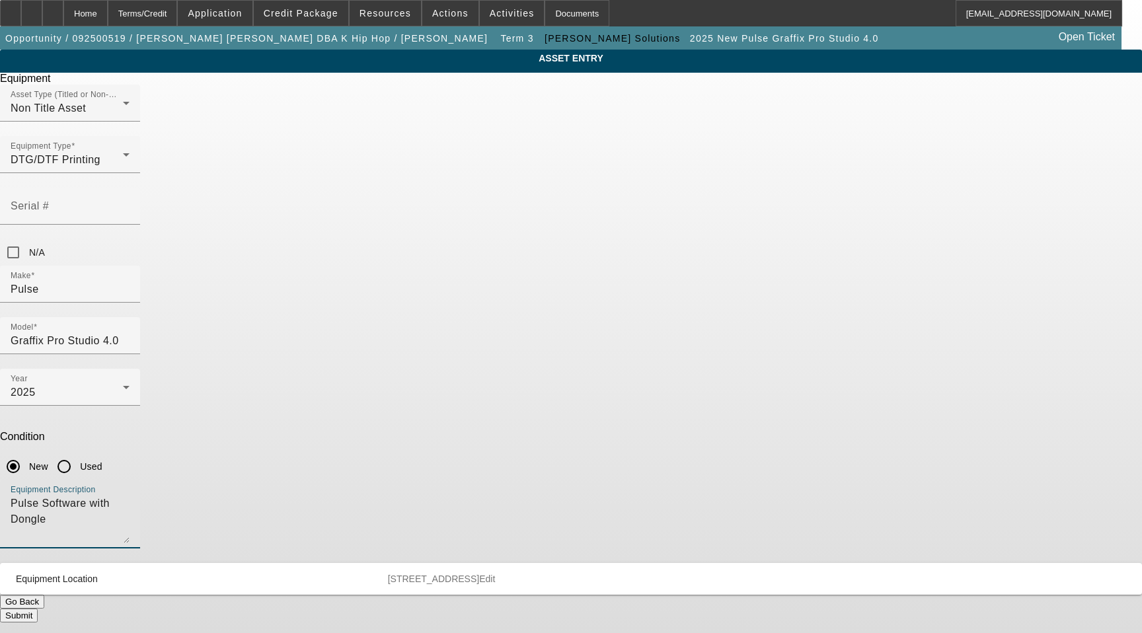
drag, startPoint x: 422, startPoint y: 346, endPoint x: 327, endPoint y: 336, distance: 95.7
click at [317, 336] on div "ASSET ENTRY Delete asset Equipment Asset Type (Titled or Non-Titled) Non Title …" at bounding box center [571, 336] width 1142 height 573
type textarea "Software with Dongle"
click at [38, 609] on button "Submit" at bounding box center [19, 616] width 38 height 14
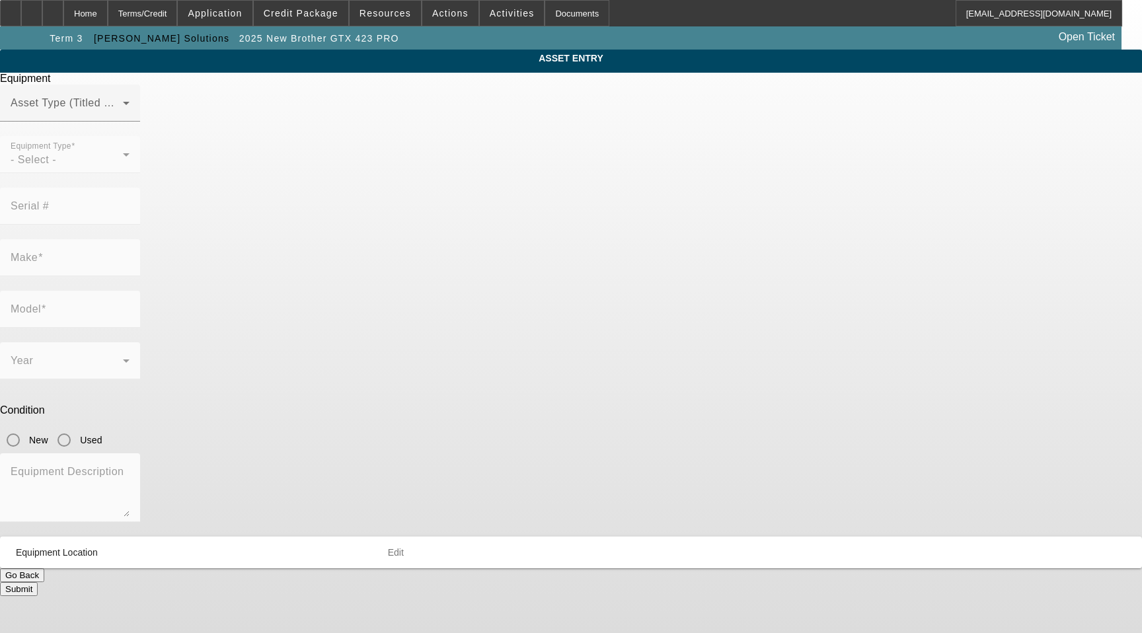
type input "Brother"
type input "GTX 423 PRO"
radio input "true"
type textarea "Printer, (1) Brother Gripper Kit: Adult Platen, (1) Brother Standard Starter Ki…"
type input "[STREET_ADDRESS]"
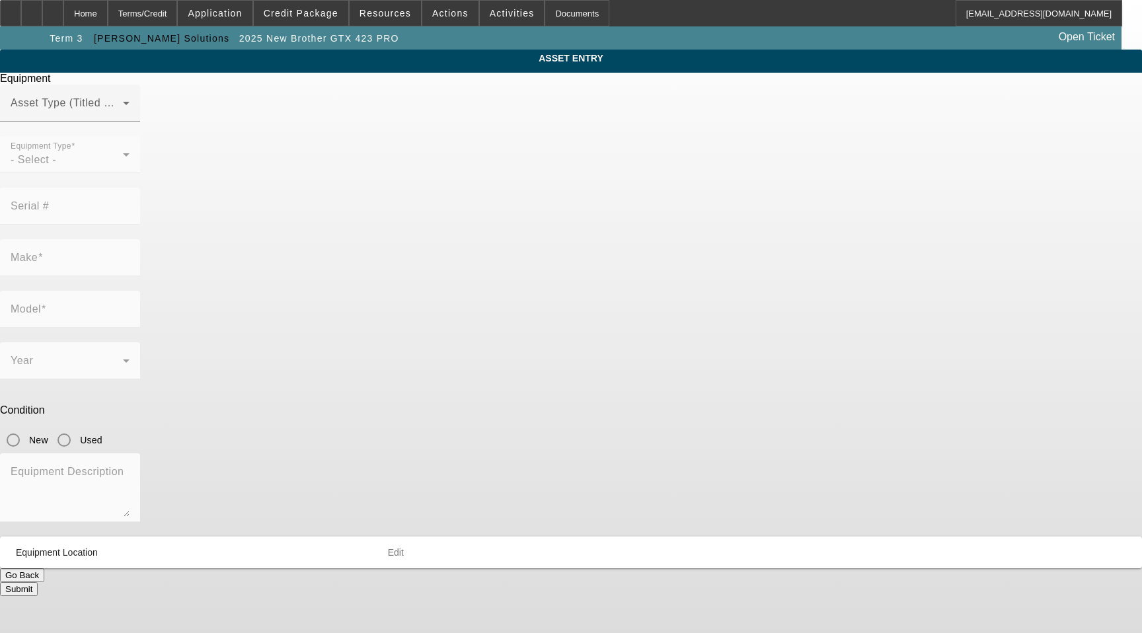
type input "[GEOGRAPHIC_DATA]"
type input "29680"
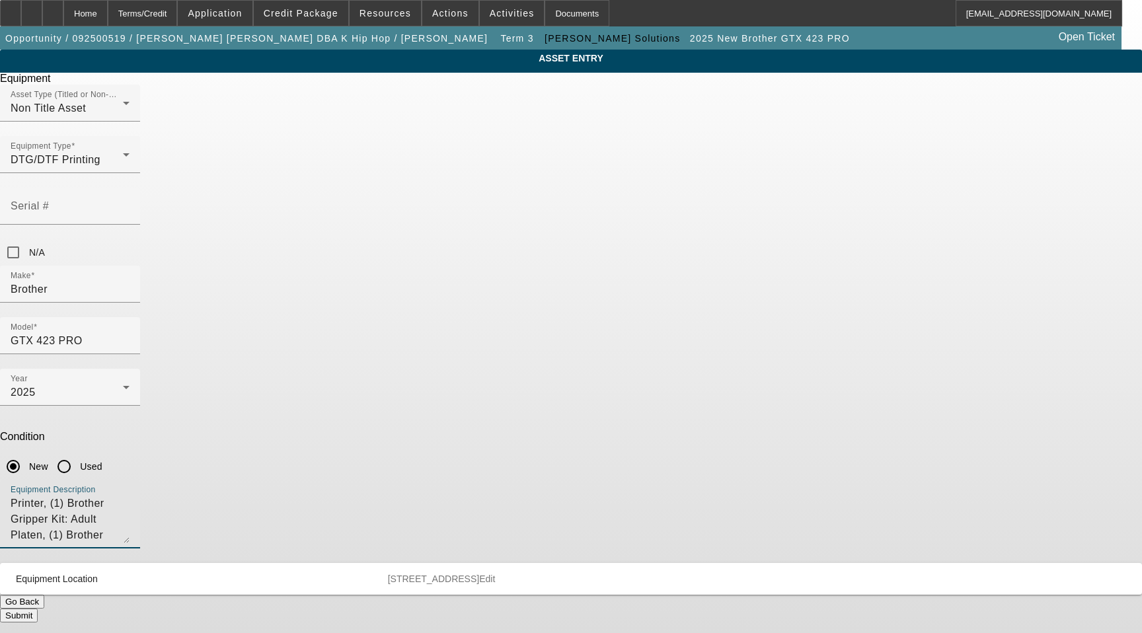
click at [130, 496] on textarea "Printer, (1) Brother Gripper Kit: Adult Platen, (1) Brother Standard Starter Ki…" at bounding box center [70, 520] width 119 height 48
type textarea "Direct to Garment Printer, (1) Brother Gripper Kit: Adult Platen, (1) Brother S…"
click at [38, 609] on button "Submit" at bounding box center [19, 616] width 38 height 14
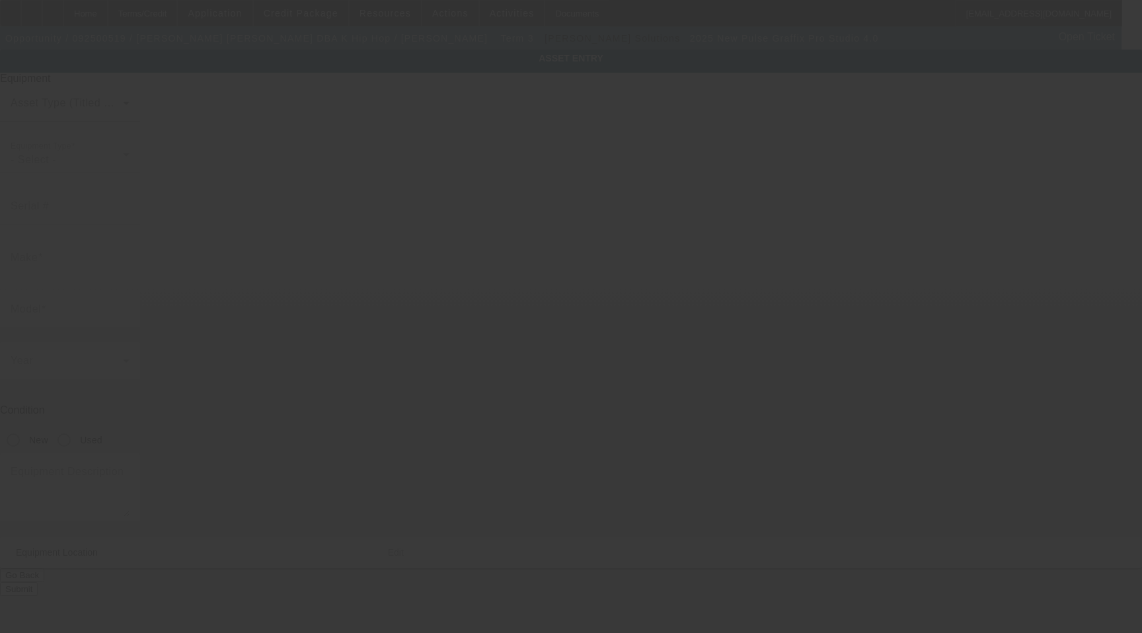
type input "Pulse"
type input "Graffix Pro Studio 4.0"
radio input "true"
type textarea "Software with Dongle"
type input "[STREET_ADDRESS]"
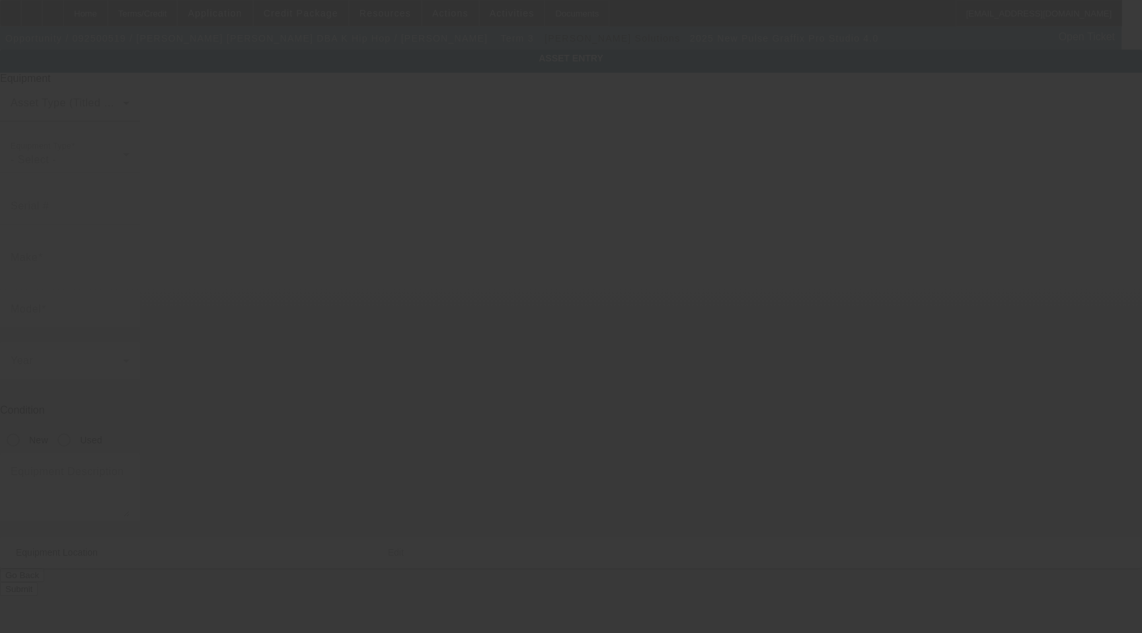
type input "[GEOGRAPHIC_DATA]"
type input "29680"
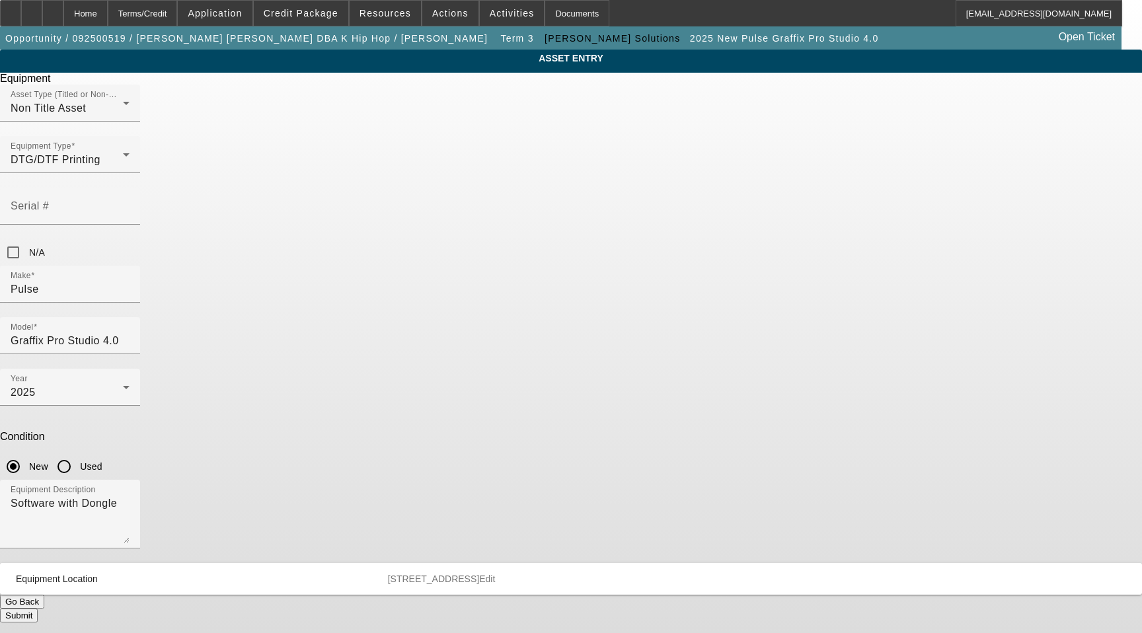
click at [479, 574] on span "[STREET_ADDRESS]" at bounding box center [433, 579] width 91 height 11
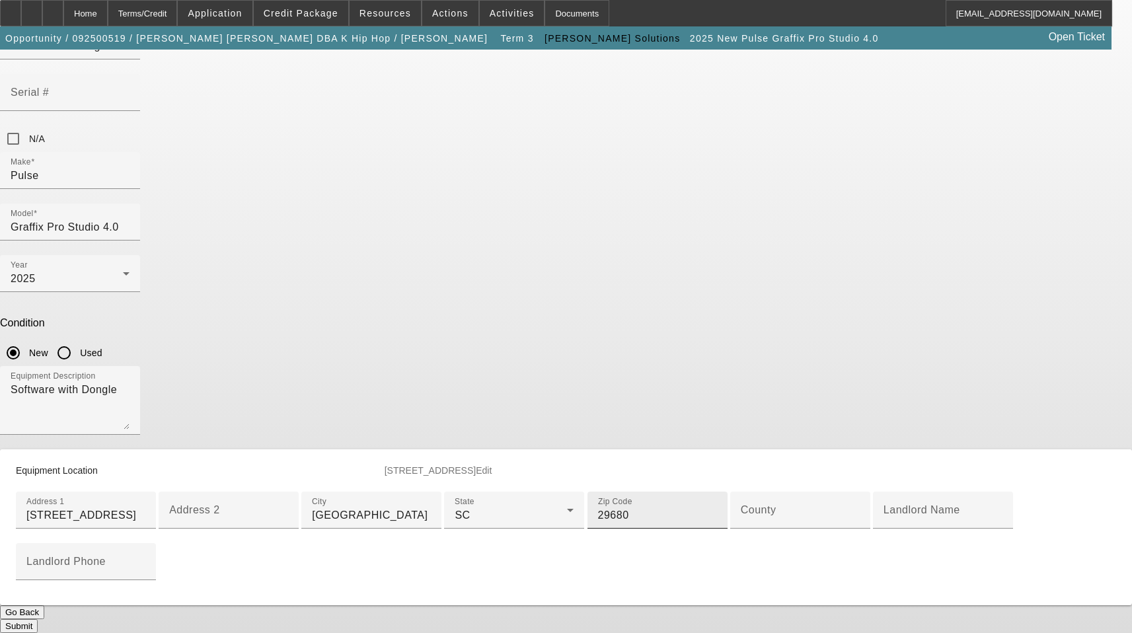
scroll to position [198, 0]
click at [741, 529] on div "County" at bounding box center [800, 510] width 119 height 37
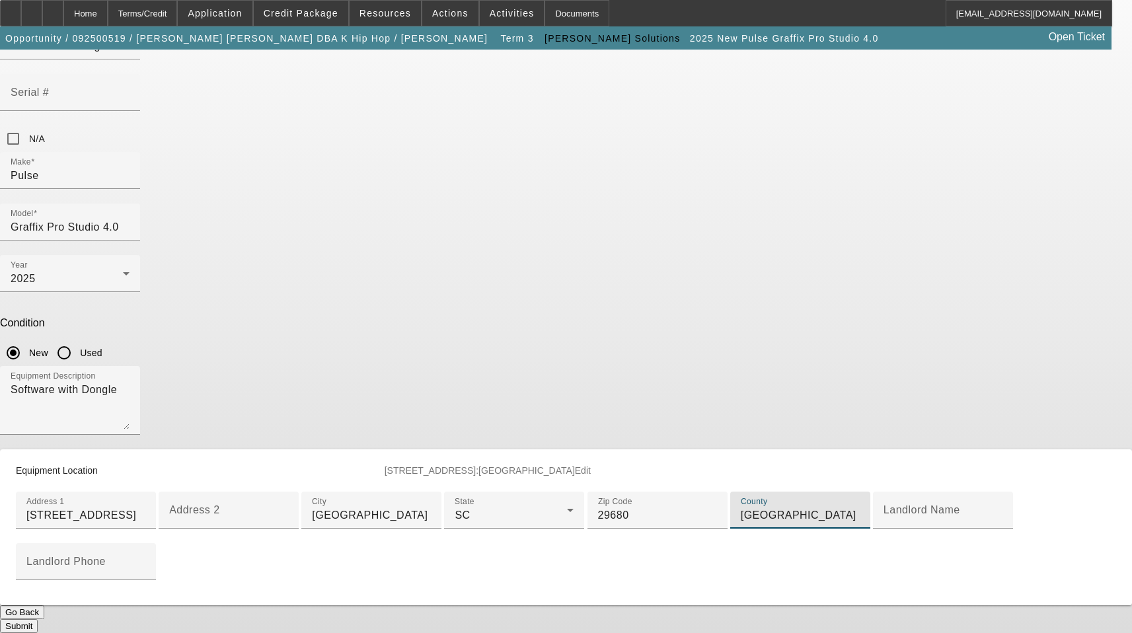
scroll to position [319, 0]
type input "[GEOGRAPHIC_DATA]"
click at [38, 619] on button "Submit" at bounding box center [19, 626] width 38 height 14
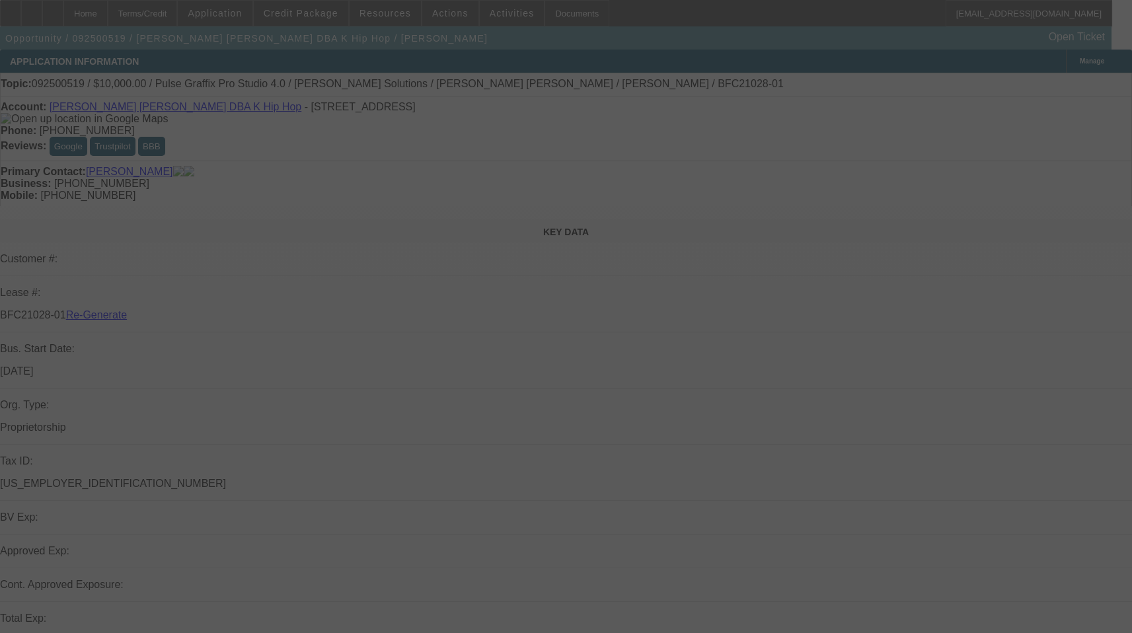
select select "3"
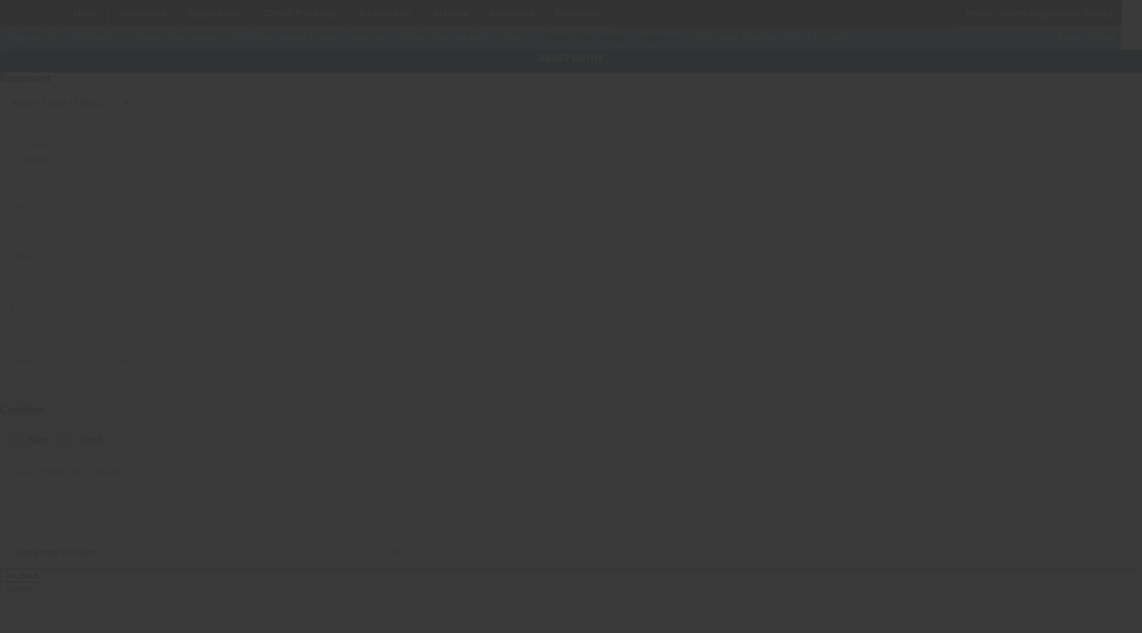
type input "Brother"
type input "GTX 423 PRO"
radio input "true"
type textarea "Direct to Garment Printer, (1) Brother Gripper Kit: Adult Platen, (1) Brother S…"
type input "[STREET_ADDRESS]"
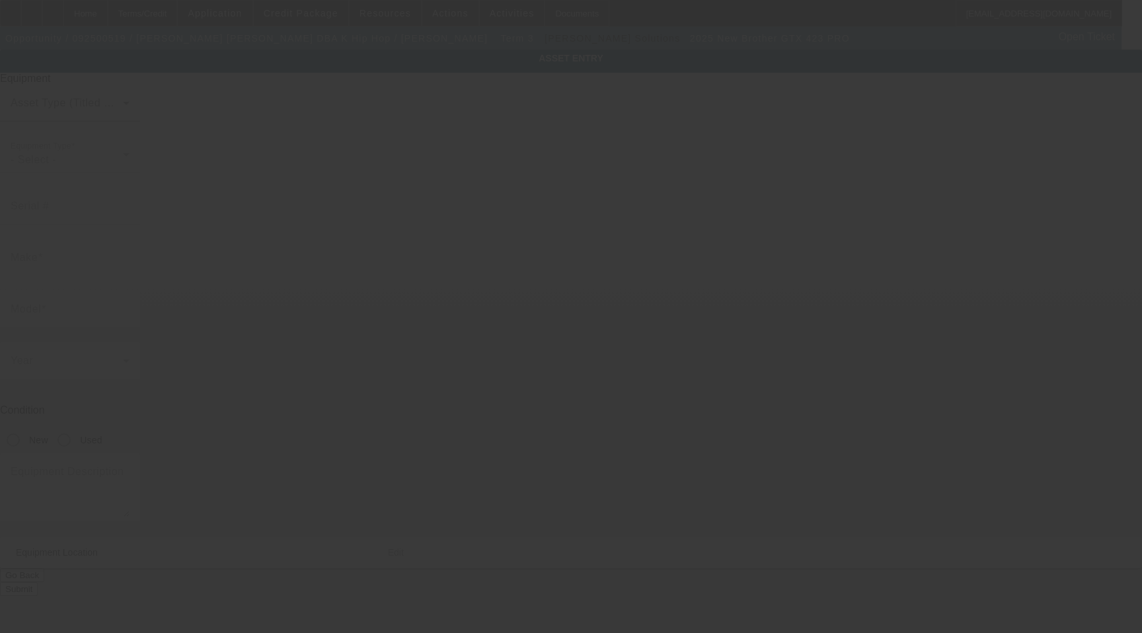
type input "[GEOGRAPHIC_DATA]"
type input "29680"
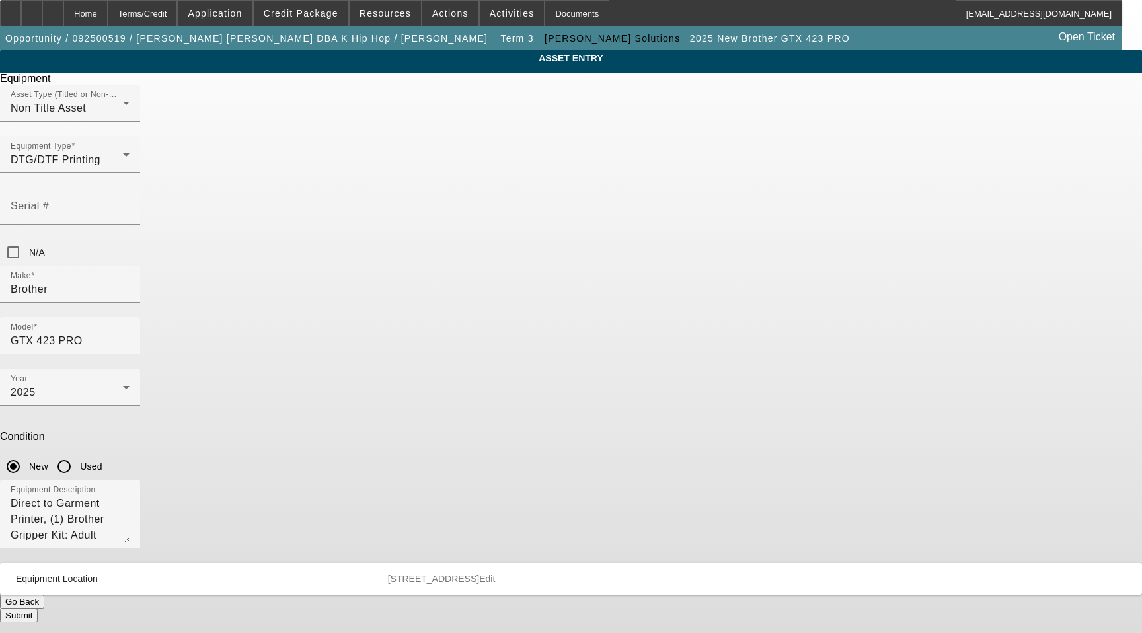
click at [479, 574] on span "[STREET_ADDRESS]" at bounding box center [433, 579] width 91 height 11
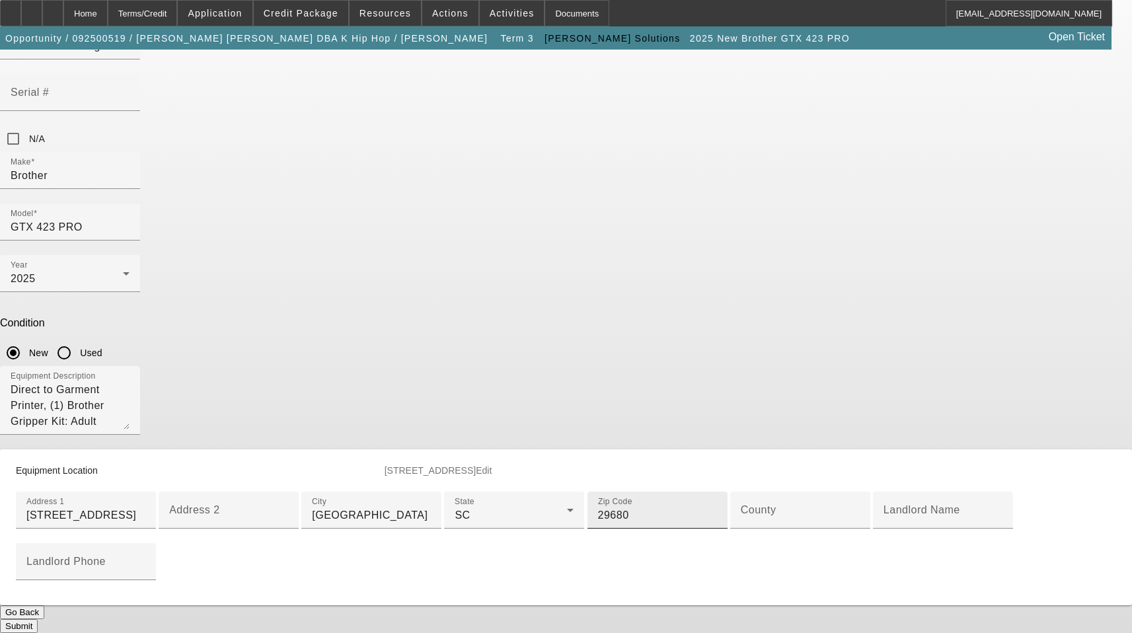
scroll to position [198, 0]
click at [741, 523] on input "County" at bounding box center [800, 516] width 119 height 16
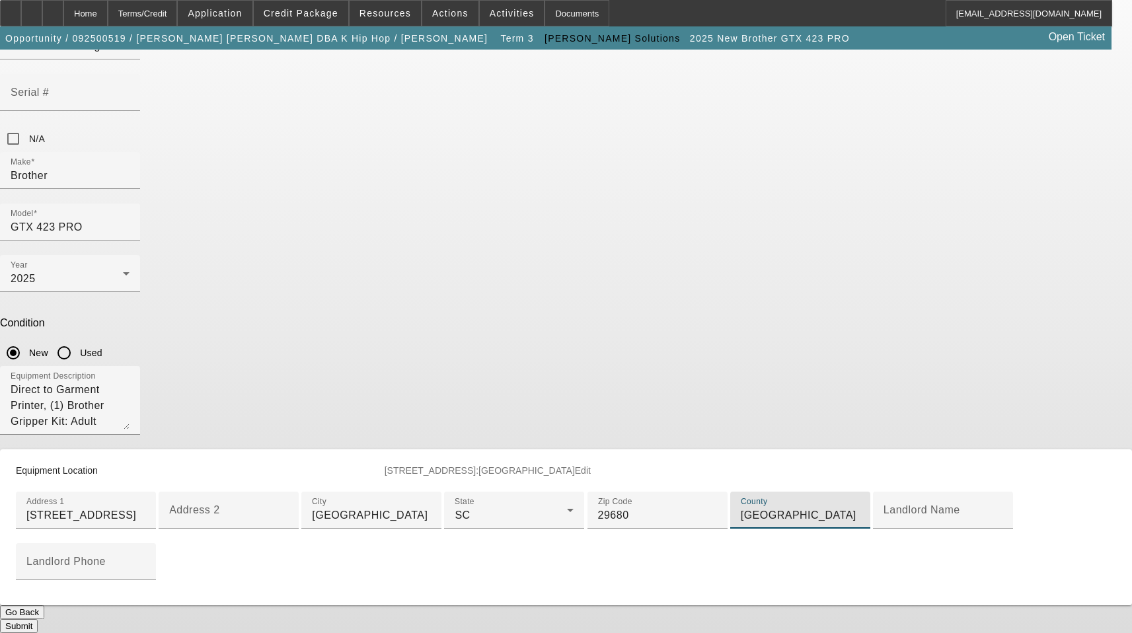
scroll to position [319, 0]
type input "[GEOGRAPHIC_DATA]"
click at [38, 619] on button "Submit" at bounding box center [19, 626] width 38 height 14
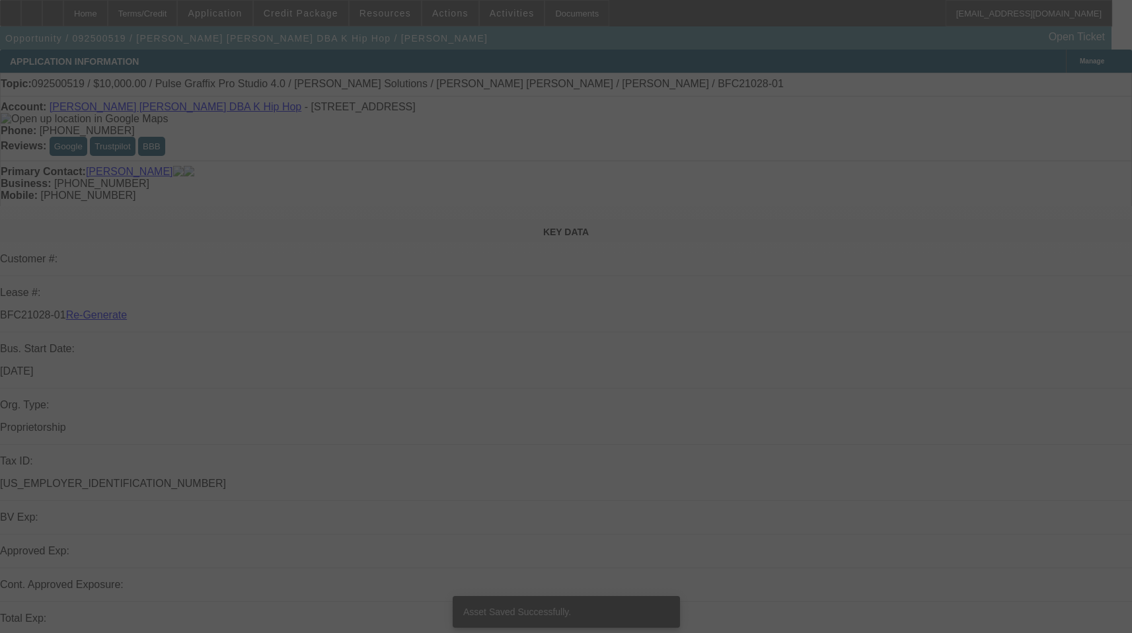
select select "3"
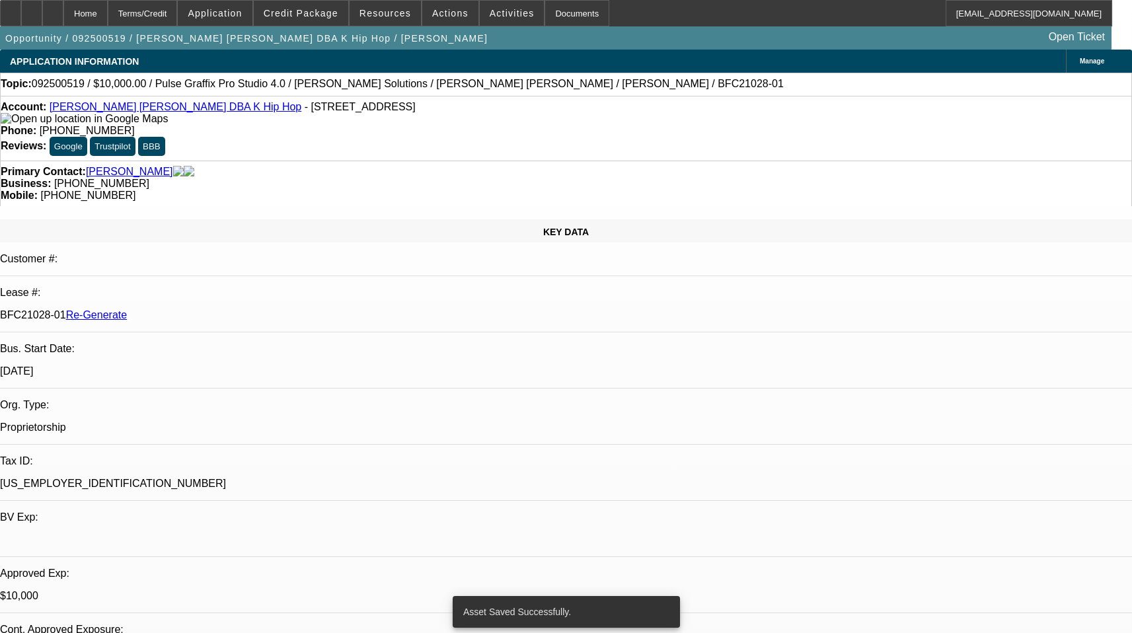
select select "0"
select select "2"
select select "0"
select select "6"
